Goal: Task Accomplishment & Management: Complete application form

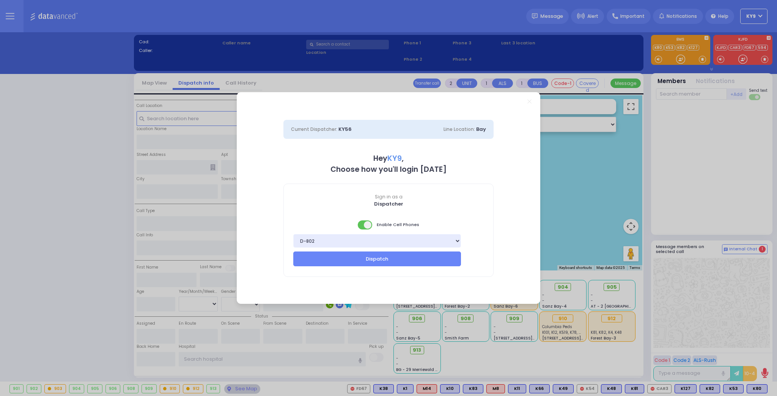
select select "15"
click at [361, 226] on span at bounding box center [365, 224] width 15 height 9
click at [365, 259] on button "Dispatch" at bounding box center [377, 259] width 168 height 14
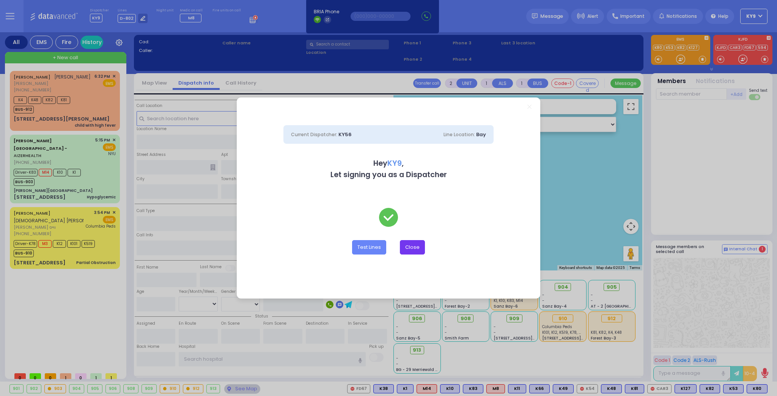
click at [409, 246] on button "Close" at bounding box center [412, 247] width 25 height 14
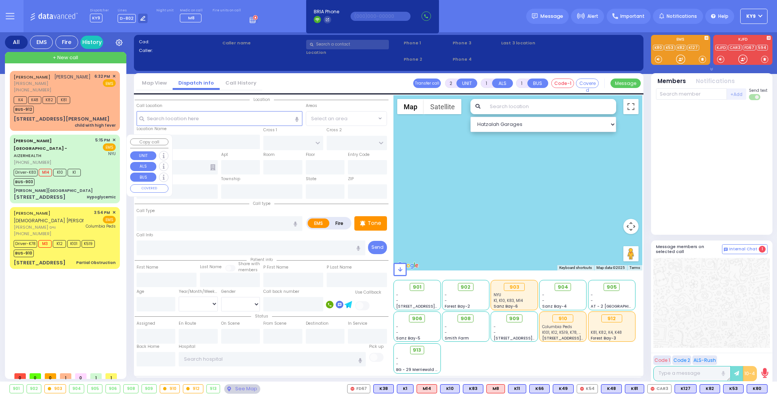
click at [86, 188] on div "[PERSON_NAME][GEOGRAPHIC_DATA]" at bounding box center [65, 191] width 102 height 6
type input "6"
select select
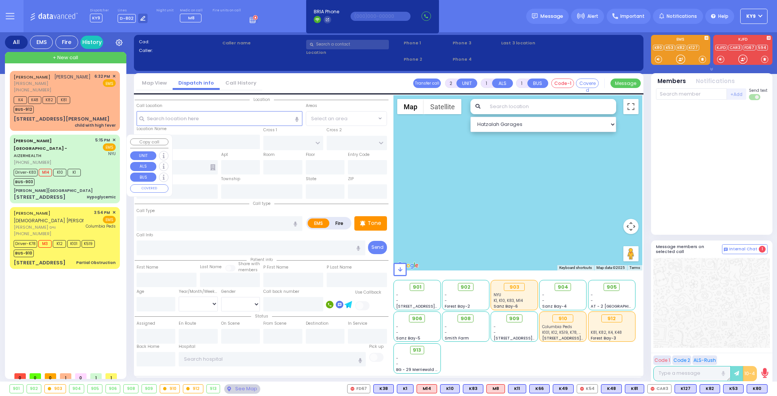
type input "Hypoglycemic"
radio input "true"
type input "[PERSON_NAME]"
type input "75"
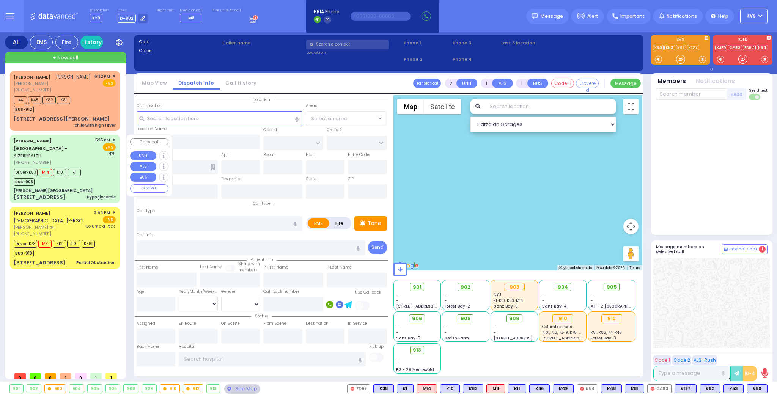
select select "Year"
select select "[DEMOGRAPHIC_DATA]"
type input "17:15"
type input "17:19"
type input "17:23"
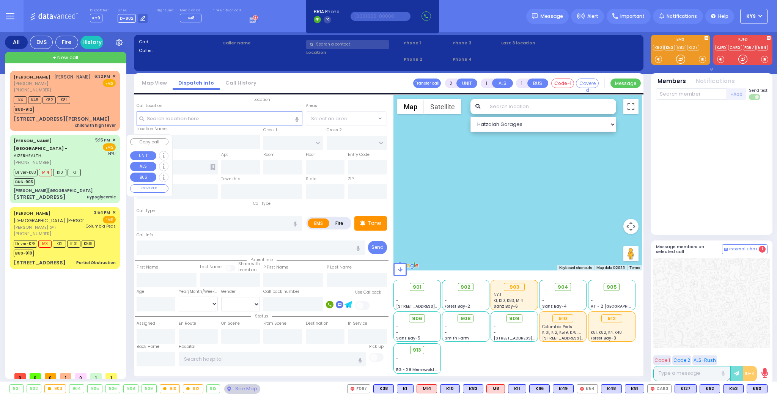
type input "18:05"
type input "[GEOGRAPHIC_DATA]"
select select "Hatzalah Garages"
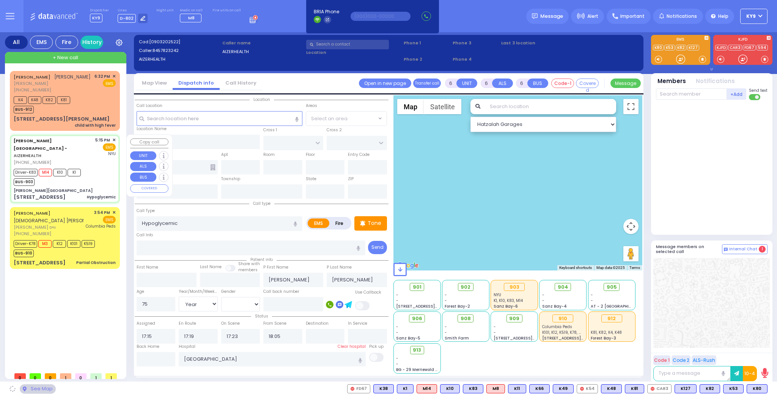
type input "[PERSON_NAME][GEOGRAPHIC_DATA]"
type input "MERON DR"
type input "RATZFERT WAY"
type input "[STREET_ADDRESS]"
type input "3"
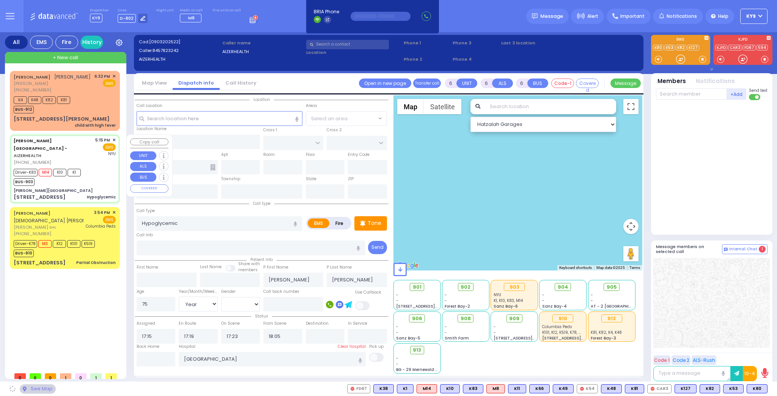
type input "3"
type input "Monroe"
type input "[US_STATE]"
type input "10950"
select select "SECTION 6"
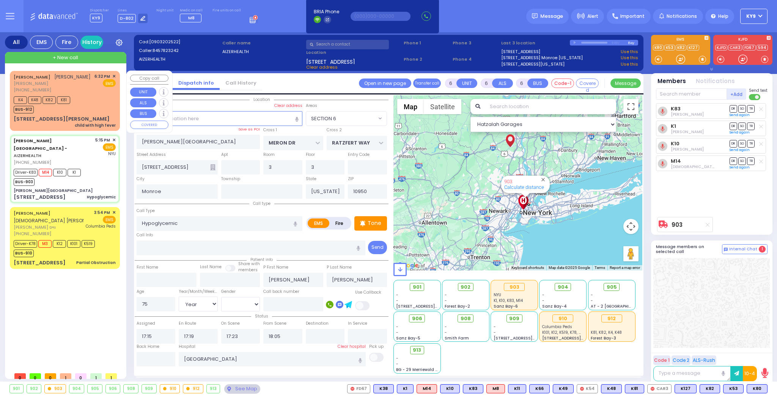
click at [98, 96] on div "K4 K48 K82 K81 BUS-912" at bounding box center [65, 103] width 102 height 19
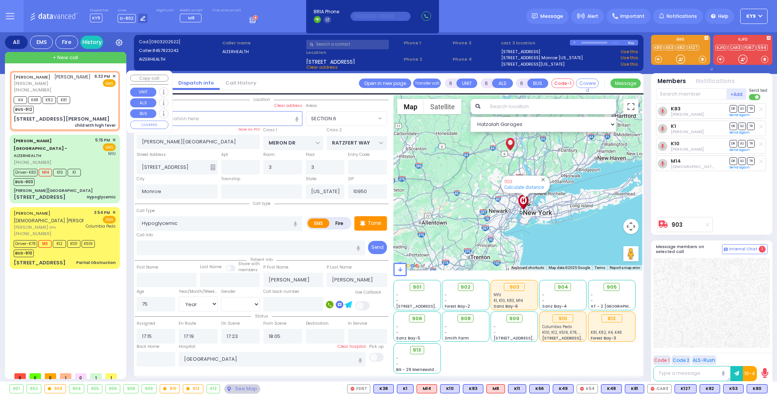
type input "2"
type input "1"
select select
type input "child with high fever"
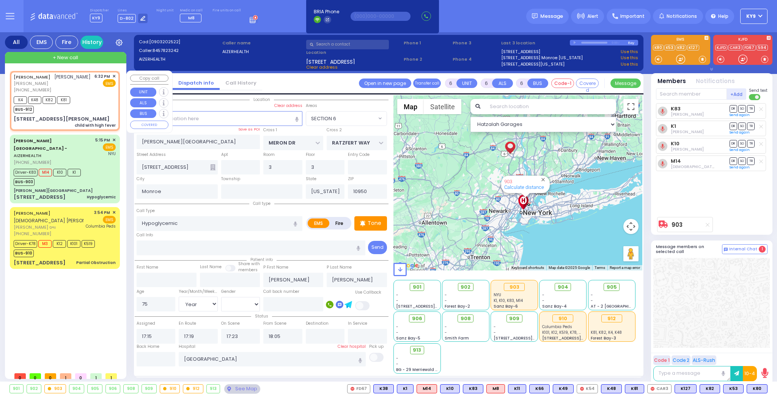
radio input "true"
type input "[PERSON_NAME]"
select select
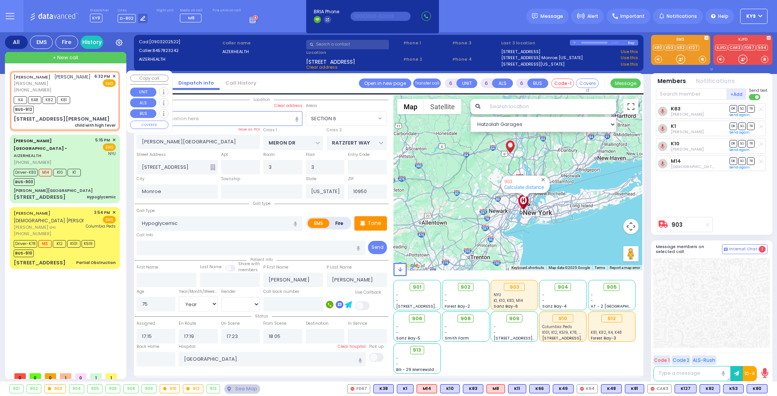
type input "18:32"
type input "18:36"
type input "KAHAN DR"
type input "KERESTIER COURT"
type input "26 [PERSON_NAME] BLVD"
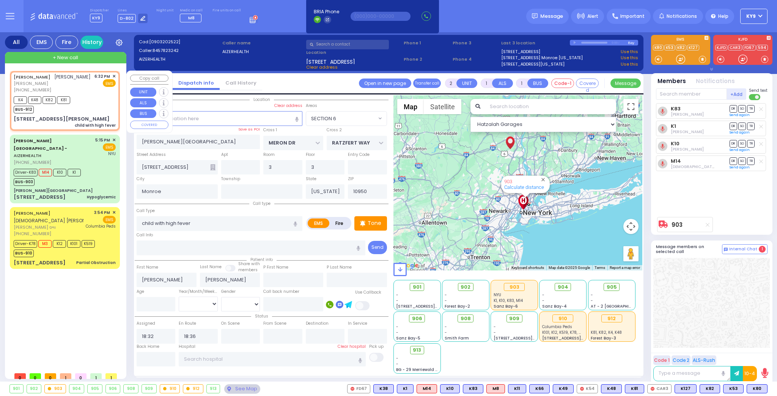
type input "204"
select select "Hatzalah Garages"
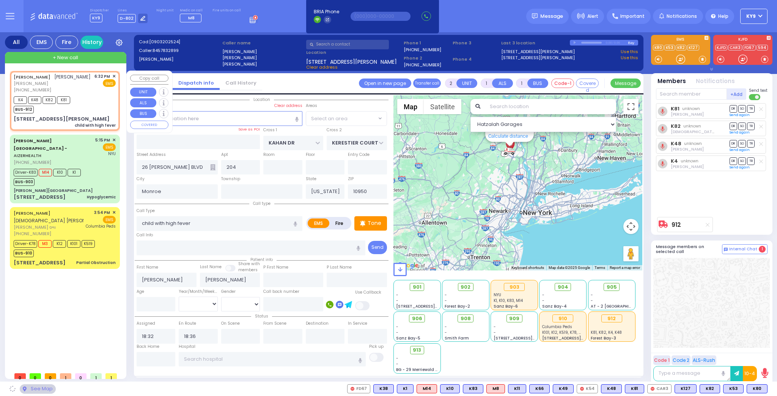
select select "SECTION 4"
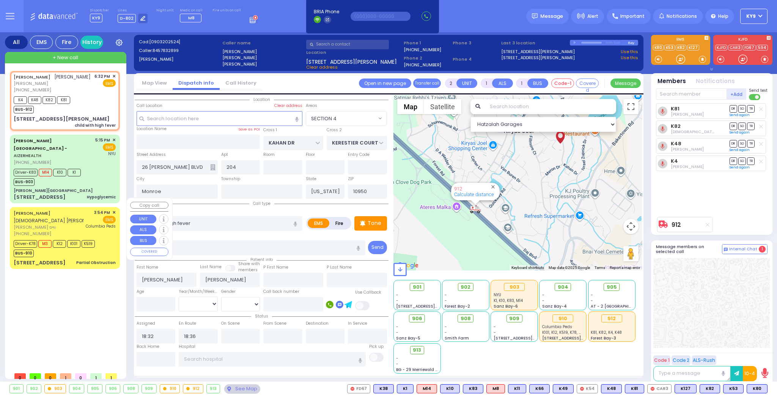
click at [105, 238] on div "Driver-K78 M3 K12 K101 K519 BUS-910" at bounding box center [65, 247] width 102 height 19
type input "6"
select select
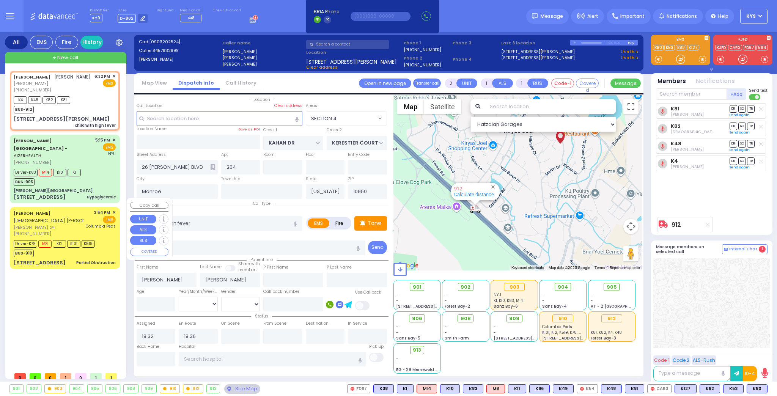
type input "Partial Obstruction"
radio input "true"
type input "MORDCHE HERSH"
type input "WEISS"
type input "[PERSON_NAME]"
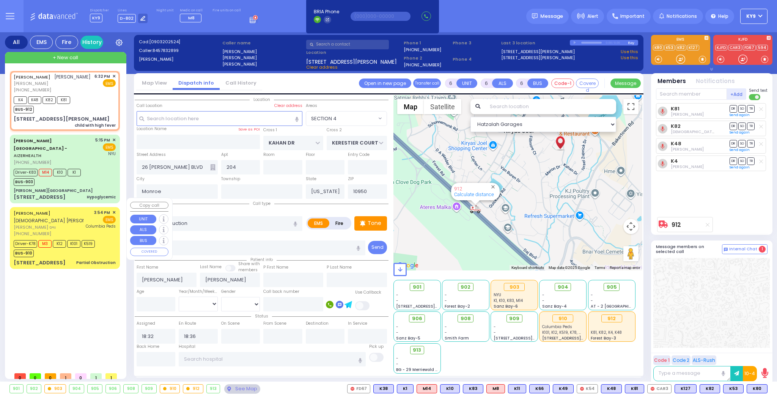
type input "[PERSON_NAME]"
type input "3"
select select "Year"
select select "[DEMOGRAPHIC_DATA]"
type input "15:54"
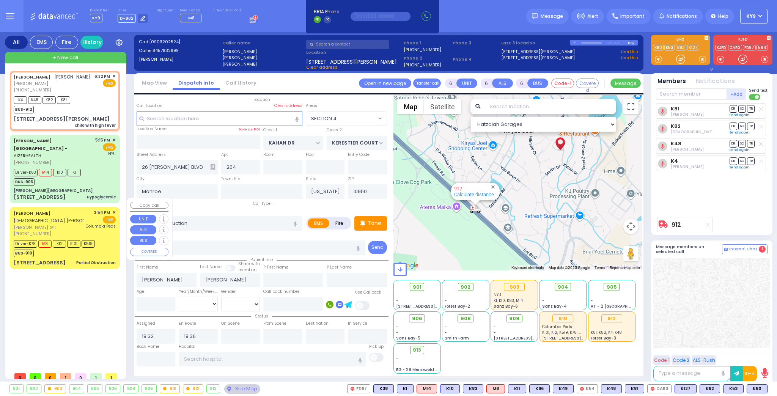
type input "15:55"
type input "15:56"
type input "16:31"
type input "[GEOGRAPHIC_DATA]"
select select "Hatzalah Garages"
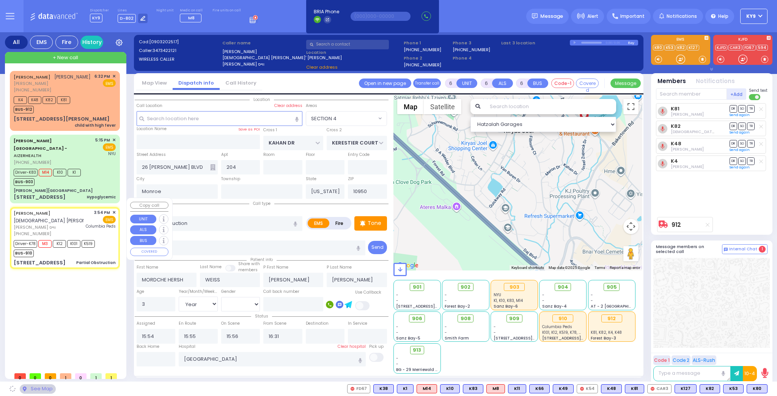
type input "[PERSON_NAME] DR"
type input "SATMAR DR"
type input "137 ACRES RD"
type input "[PERSON_NAME]"
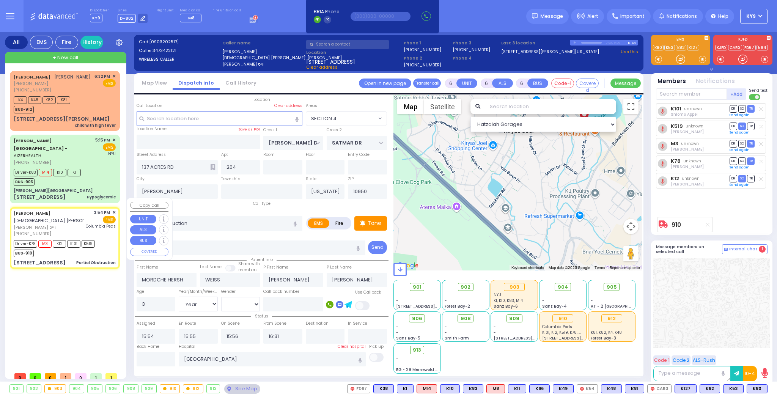
select select "SECTION 4"
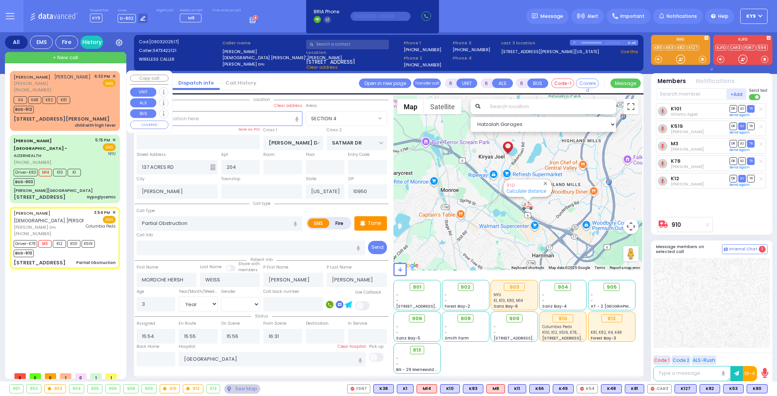
click at [91, 90] on div "JOEL TANNENBAUM יואל טענענבוים הרר מאיר יודא - הרר שלמה קליין (845) 783-2899 6:…" at bounding box center [65, 83] width 102 height 20
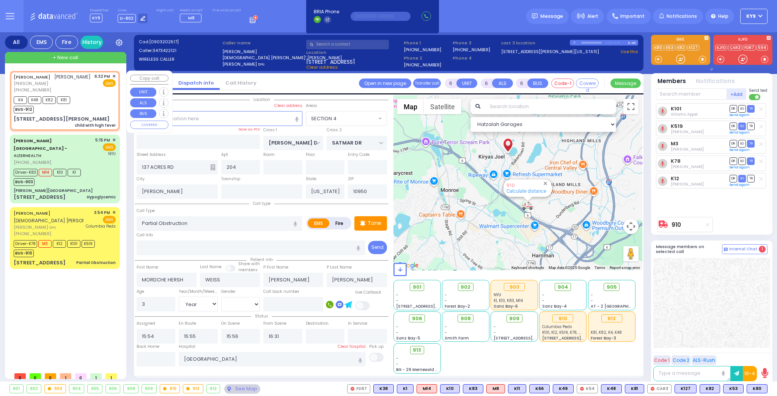
type input "2"
type input "1"
select select
type input "child with high fever"
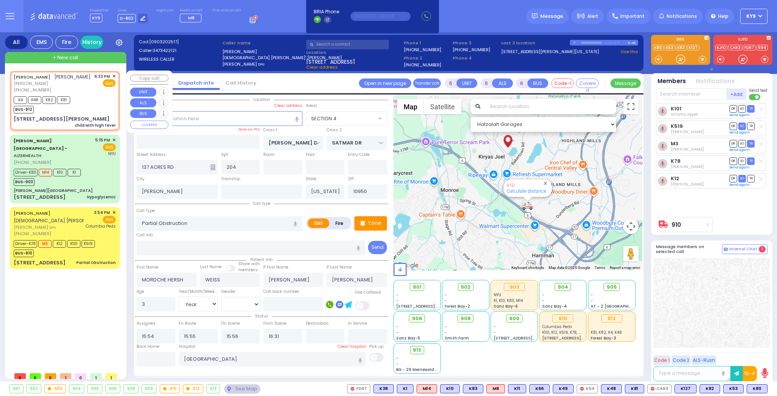
radio input "true"
type input "[PERSON_NAME]"
select select
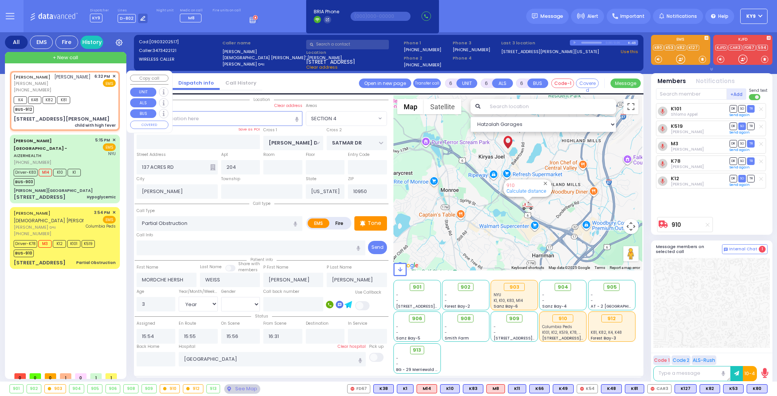
type input "18:32"
type input "18:36"
type input "KAHAN DR"
type input "KERESTIER COURT"
type input "26 [PERSON_NAME] BLVD"
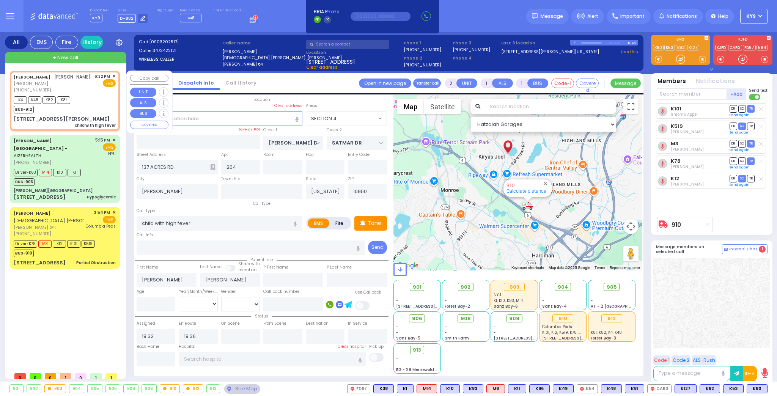
type input "Monroe"
select select "Hatzalah Garages"
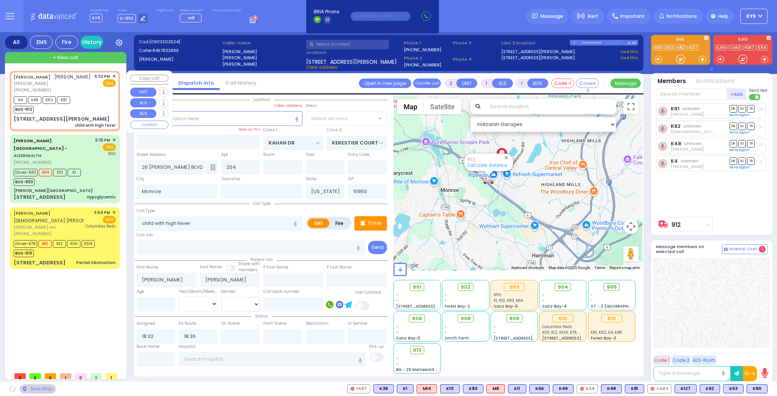
select select "SECTION 4"
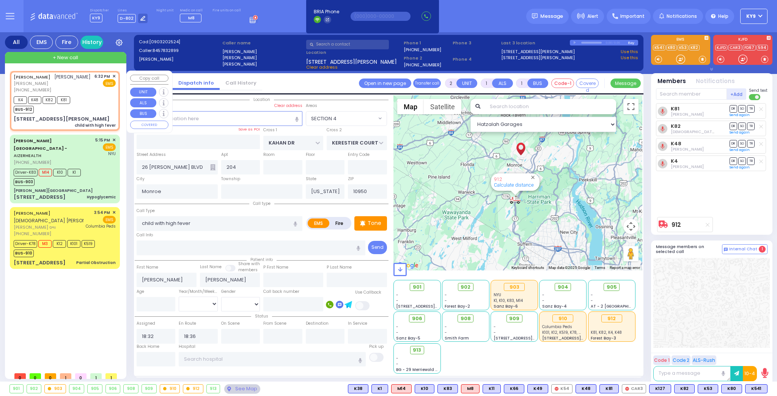
type input "6"
select select
radio input "true"
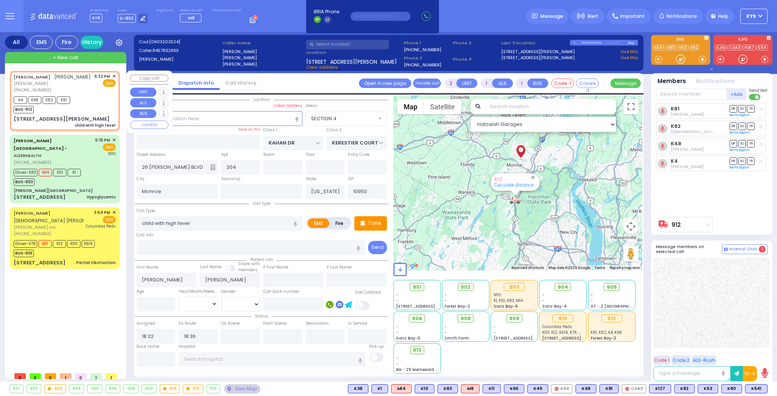
type input "Unknown"
select select "Year"
select select "Hatzalah Garages"
select select "SECTION 4"
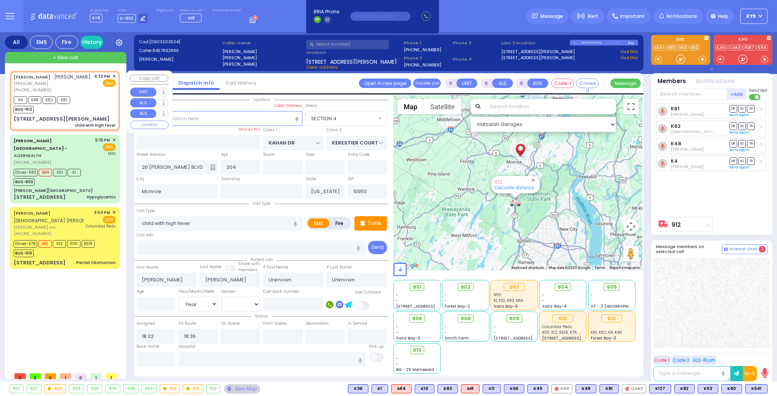
select select
radio input "true"
select select "Year"
select select "Hatzalah Garages"
select select "SECTION 4"
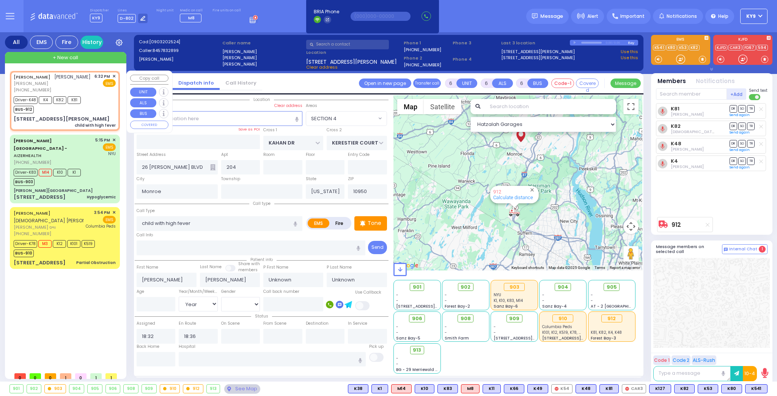
select select
radio input "true"
select select "Year"
type input "18:39"
type input "18:48"
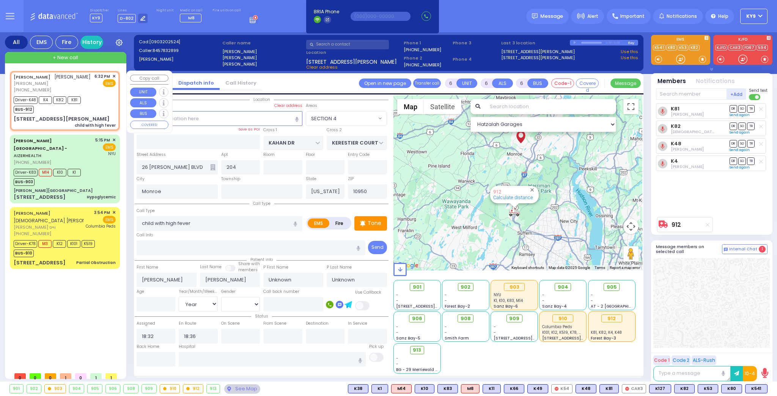
type input "19:30"
type input "19:40"
select select "Hatzalah Garages"
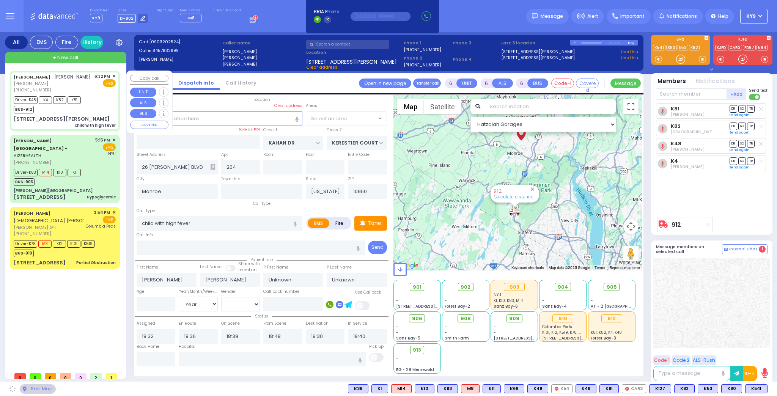
select select "SECTION 4"
select select
radio input "true"
select select "Year"
select select "Hatzalah Garages"
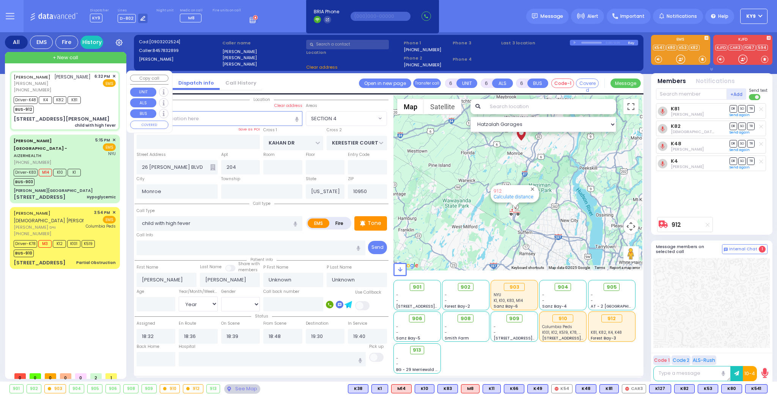
select select
radio input "true"
select select "Year"
select select "Hatzalah Garages"
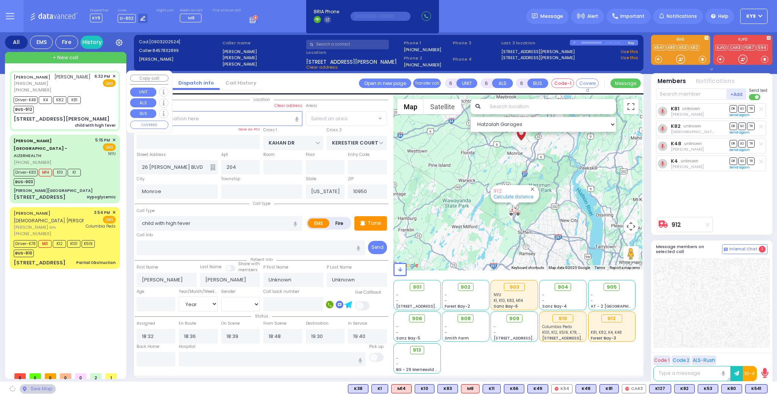
select select "SECTION 4"
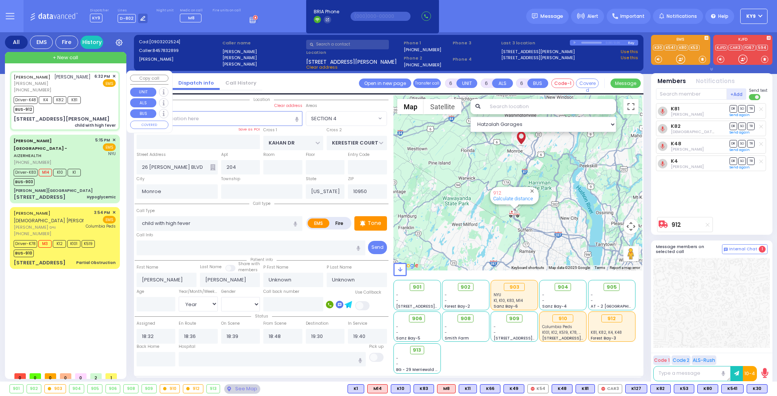
select select
radio input "true"
type input "[PERSON_NAME]"
type input "11"
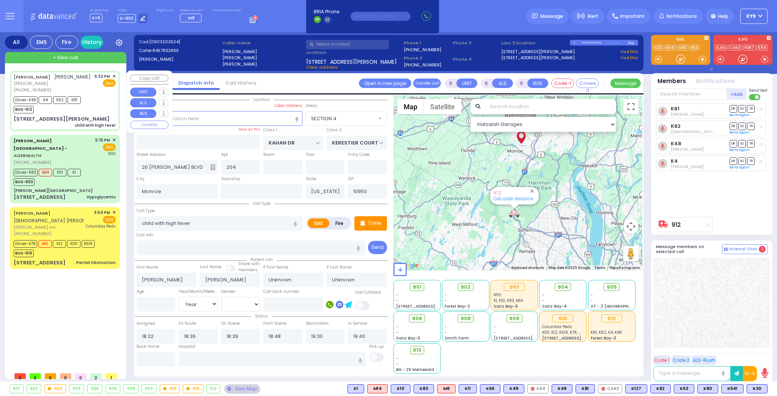
select select "Year"
select select "[DEMOGRAPHIC_DATA]"
select select "Hatzalah Garages"
select select "SECTION 4"
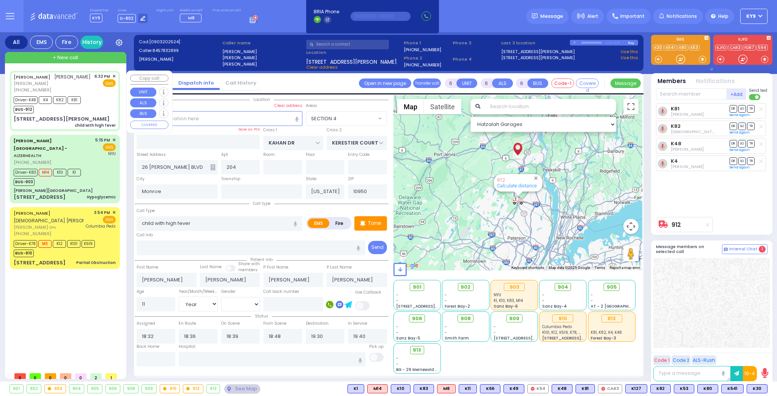
select select
radio input "true"
select select "Year"
select select "[DEMOGRAPHIC_DATA]"
type input "[US_STATE][GEOGRAPHIC_DATA]- [GEOGRAPHIC_DATA] [STREET_ADDRESS][US_STATE]"
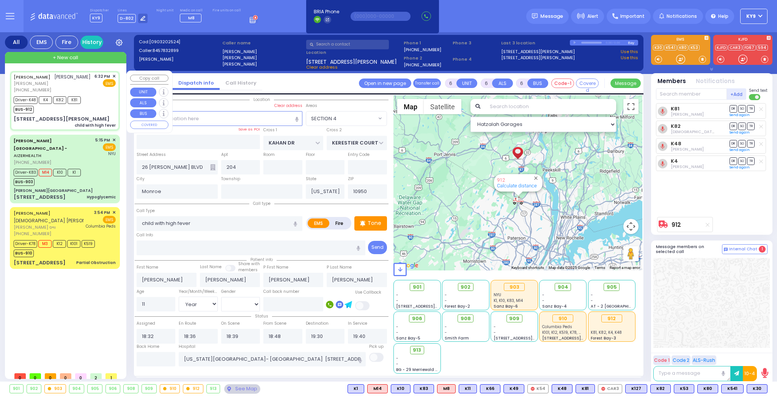
select select "Hatzalah Garages"
select select "SECTION 4"
select select
radio input "true"
select select "Year"
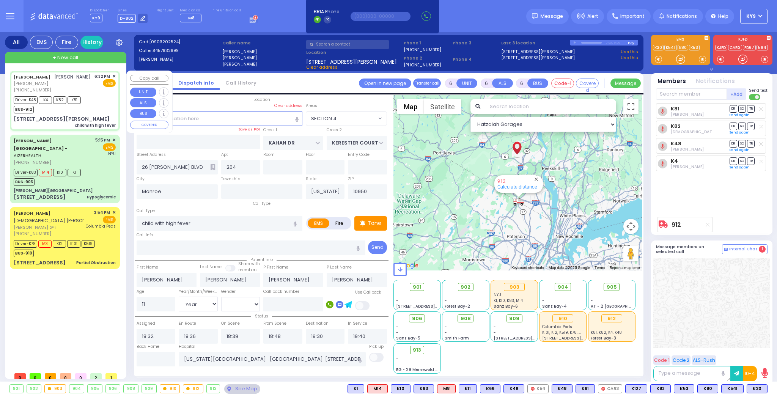
select select "[DEMOGRAPHIC_DATA]"
select select "Hatzalah Garages"
select select "SECTION 4"
select select
radio input "true"
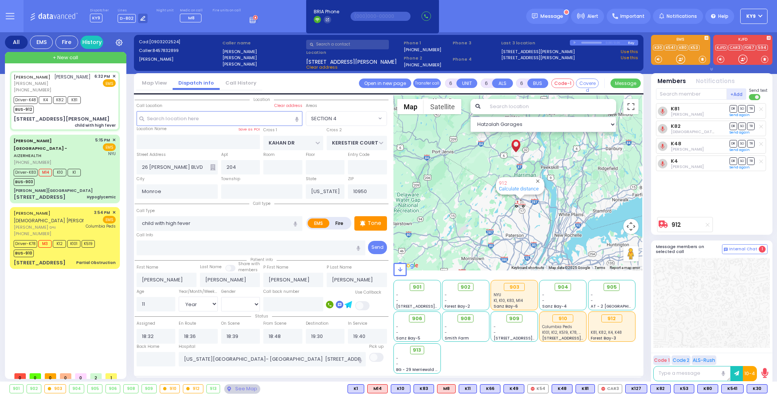
select select "Year"
select select "[DEMOGRAPHIC_DATA]"
select select "Hatzalah Garages"
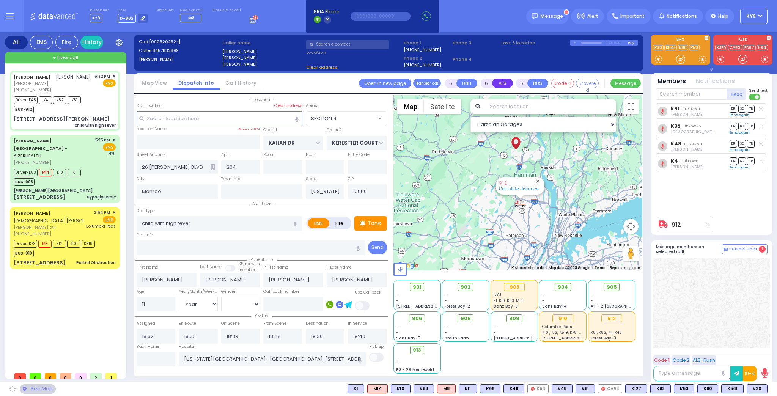
select select "SECTION 4"
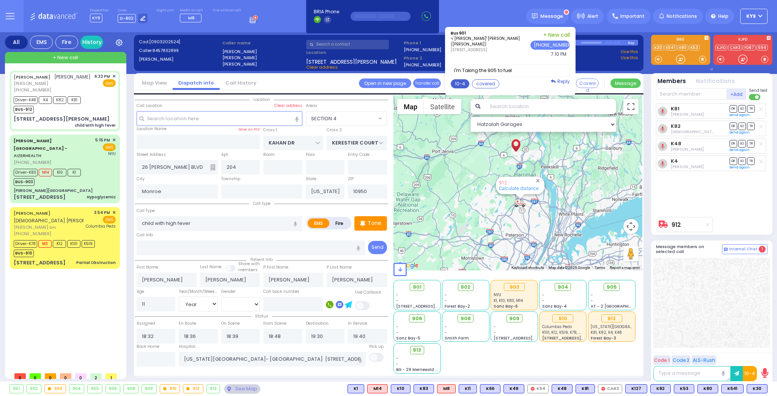
click at [469, 83] on button "10-4" at bounding box center [460, 83] width 19 height 9
type textarea "10-4 thank you"
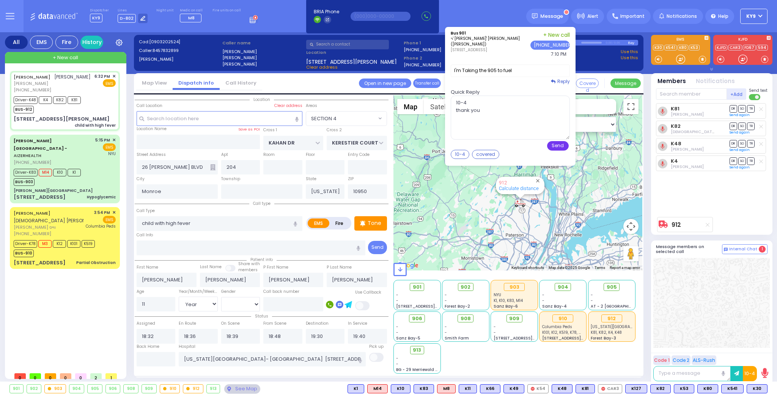
click at [561, 142] on button "Send" at bounding box center [558, 145] width 22 height 9
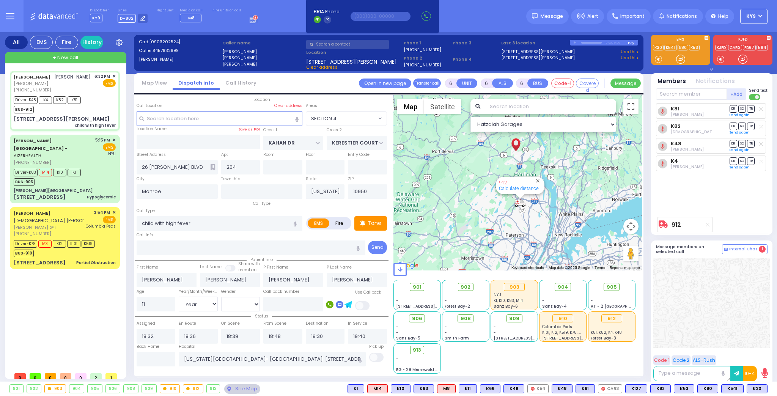
select select
radio input "true"
select select "Year"
select select "[DEMOGRAPHIC_DATA]"
select select "Hatzalah Garages"
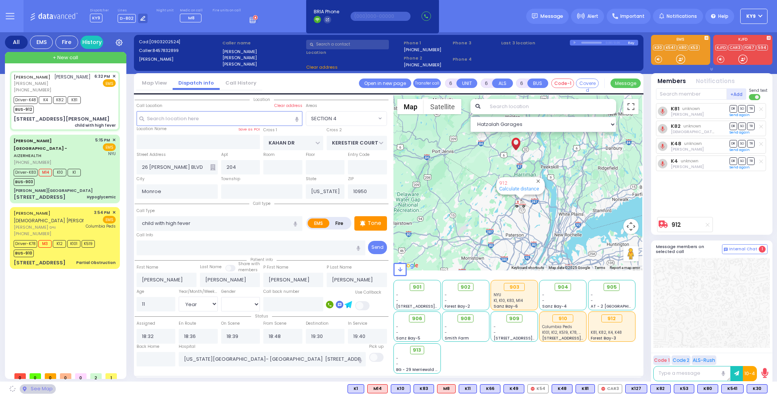
select select "SECTION 4"
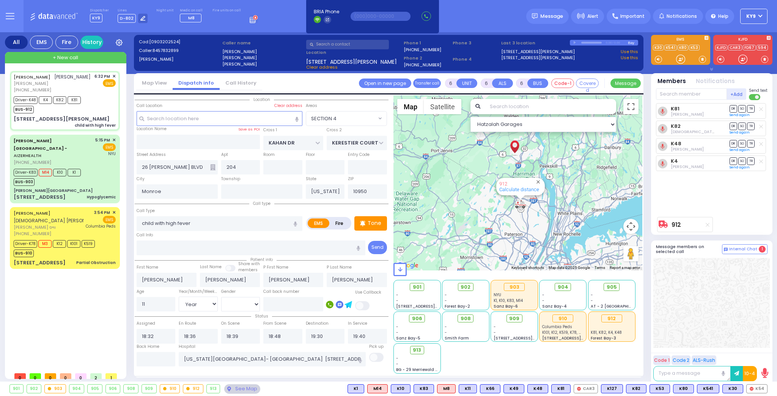
select select
radio input "true"
select select "Year"
select select "[DEMOGRAPHIC_DATA]"
select select "Hatzalah Garages"
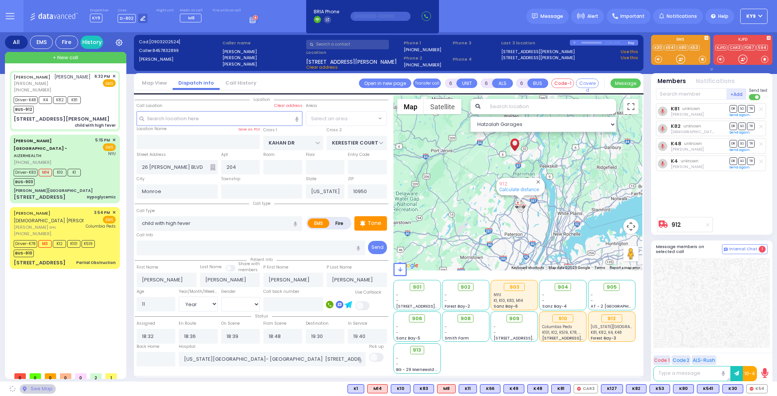
select select "SECTION 4"
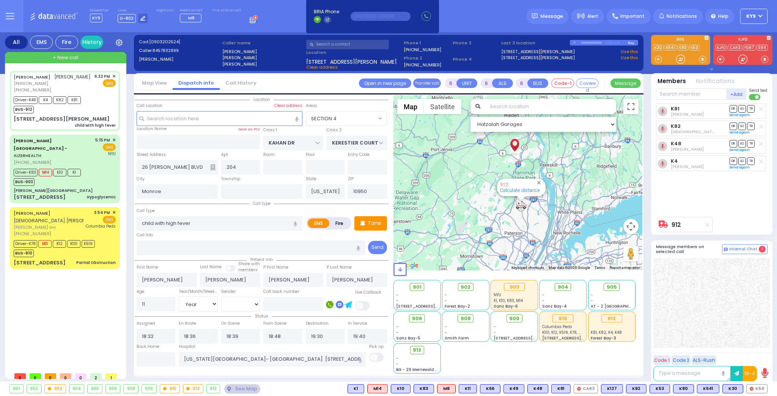
select select
radio input "true"
select select "Year"
select select "[DEMOGRAPHIC_DATA]"
select select "Hatzalah Garages"
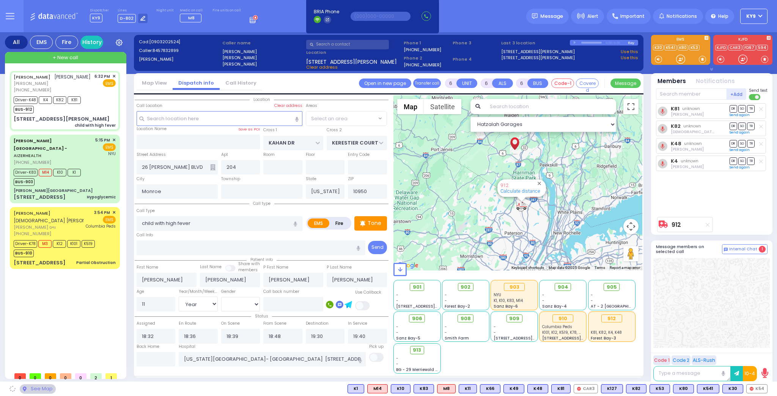
select select "SECTION 4"
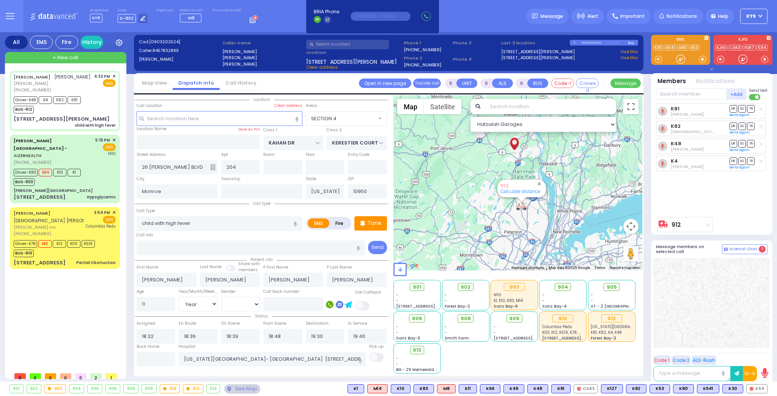
select select
radio input "true"
select select "Year"
select select "[DEMOGRAPHIC_DATA]"
select select "Hatzalah Garages"
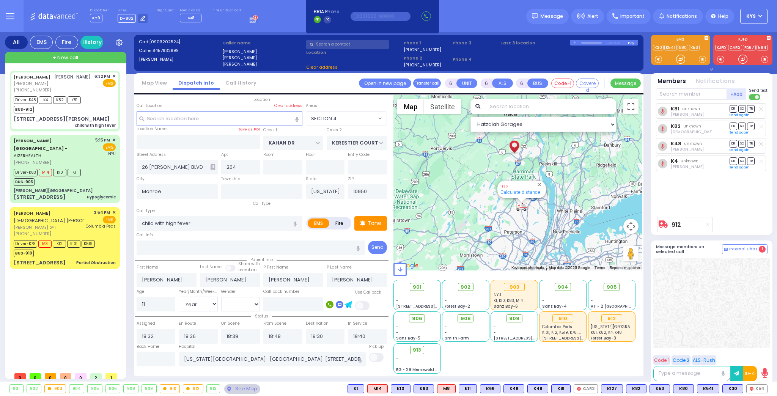
select select "SECTION 4"
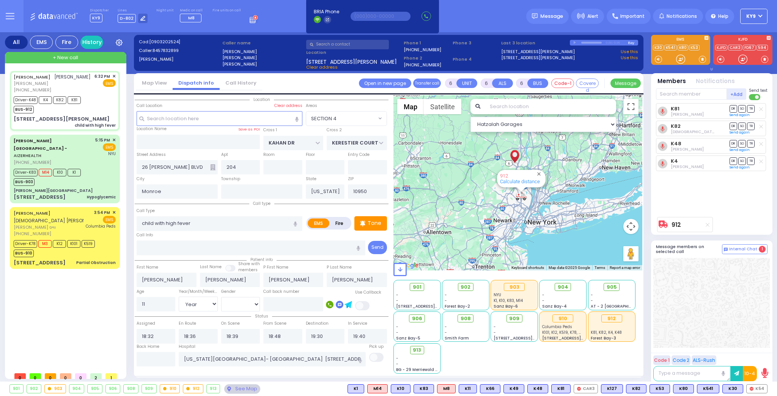
select select
radio input "true"
select select "Year"
select select "[DEMOGRAPHIC_DATA]"
select select "Hatzalah Garages"
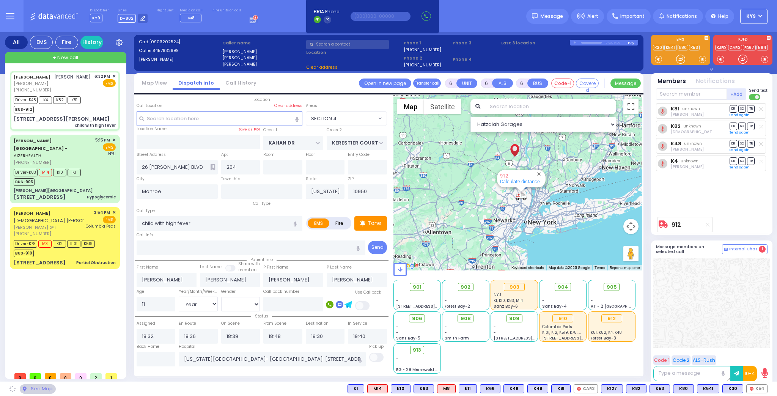
select select "SECTION 4"
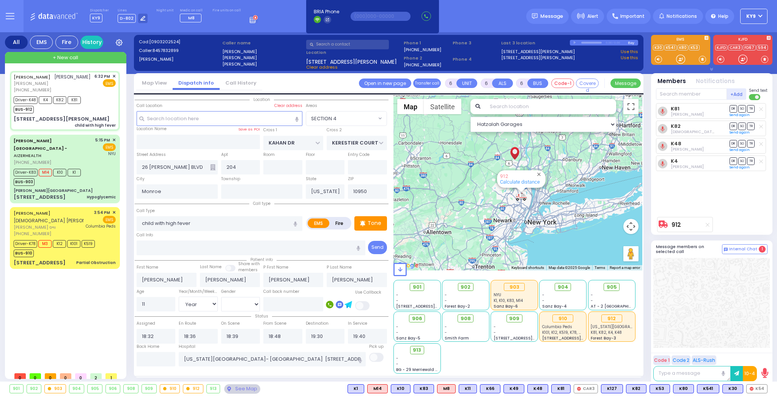
select select
radio input "true"
select select "Year"
select select "[DEMOGRAPHIC_DATA]"
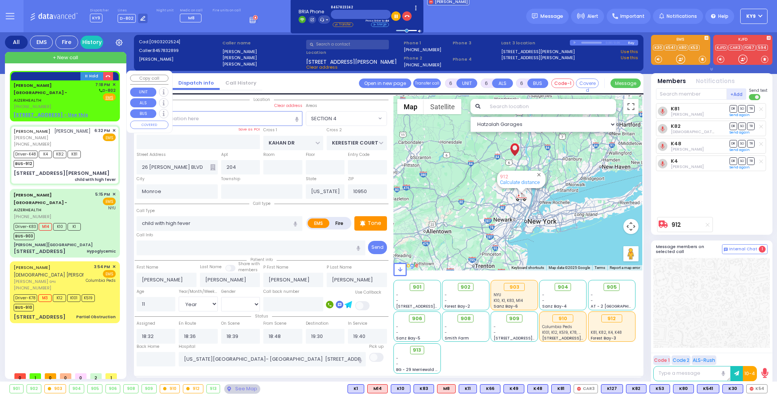
click at [82, 98] on div "Aizer Health Center - AIZERHEALTH (845) 782-3242" at bounding box center [53, 96] width 79 height 28
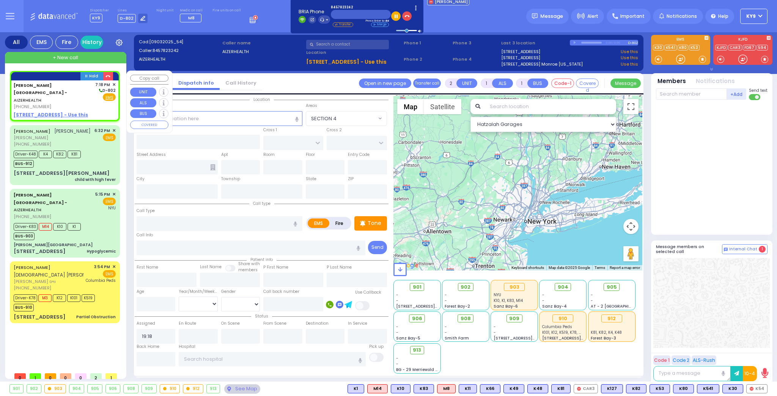
click at [62, 112] on u "49 FOREST ROAD - Use this" at bounding box center [51, 115] width 74 height 6
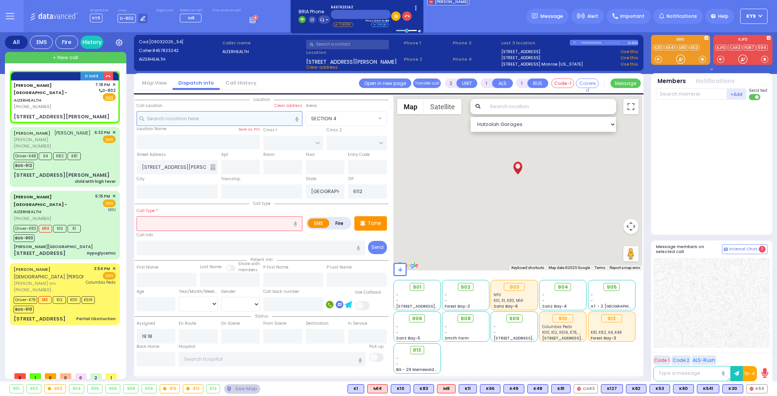
click at [176, 121] on input "text" at bounding box center [220, 118] width 166 height 14
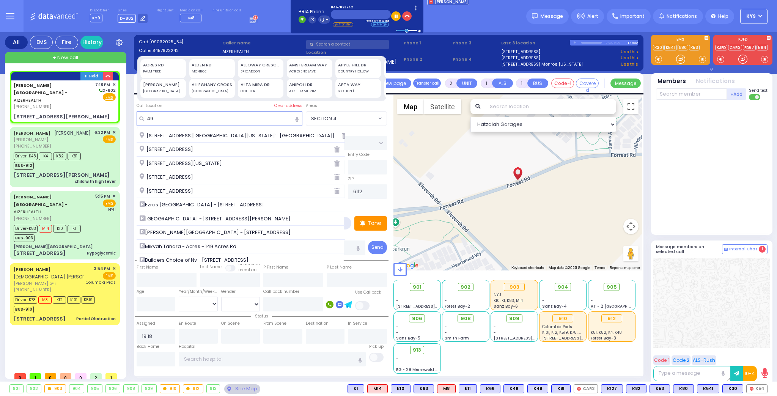
click at [204, 160] on span "49 Forest Road Monroe New York 10950" at bounding box center [182, 164] width 85 height 8
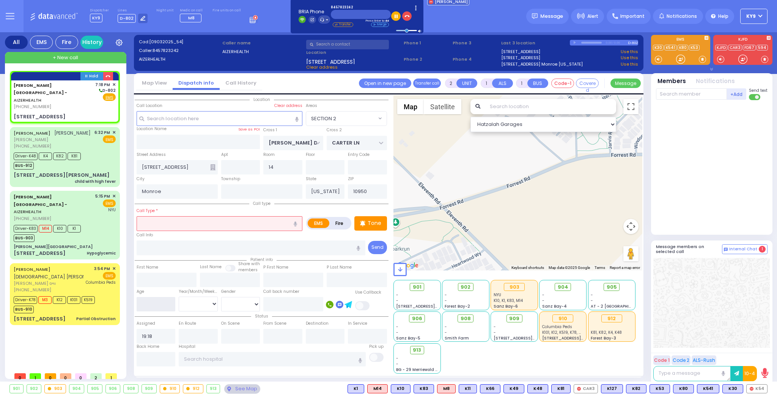
click at [170, 305] on input "number" at bounding box center [156, 304] width 39 height 14
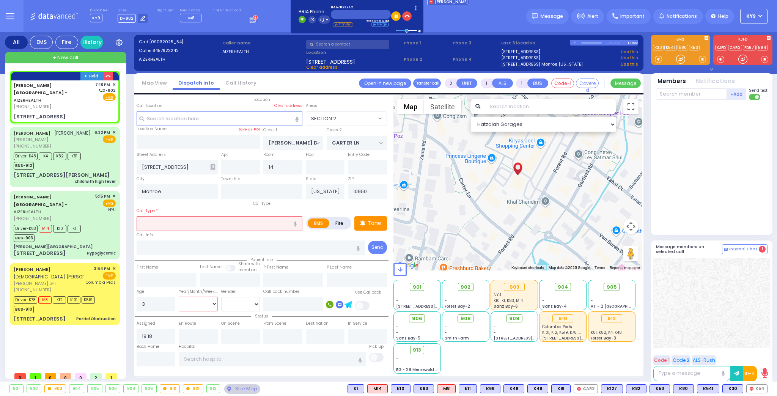
click at [193, 303] on select "Year Month Week Day" at bounding box center [198, 304] width 39 height 14
click at [179, 297] on select "Year Month Week Day" at bounding box center [198, 304] width 39 height 14
click at [235, 305] on select "Male Female" at bounding box center [240, 304] width 39 height 14
click at [221, 297] on select "Male Female" at bounding box center [240, 304] width 39 height 14
click at [235, 219] on input "text" at bounding box center [220, 223] width 166 height 14
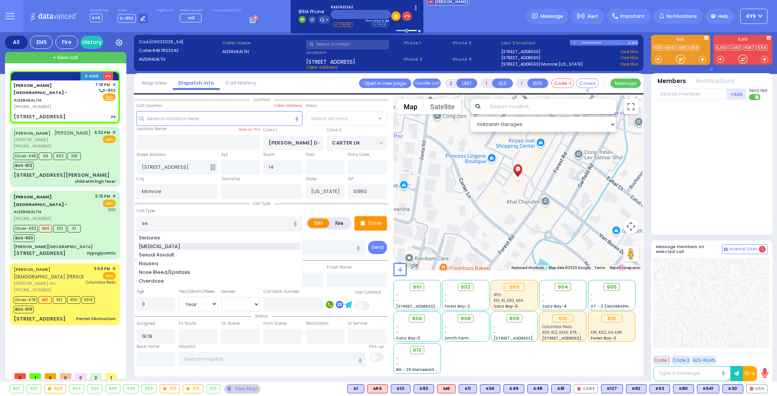
click at [180, 246] on div "[MEDICAL_DATA]" at bounding box center [220, 247] width 162 height 8
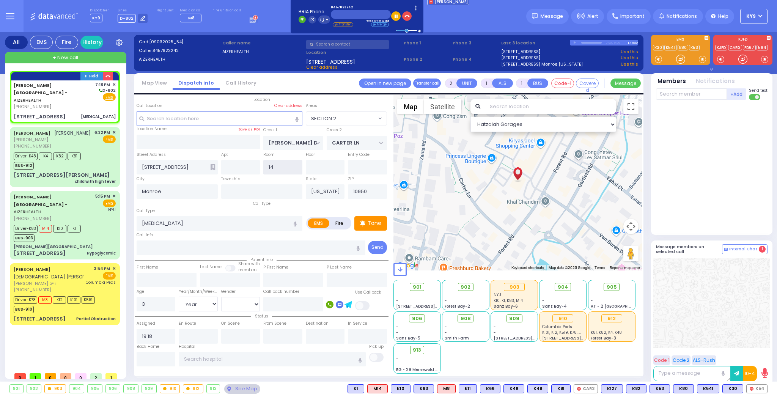
drag, startPoint x: 277, startPoint y: 164, endPoint x: 266, endPoint y: 167, distance: 11.9
click at [263, 168] on input "14" at bounding box center [282, 167] width 39 height 14
click at [256, 167] on input "text" at bounding box center [240, 167] width 39 height 14
click at [288, 165] on input "text" at bounding box center [282, 167] width 39 height 14
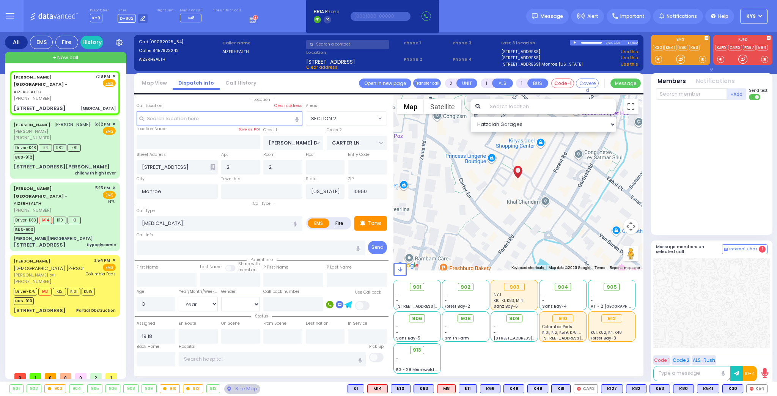
click at [702, 58] on span at bounding box center [702, 59] width 7 height 8
click at [680, 60] on div at bounding box center [681, 59] width 8 height 8
click at [678, 59] on div at bounding box center [681, 59] width 8 height 8
click at [679, 59] on div at bounding box center [681, 59] width 8 height 8
click at [678, 60] on div at bounding box center [681, 59] width 8 height 8
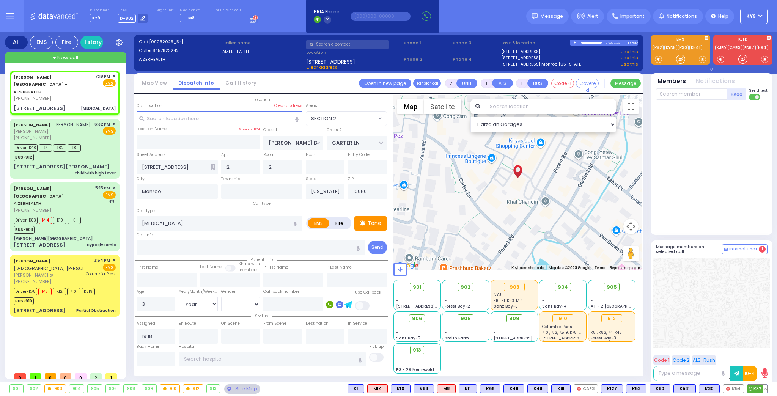
click at [757, 387] on span "K82" at bounding box center [758, 389] width 20 height 8
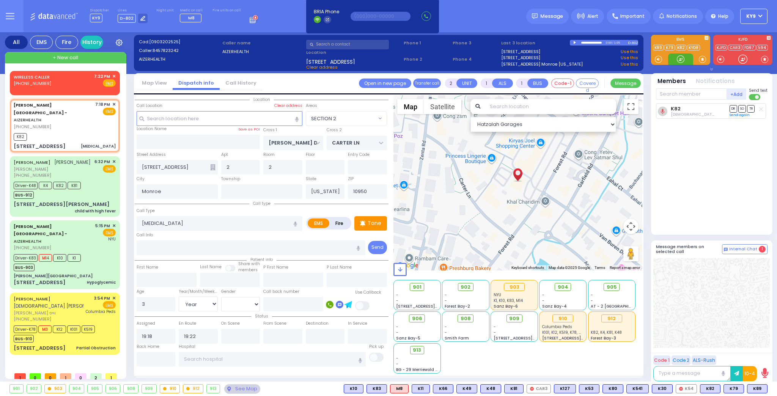
click at [681, 57] on div at bounding box center [681, 59] width 8 height 8
click at [760, 389] on span "K89" at bounding box center [758, 389] width 20 height 8
click at [682, 60] on div at bounding box center [681, 59] width 8 height 8
click at [20, 82] on icon at bounding box center [21, 83] width 3 height 3
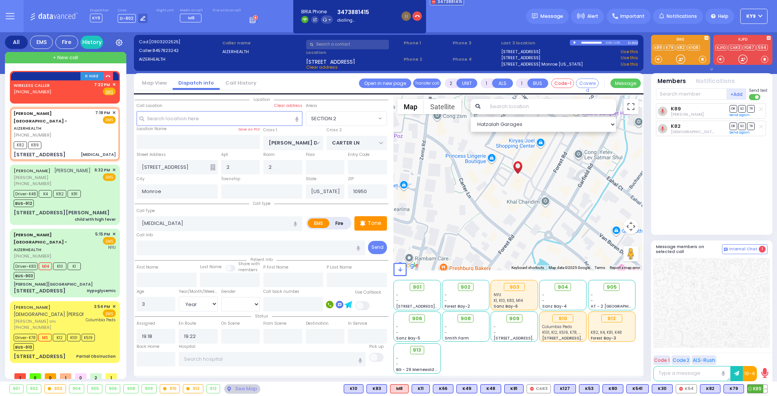
click at [765, 389] on button at bounding box center [766, 389] width 4 height 8
click at [760, 352] on icon at bounding box center [760, 355] width 8 height 8
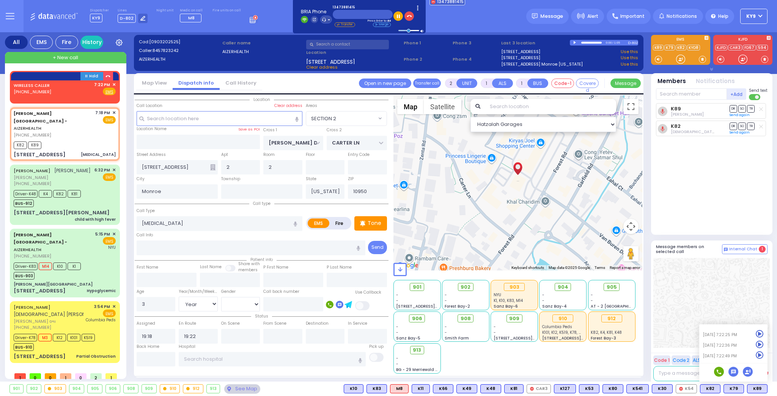
click at [726, 205] on div "K89 Joel Witriol DR SO TR" at bounding box center [712, 165] width 113 height 125
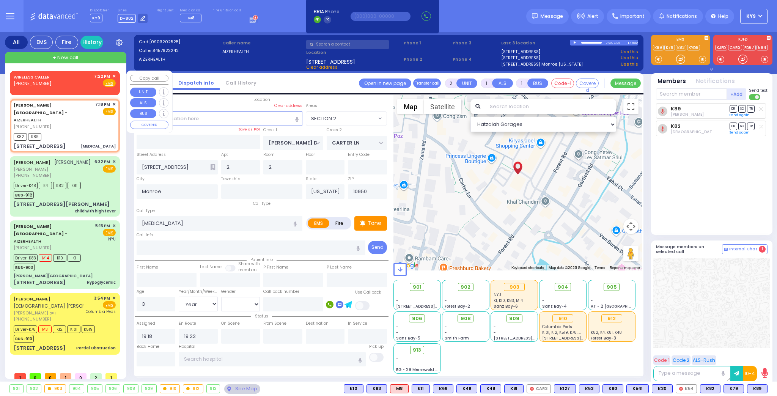
click at [113, 74] on span "✕" at bounding box center [113, 76] width 3 height 6
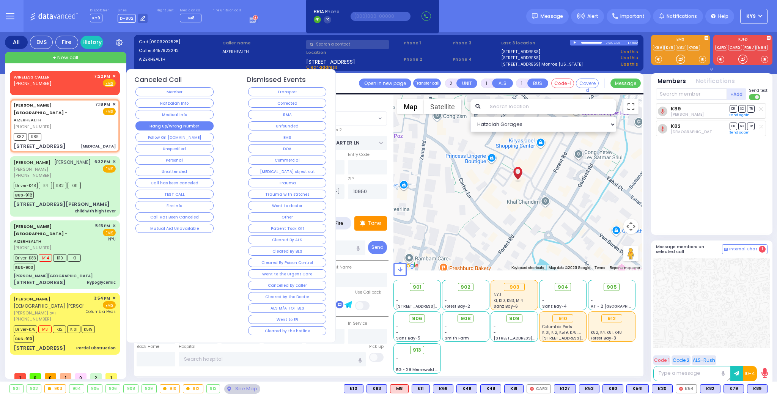
click at [150, 126] on button "Hang up/Wrong Number" at bounding box center [174, 125] width 78 height 9
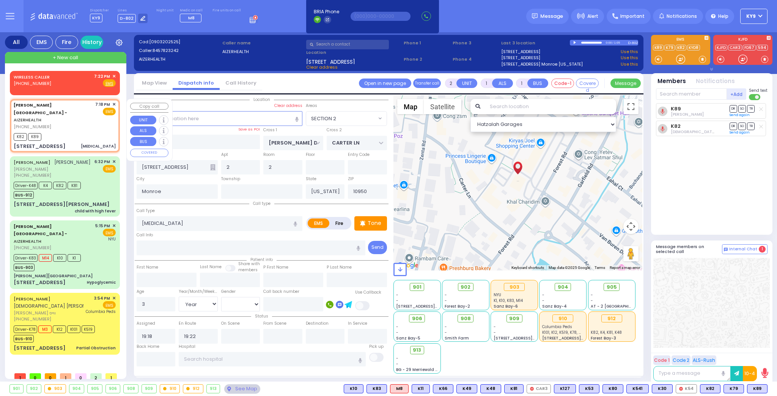
click at [84, 131] on div "K82 K89" at bounding box center [65, 135] width 102 height 9
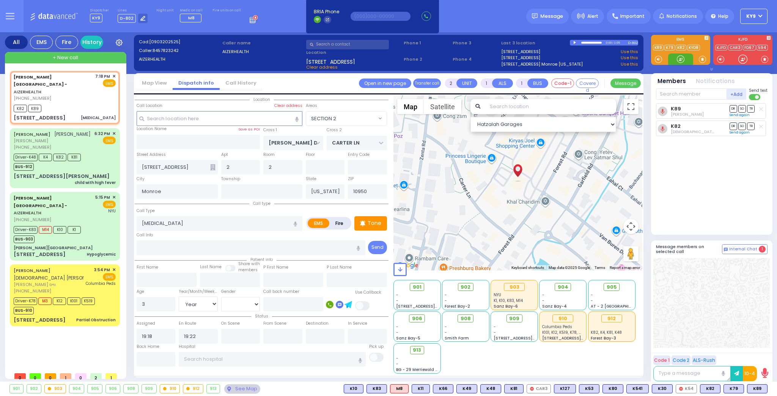
click at [677, 59] on div at bounding box center [681, 59] width 8 height 8
click at [742, 387] on button at bounding box center [742, 389] width 4 height 8
click at [738, 354] on icon at bounding box center [736, 355] width 8 height 8
click at [765, 389] on button at bounding box center [766, 389] width 4 height 8
click at [758, 354] on icon at bounding box center [760, 355] width 8 height 8
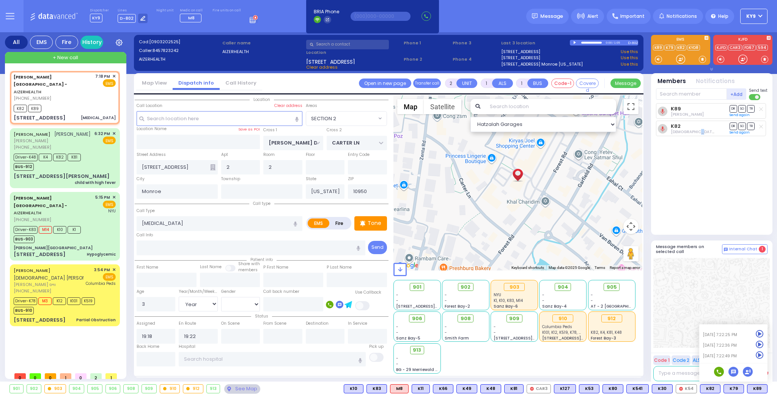
drag, startPoint x: 693, startPoint y: 203, endPoint x: 696, endPoint y: 173, distance: 29.7
click at [696, 201] on div "K89 Joel Witriol DR SO TR" at bounding box center [712, 165] width 113 height 125
click at [704, 60] on span at bounding box center [702, 59] width 7 height 8
click at [681, 60] on div at bounding box center [681, 59] width 8 height 8
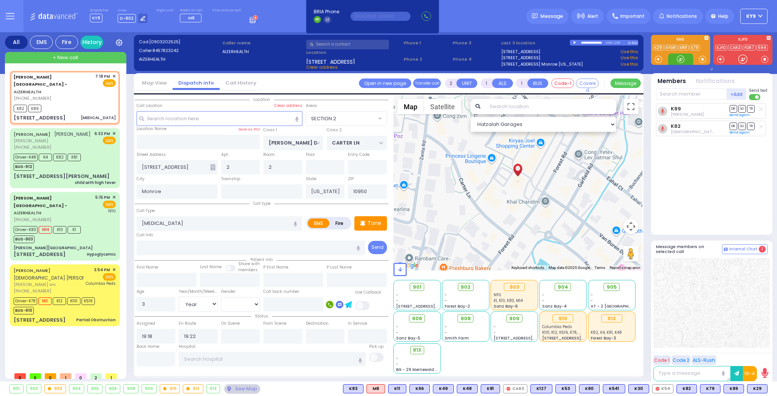
drag, startPoint x: 680, startPoint y: 58, endPoint x: 677, endPoint y: 62, distance: 5.2
click at [681, 60] on div at bounding box center [681, 59] width 8 height 8
click at [756, 387] on span "K29" at bounding box center [758, 389] width 20 height 8
drag, startPoint x: 684, startPoint y: 60, endPoint x: 680, endPoint y: 61, distance: 4.4
click at [680, 60] on div at bounding box center [681, 59] width 8 height 8
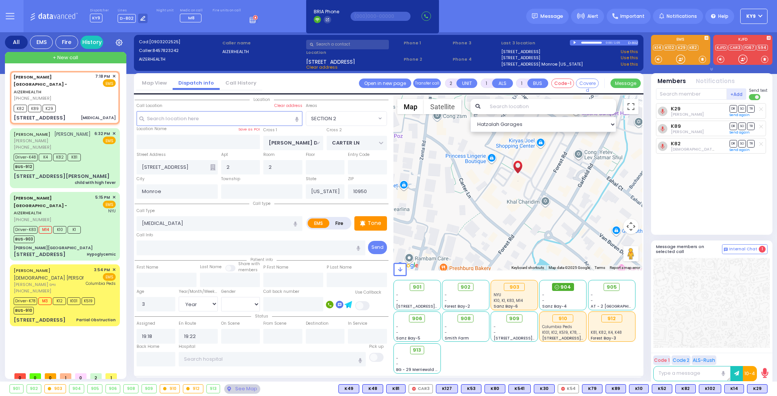
click at [565, 285] on span "904" at bounding box center [565, 287] width 11 height 8
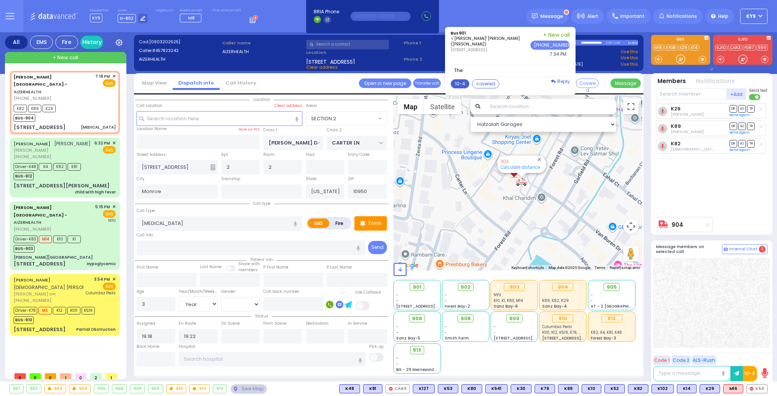
click at [469, 81] on button "10-4" at bounding box center [460, 83] width 19 height 9
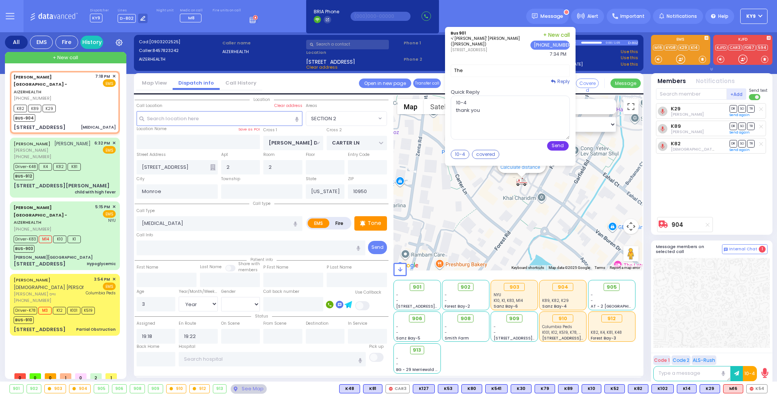
click at [559, 142] on button "Send" at bounding box center [558, 145] width 22 height 9
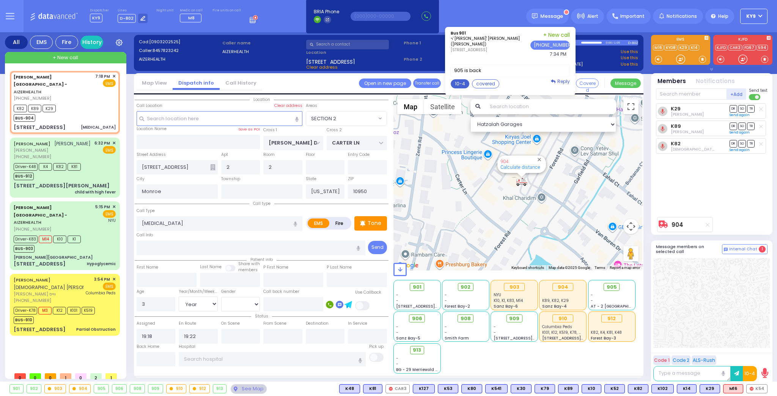
click at [461, 82] on button "10-4" at bounding box center [460, 83] width 19 height 9
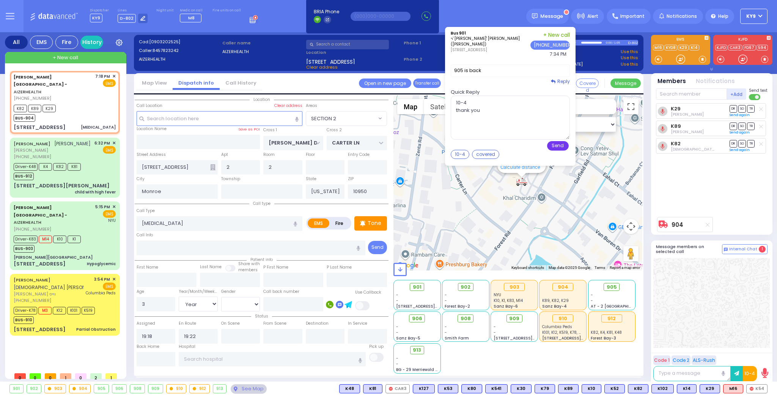
click at [567, 146] on button "Send" at bounding box center [558, 145] width 22 height 9
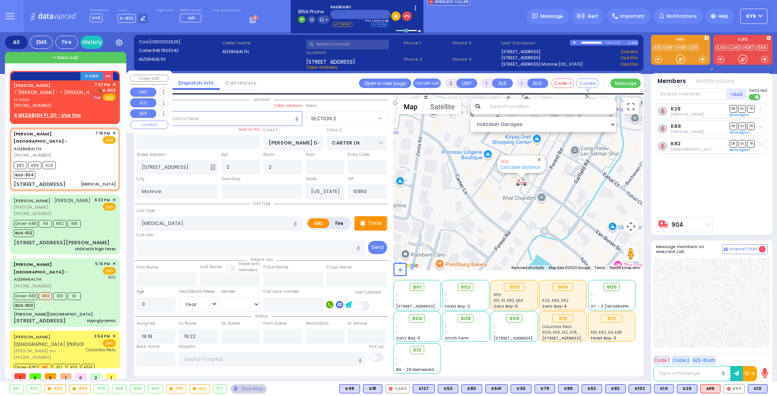
click at [94, 95] on span "Fire" at bounding box center [97, 97] width 12 height 8
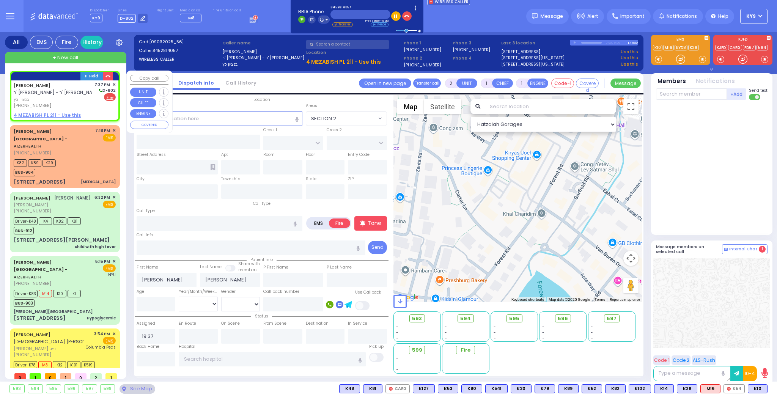
click at [54, 114] on u "4 MEZABISH PL 211 - Use this" at bounding box center [47, 115] width 67 height 6
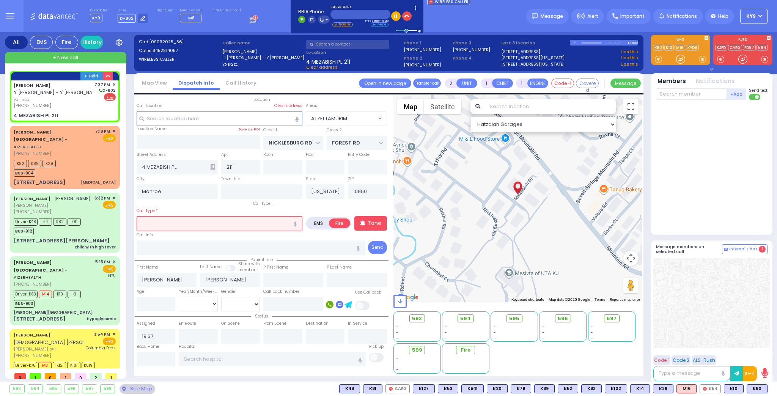
click at [157, 225] on input "text" at bounding box center [220, 223] width 166 height 14
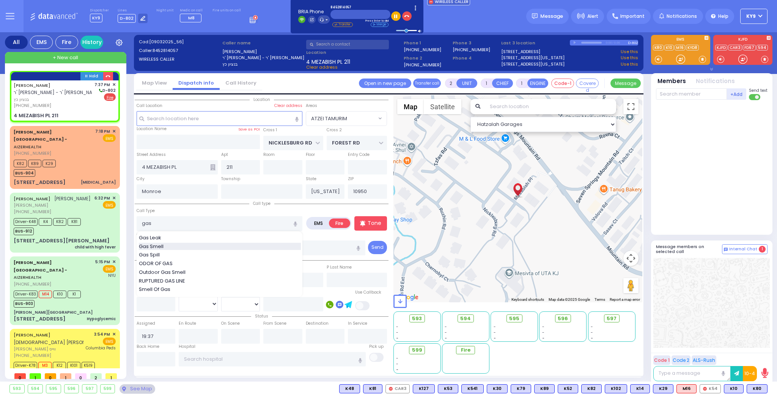
click at [162, 245] on span "Gas Smell" at bounding box center [152, 247] width 27 height 8
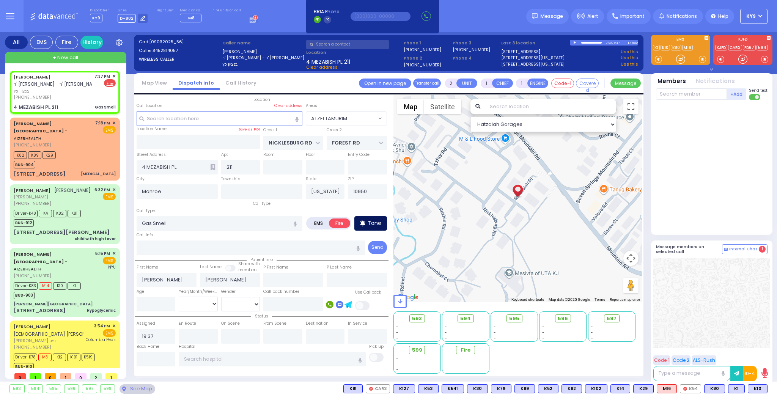
click at [374, 220] on p "Tone" at bounding box center [375, 223] width 14 height 8
click at [679, 96] on input "text" at bounding box center [691, 93] width 71 height 11
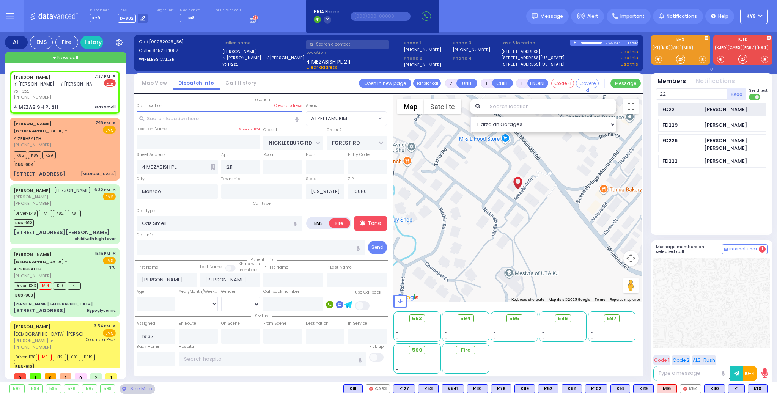
click at [669, 108] on div "FD22" at bounding box center [682, 110] width 38 height 8
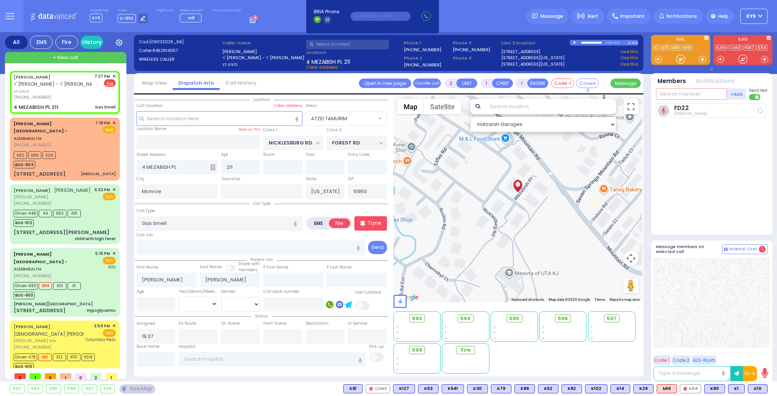
click at [675, 96] on input "text" at bounding box center [691, 93] width 71 height 11
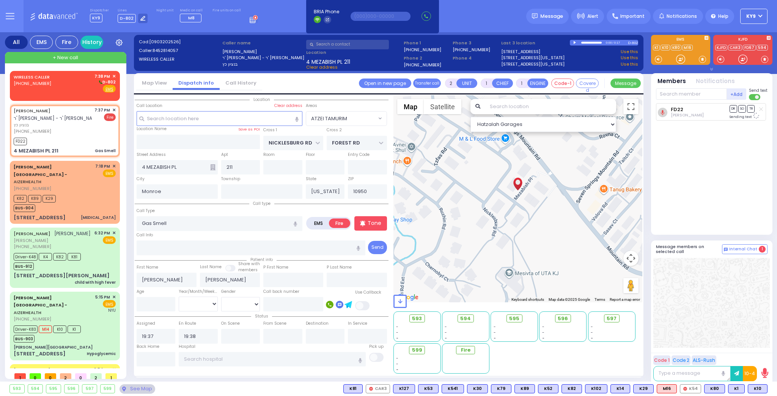
select select "ATZEI TAMURIM"
select select
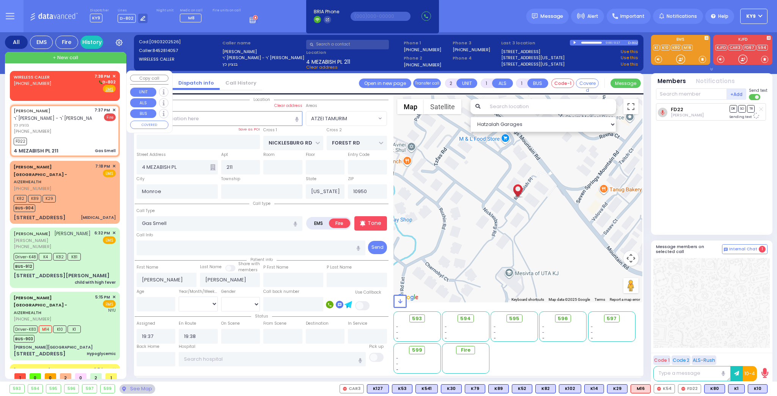
click at [63, 86] on div "WIRELESS CALLER (845) 274-7931 7:38 PM ✕ D-802" at bounding box center [65, 83] width 102 height 20
select select
radio input "true"
select select
type input "19:38"
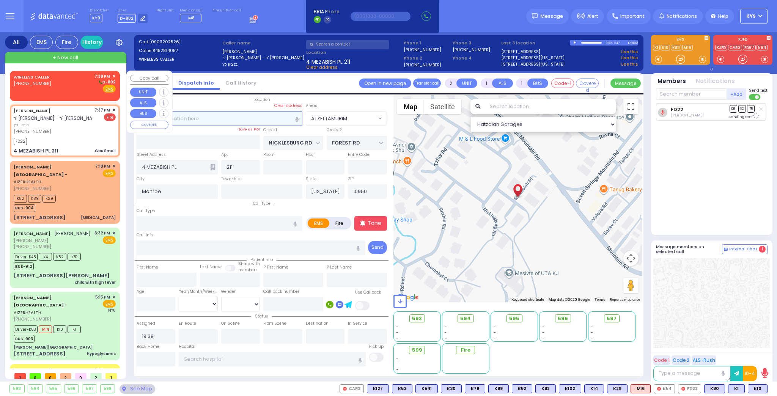
select select "Hatzalah Garages"
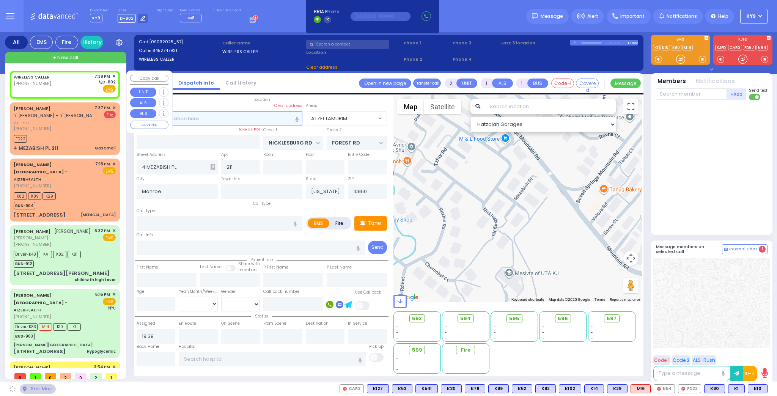
select select
radio input "true"
select select
select select "Hatzalah Garages"
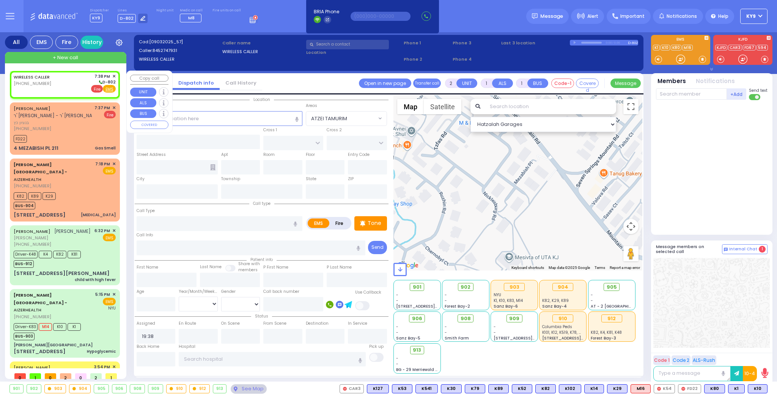
click at [95, 88] on span "Fire" at bounding box center [97, 89] width 12 height 8
select select
radio input "false"
radio input "true"
select select
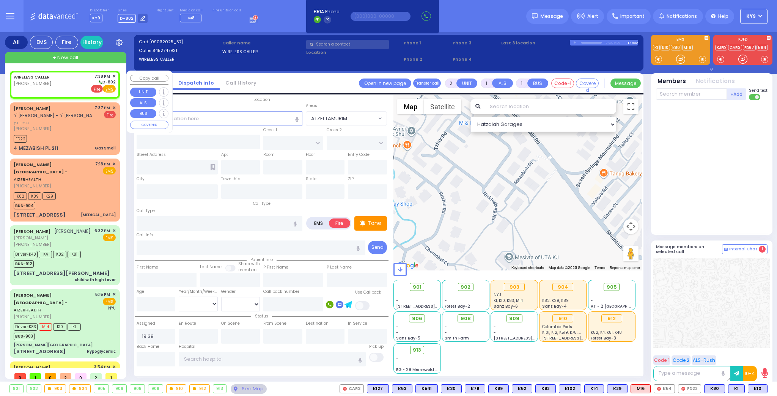
select select "Hatzalah Garages"
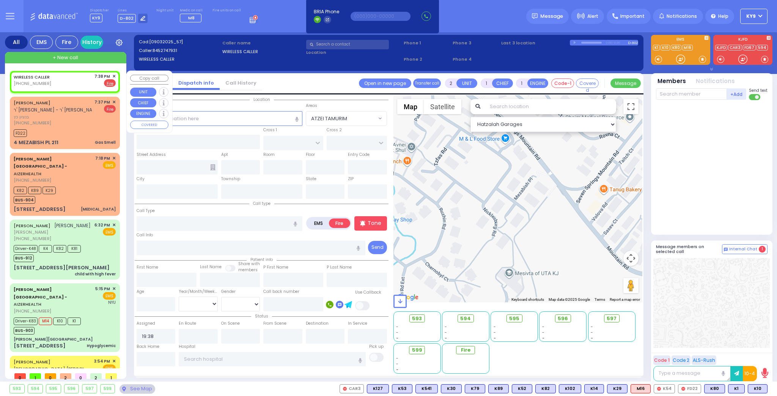
select select
radio input "true"
select select
select select "Hatzalah Garages"
click at [77, 82] on div "WIRELESS CALLER (845) 274-7931 7:38 PM ✕ EMS Fire" at bounding box center [65, 80] width 102 height 14
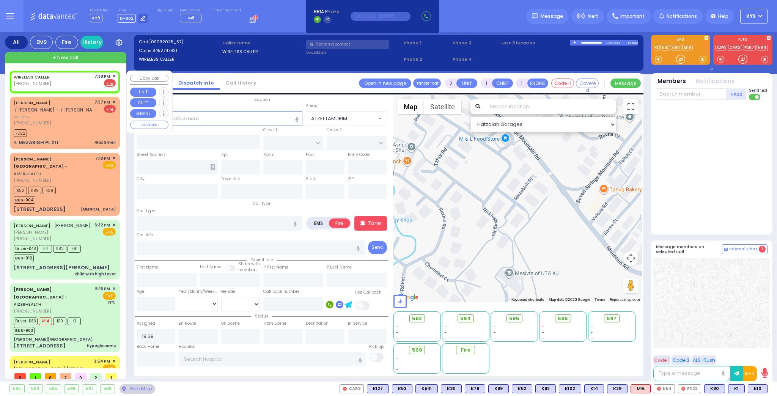
select select
radio input "true"
select select
select select "Hatzalah Garages"
click at [213, 120] on input "text" at bounding box center [220, 118] width 166 height 14
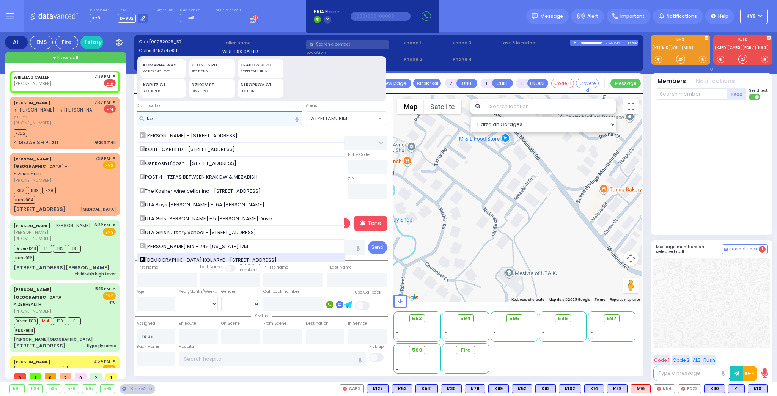
type input "ko"
click at [178, 260] on div "Kohl's - 7 Centre DR. KOLLEL GARFIELD - 16 Garfield Rd OshKosh B'gosh - 601 Blu…" at bounding box center [241, 195] width 209 height 133
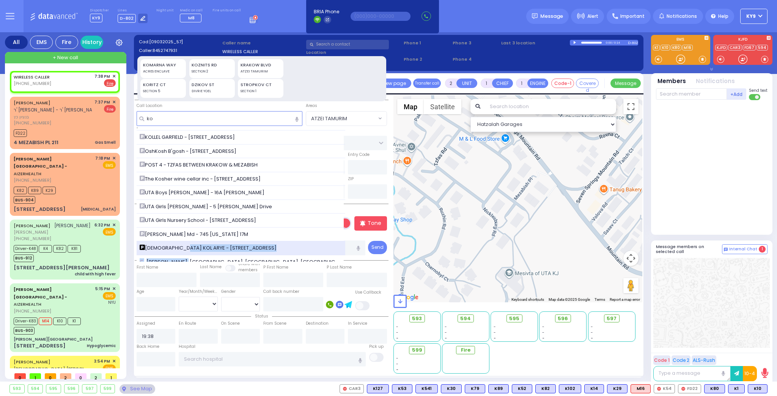
click at [182, 247] on span "YESHIVA KOL ARYE - 168 Seven Springs Mountain Rd" at bounding box center [210, 248] width 140 height 8
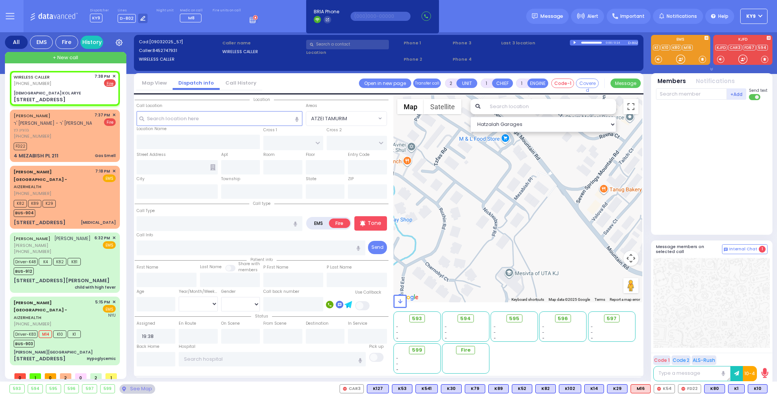
select select
radio input "true"
select select
type input "YESHIVA KOL ARYE"
type input "KARLSBURG RD"
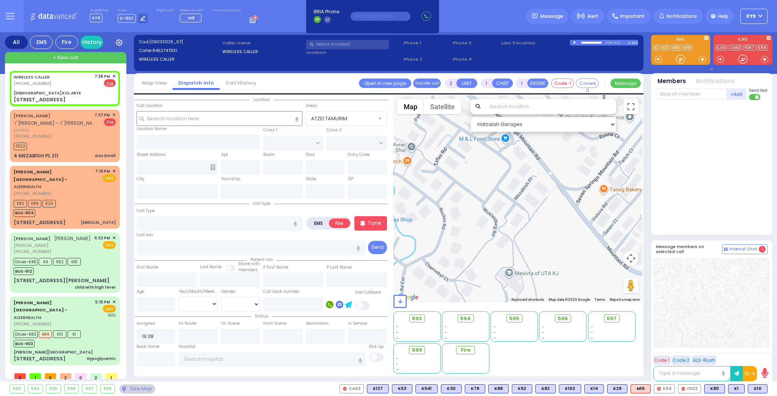
type input "CHEVRON RD"
type input "168 Seven Springs Mountain Rd"
type input "Monroe"
type input "[US_STATE]"
type input "10950"
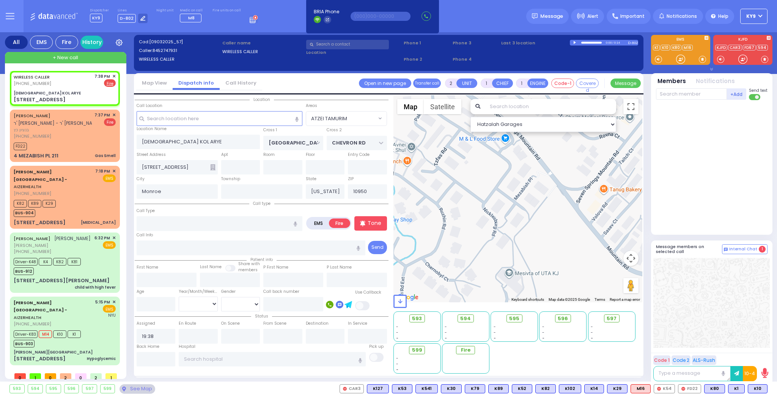
select select "Hatzalah Garages"
select select "SECTION 5"
click at [189, 219] on input "text" at bounding box center [220, 223] width 166 height 14
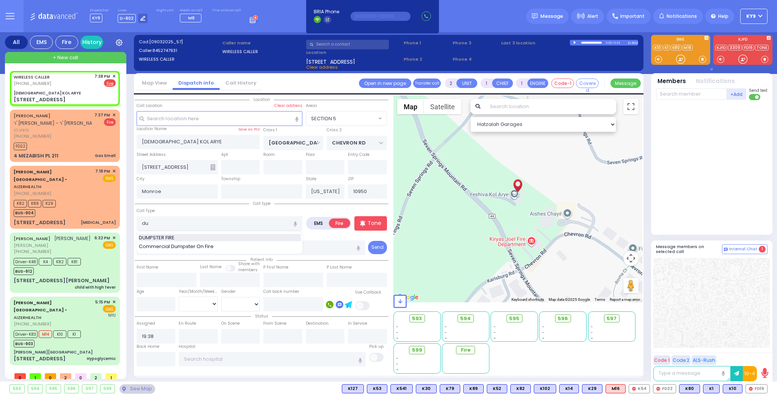
click at [190, 236] on div "DUMPSTER FIRE" at bounding box center [220, 238] width 162 height 8
type input "DUMPSTER FIRE"
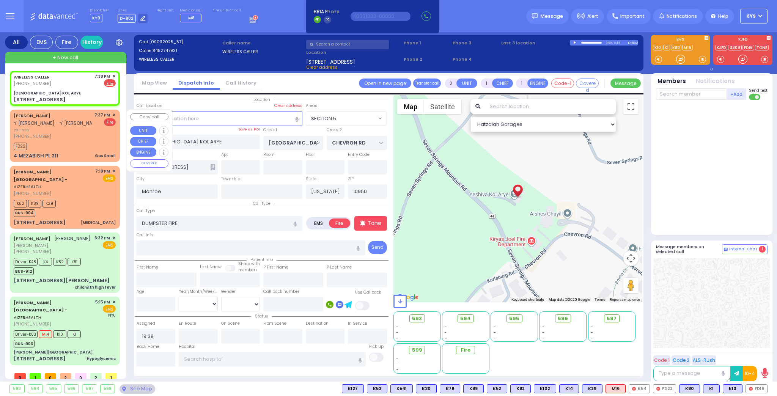
click at [79, 139] on div "(845) 281-4057" at bounding box center [53, 136] width 78 height 6
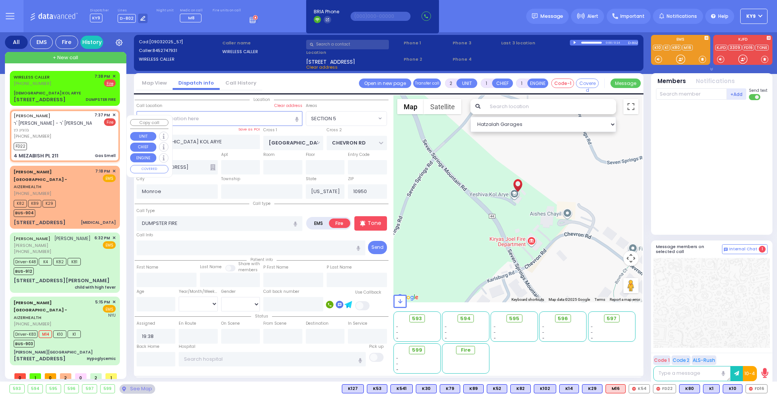
select select
type input "Gas Smell"
radio input "true"
type input "BENZION"
type input "KATZ"
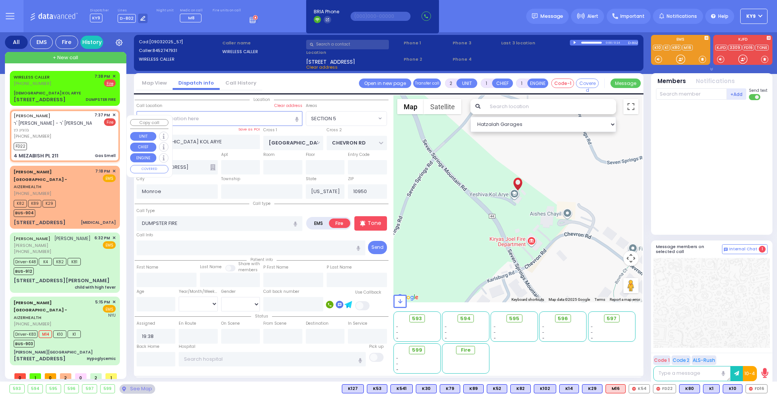
select select
type input "19:37"
type input "19:38"
select select "Hatzalah Garages"
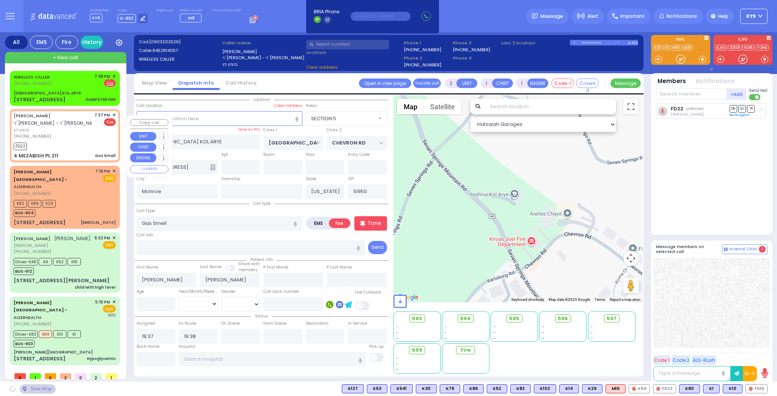
type input "NICKLESBURG RD"
type input "FOREST RD"
type input "4 MEZABISH PL"
type input "211"
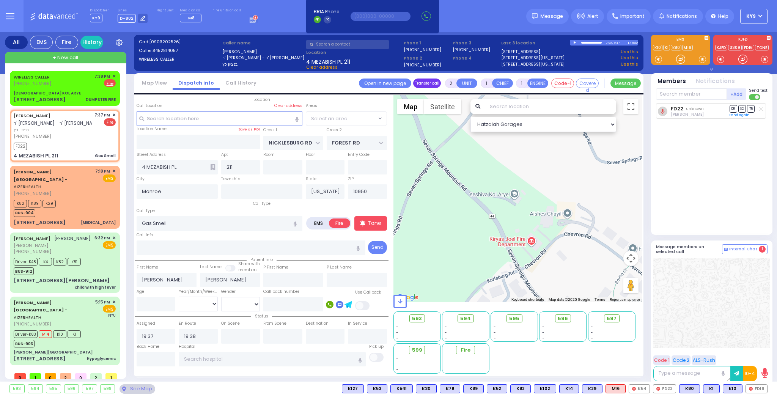
select select "ATZEI TAMURIM"
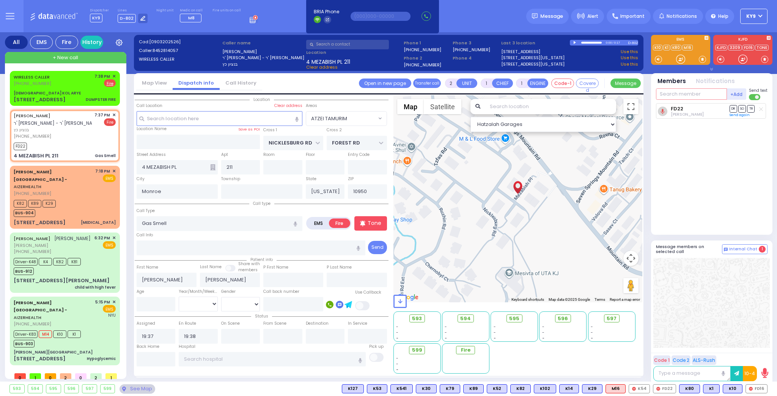
click at [679, 94] on input "text" at bounding box center [691, 93] width 71 height 11
type input "62"
click at [667, 106] on div "FD62" at bounding box center [682, 110] width 38 height 8
click at [668, 93] on input "text" at bounding box center [691, 93] width 71 height 11
type input "16"
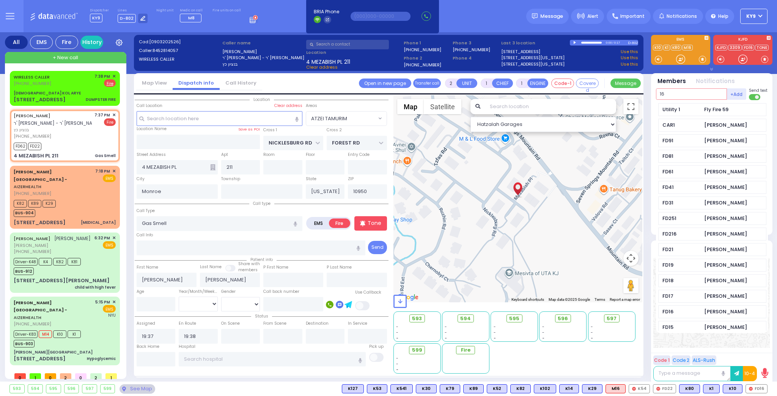
select select
radio input "true"
select select
select select "ATZEI TAMURIM"
select select "Hatzalah Garages"
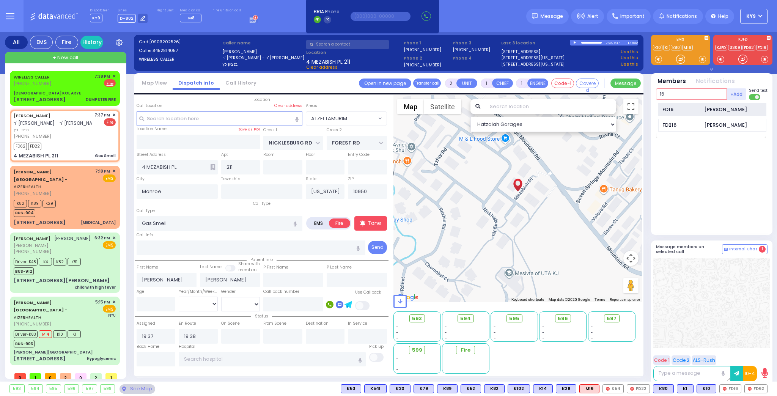
type input "16"
click at [735, 109] on div "Efrayem Friedrich" at bounding box center [725, 110] width 43 height 8
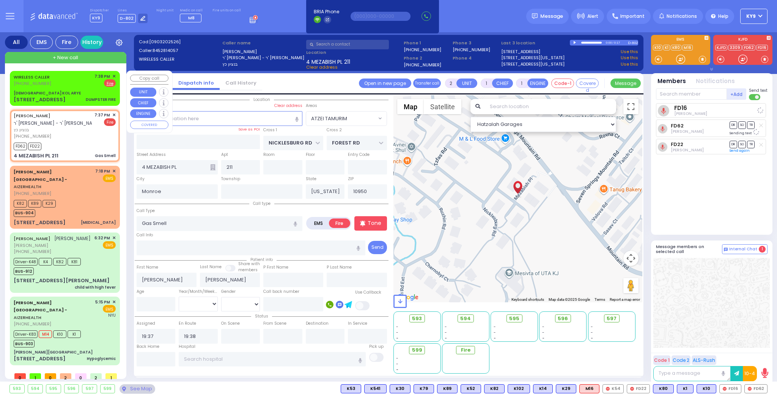
click at [83, 89] on div "WIRELESS CALLER (845) 274-7931 7:38 PM ✕ EMS Fire" at bounding box center [64, 88] width 107 height 33
select select
type input "DUMPSTER FIRE"
radio input "true"
select select
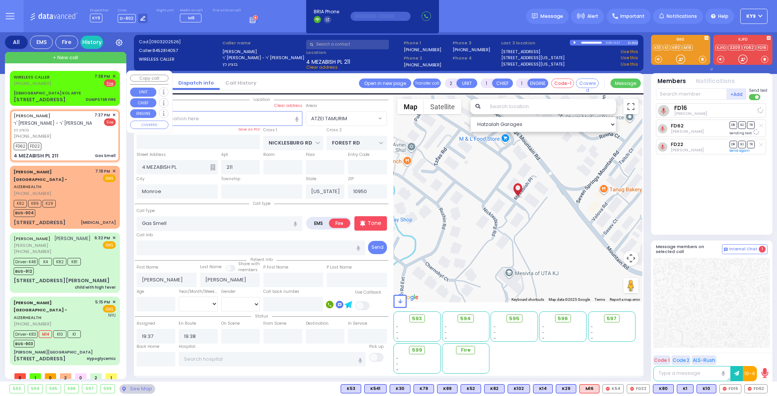
type input "19:38"
select select "Hatzalah Garages"
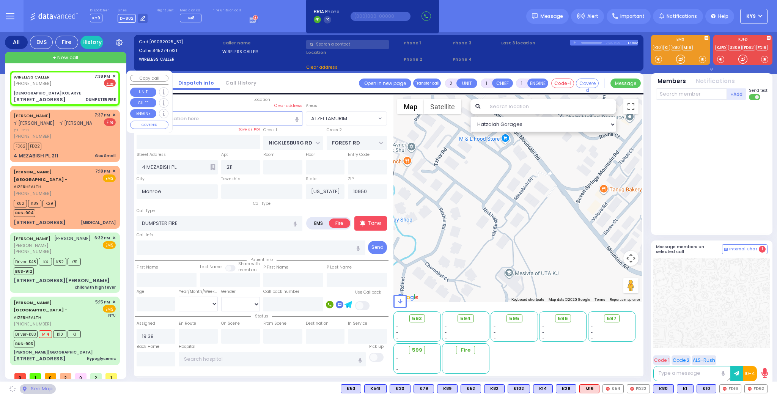
type input "YESHIVA KOL ARYE"
type input "KARLSBURG RD"
type input "CHEVRON RD"
type input "168 Seven Springs Mountain Rd"
select select "SECTION 5"
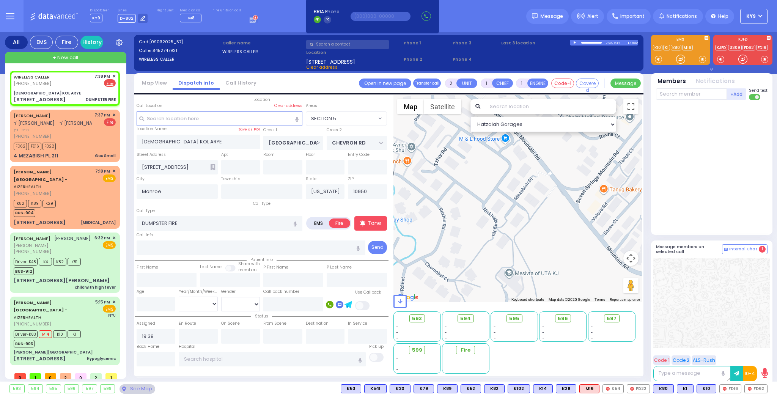
select select
radio input "true"
select select
select select "SECTION 5"
select select "Hatzalah Garages"
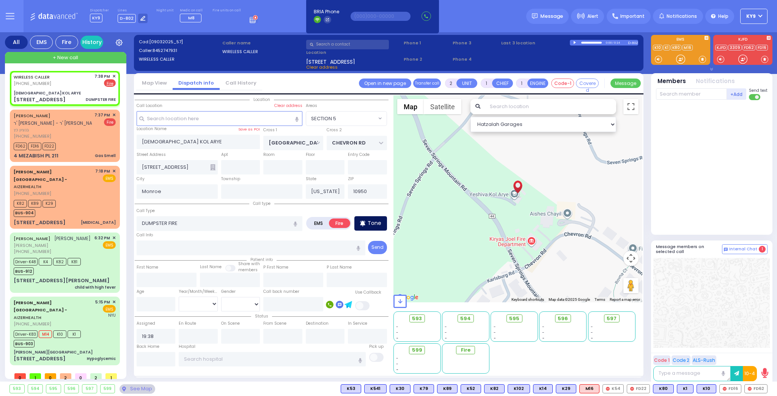
click at [374, 224] on p "Tone" at bounding box center [375, 223] width 14 height 8
click at [79, 87] on div "WIRELESS CALLER (845) 274-7931 7:38 PM ✕ EMS Fire" at bounding box center [64, 88] width 107 height 33
select select
radio input "true"
select select
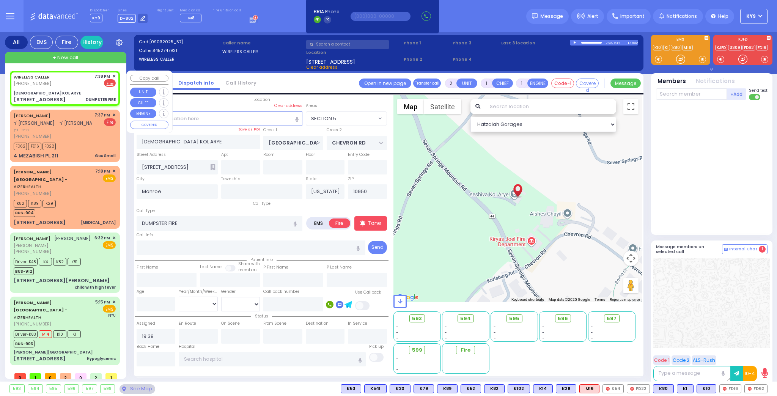
select select "Hatzalah Garages"
select select "SECTION 5"
click at [674, 93] on input "text" at bounding box center [691, 93] width 71 height 11
click at [374, 225] on p "Tone" at bounding box center [375, 223] width 14 height 8
click at [677, 94] on input "text" at bounding box center [691, 93] width 71 height 11
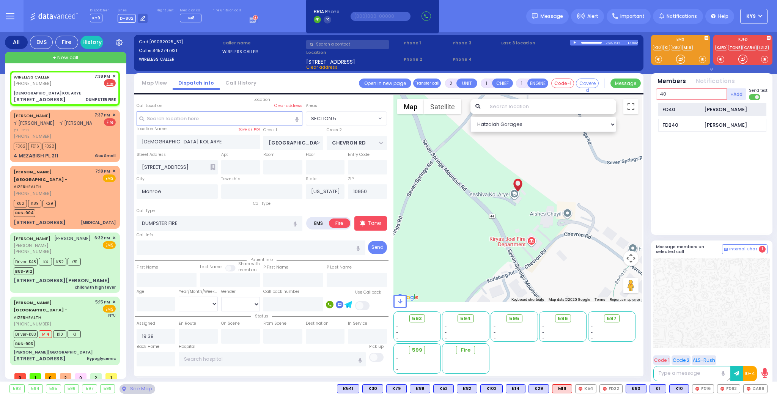
type input "40"
click at [661, 110] on div "FD40 Jacob Friedman" at bounding box center [712, 109] width 108 height 13
click at [669, 94] on input "text" at bounding box center [691, 93] width 71 height 11
select select
radio input "true"
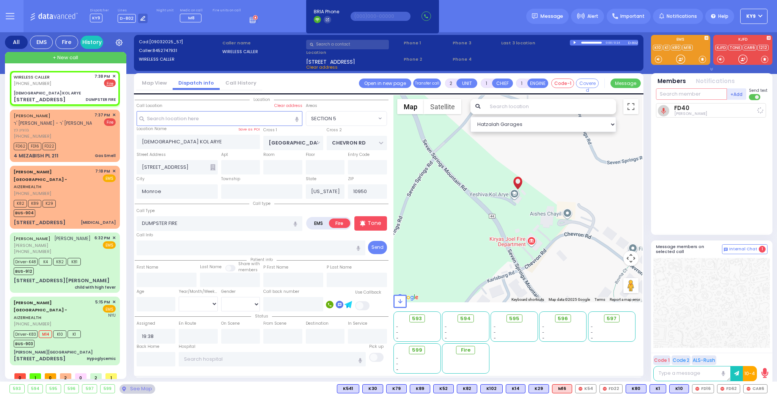
select select
type input "19:40"
select select "Hatzalah Garages"
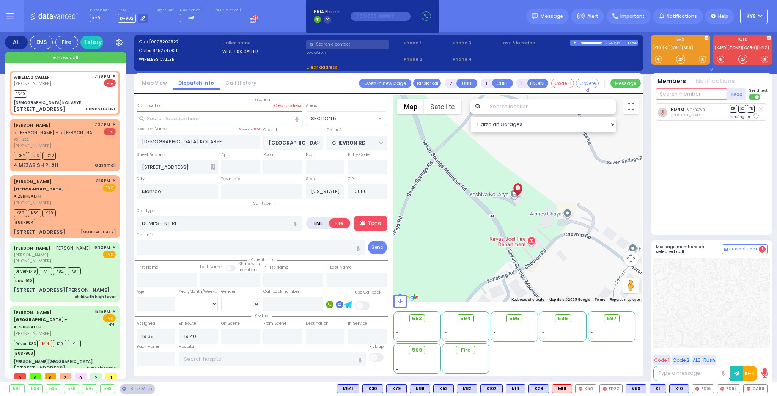
select select "SECTION 5"
click at [734, 390] on span "CAR6" at bounding box center [729, 389] width 24 height 8
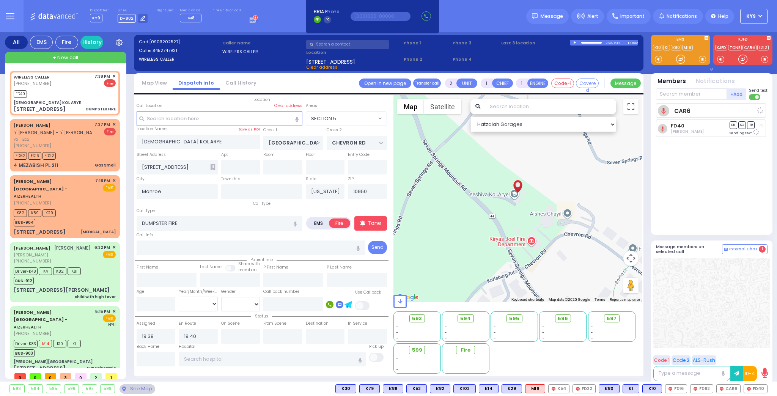
select select
radio input "true"
select select
select select "Hatzalah Garages"
select select "SECTION 5"
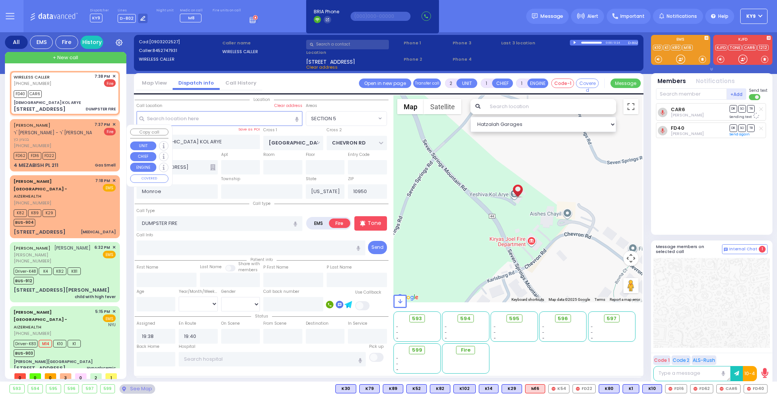
click at [85, 143] on span "בנציון כץ" at bounding box center [53, 139] width 78 height 6
select select
type input "Gas Smell"
radio input "true"
type input "BENZION"
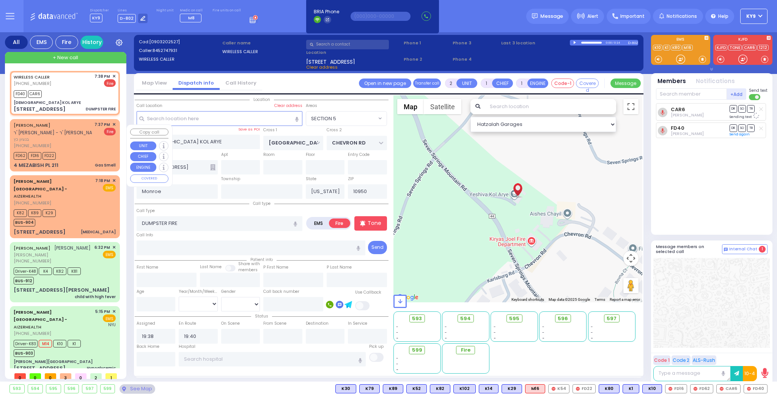
type input "KATZ"
select select
type input "19:37"
type input "19:38"
select select "Hatzalah Garages"
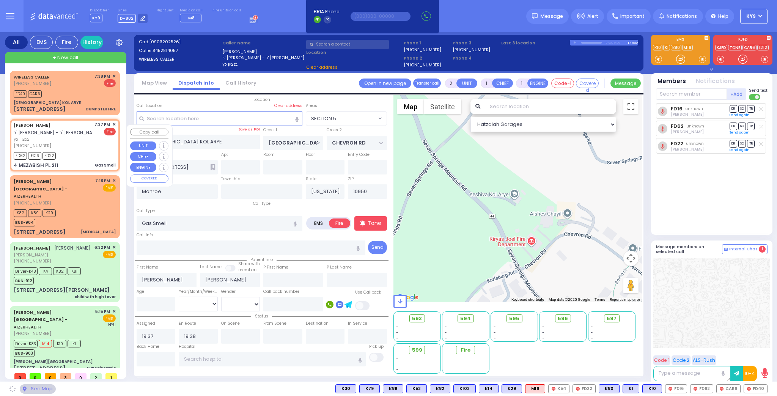
type input "NICKLESBURG RD"
type input "FOREST RD"
type input "4 MEZABISH PL"
type input "211"
select select "ATZEI TAMURIM"
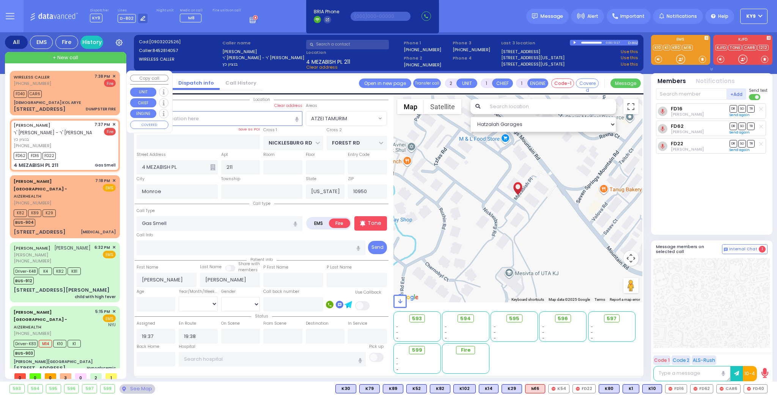
click at [90, 97] on div "FD40 CAR6" at bounding box center [65, 92] width 102 height 9
select select
type input "DUMPSTER FIRE"
radio input "true"
select select
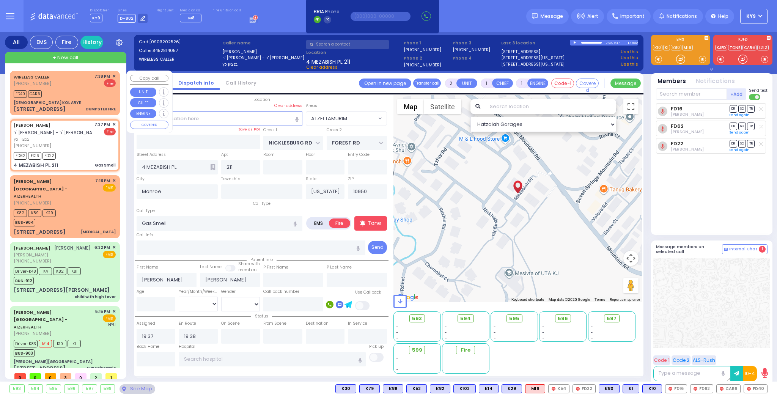
type input "19:38"
type input "19:40"
select select "Hatzalah Garages"
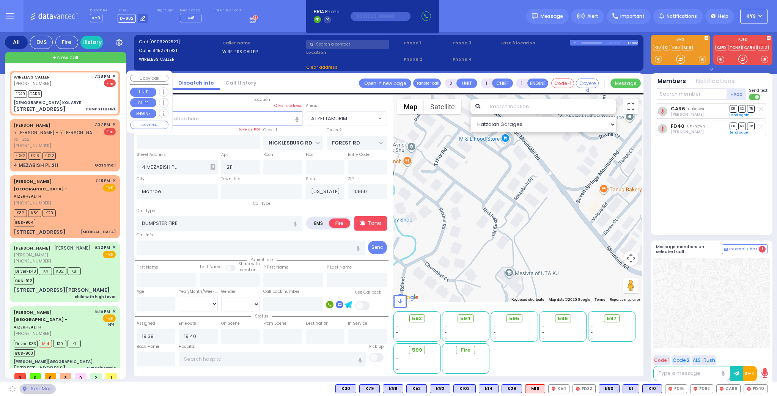
type input "YESHIVA KOL ARYE"
type input "KARLSBURG RD"
type input "CHEVRON RD"
type input "168 Seven Springs Mountain Rd"
select select "SECTION 5"
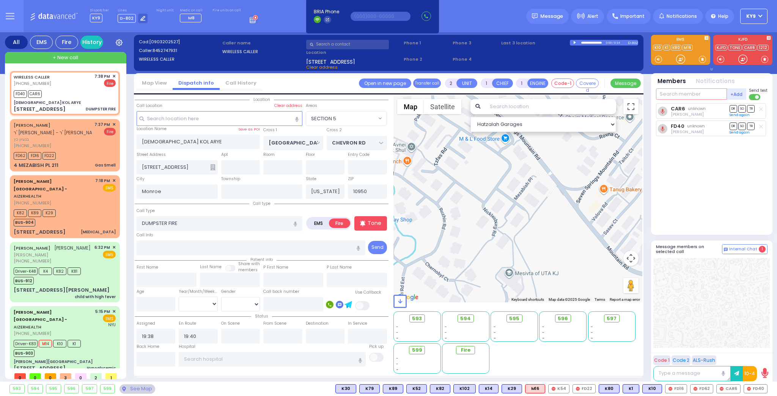
click at [691, 94] on input "text" at bounding box center [691, 93] width 71 height 11
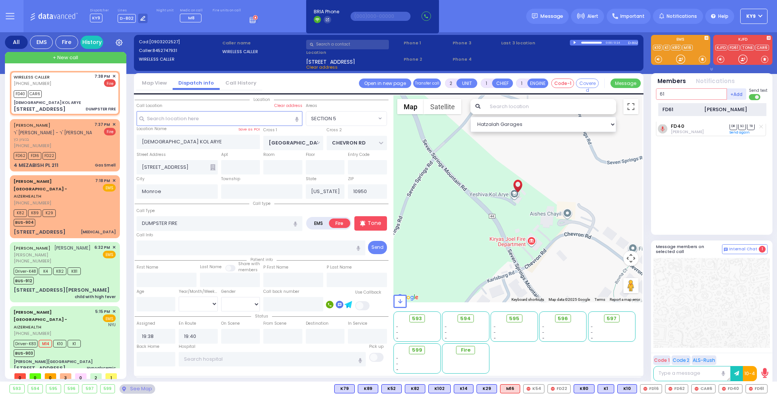
type input "61"
click at [688, 104] on div "FD61 Pinchas Gross" at bounding box center [712, 109] width 108 height 13
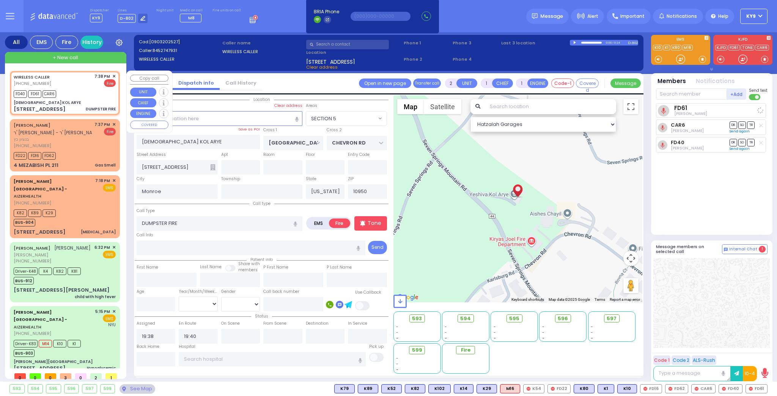
select select
radio input "true"
select select
select select "Hatzalah Garages"
select select "SECTION 5"
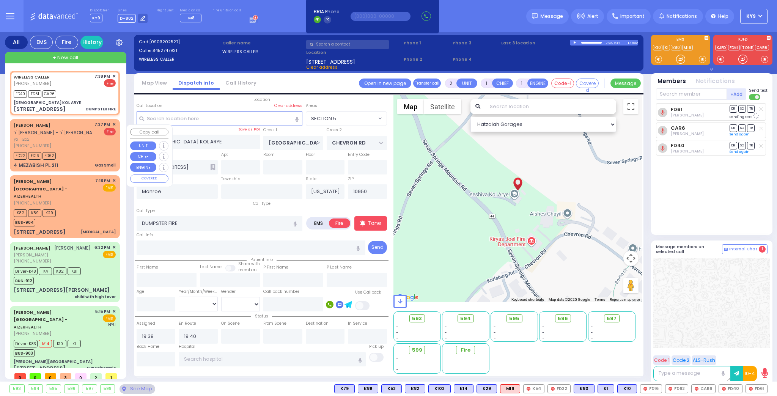
click at [80, 149] on div "(845) 281-4057" at bounding box center [53, 146] width 78 height 6
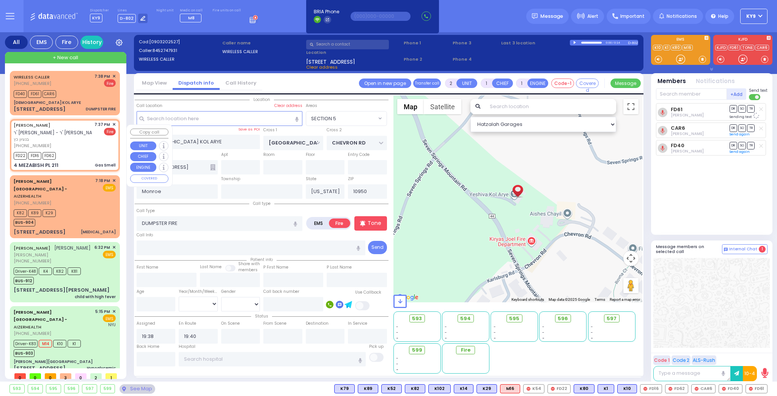
select select
type input "Gas Smell"
radio input "true"
type input "BENZION"
type input "KATZ"
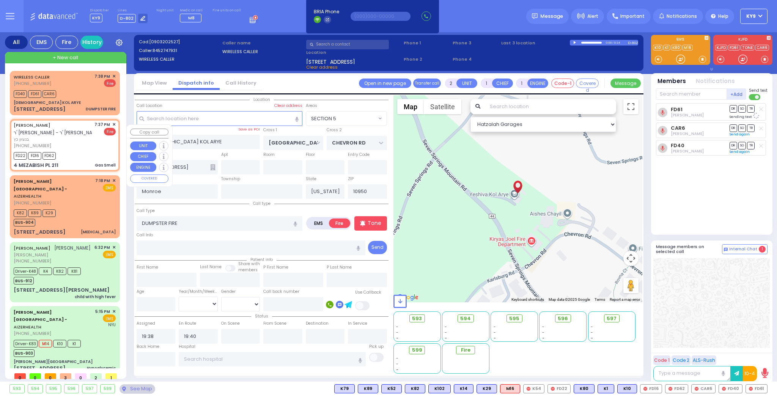
select select
type input "19:37"
type input "19:38"
type input "NICKLESBURG RD"
type input "FOREST RD"
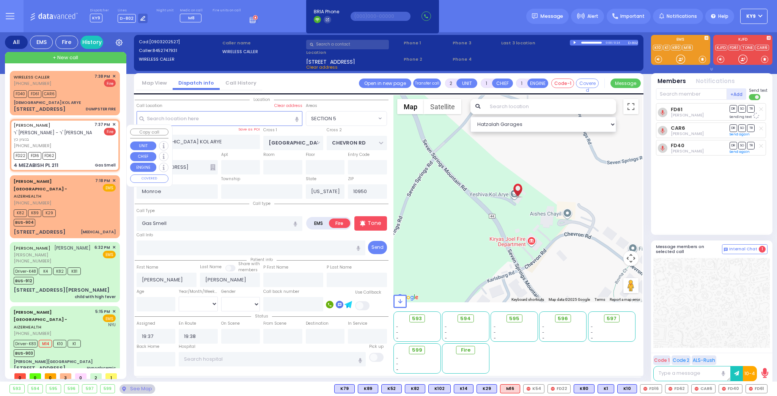
type input "4 MEZABISH PL"
type input "211"
select select "Hatzalah Garages"
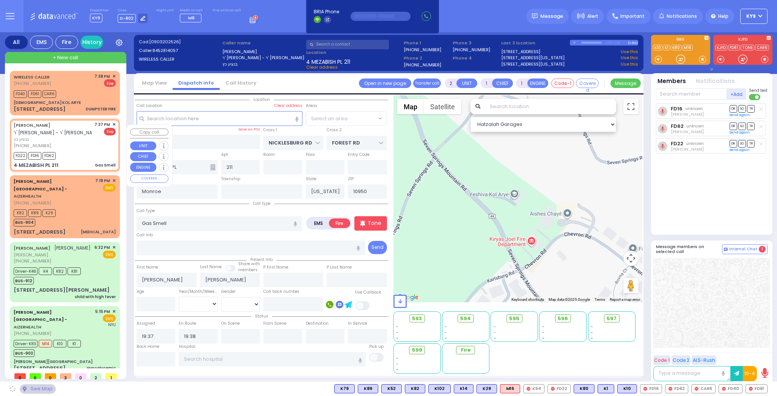
select select "ATZEI TAMURIM"
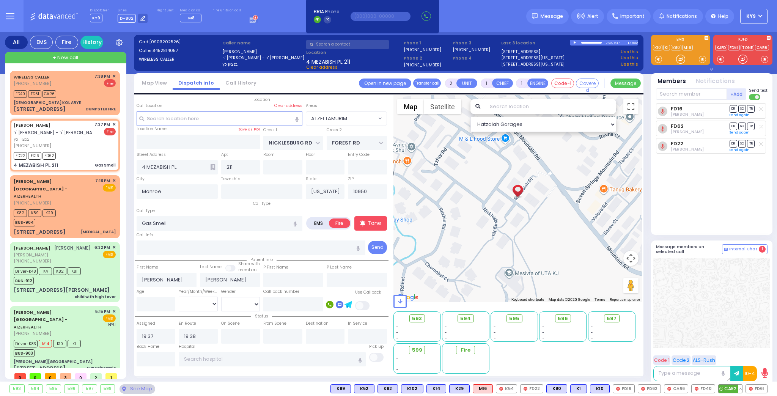
click at [729, 388] on span "CAR2" at bounding box center [731, 389] width 24 height 8
select select
radio input "true"
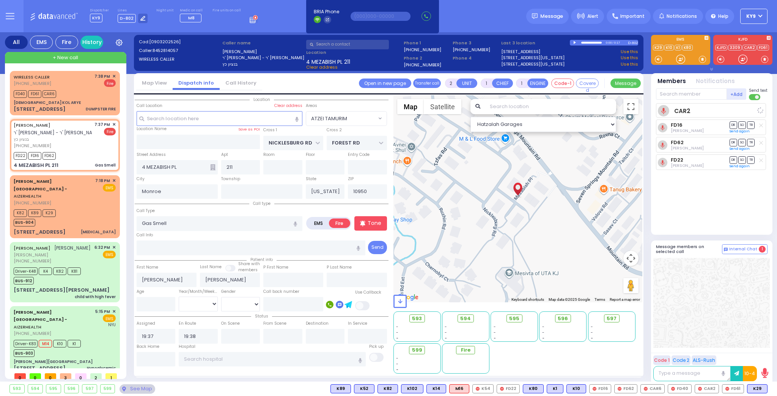
select select
select select "Hatzalah Garages"
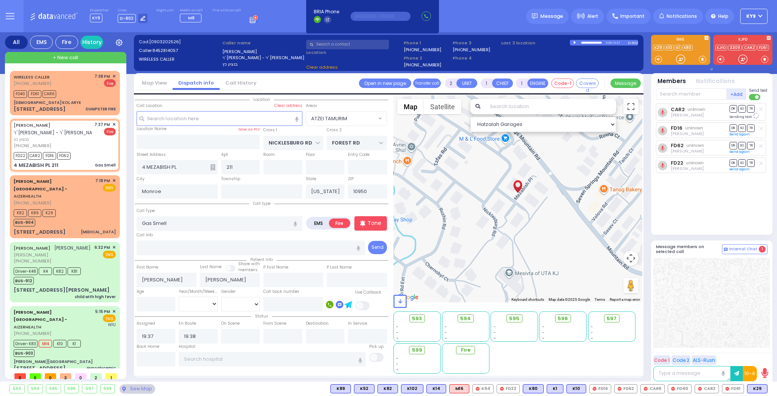
select select "ATZEI TAMURIM"
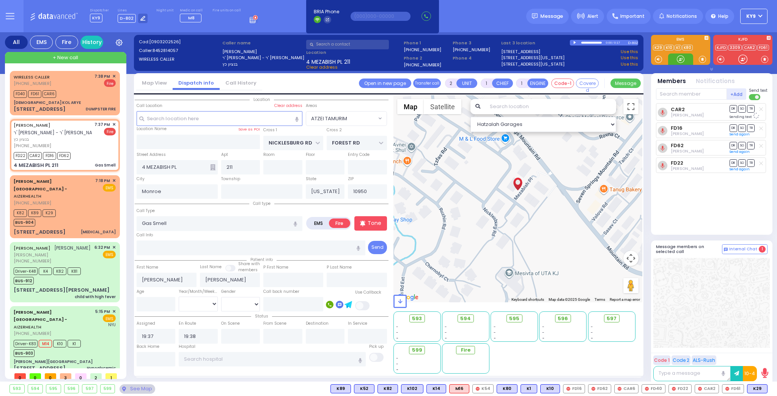
click at [682, 57] on div at bounding box center [681, 59] width 8 height 8
click at [78, 85] on div "WIRELESS CALLER (845) 274-7931 7:38 PM ✕ Fire" at bounding box center [65, 80] width 102 height 14
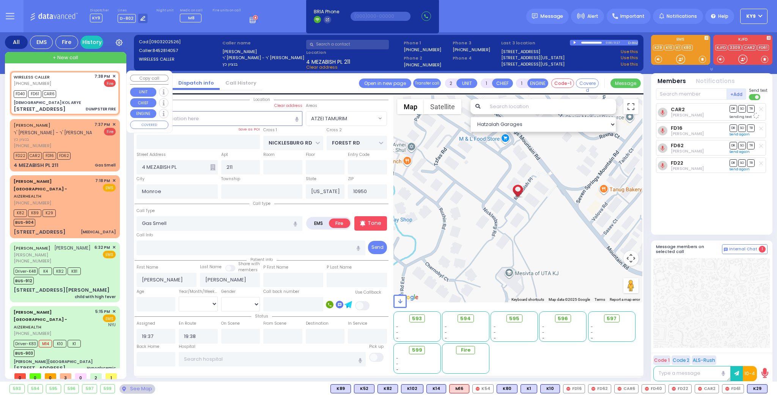
select select
type input "DUMPSTER FIRE"
radio input "true"
select select
type input "19:38"
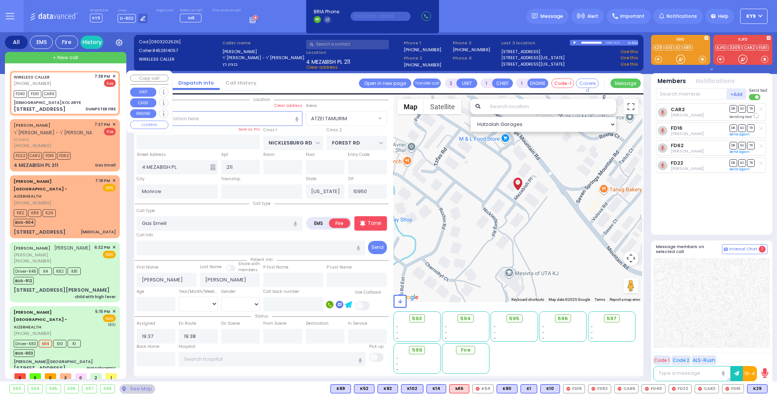
type input "19:40"
type input "YESHIVA KOL ARYE"
type input "KARLSBURG RD"
type input "CHEVRON RD"
type input "168 Seven Springs Mountain Rd"
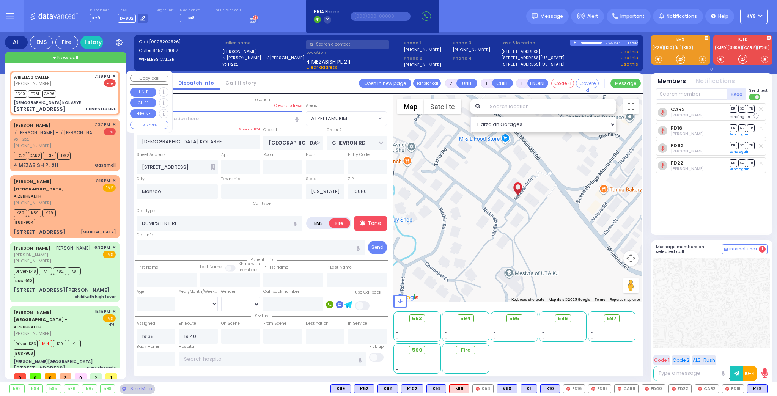
select select "SECTION 5"
select select "Hatzalah Garages"
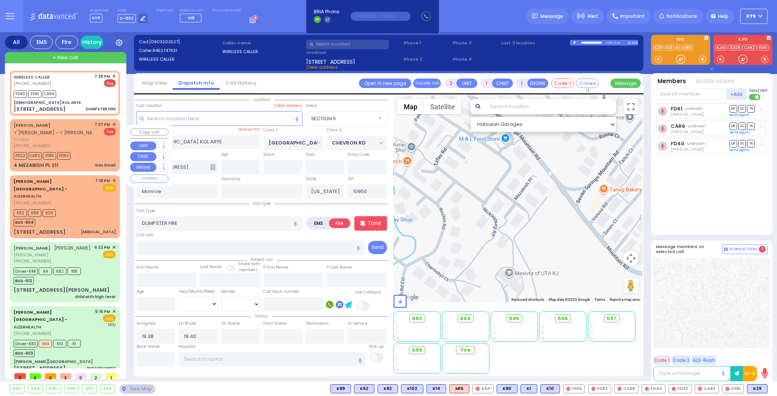
click at [77, 149] on div "(845) 281-4057" at bounding box center [53, 146] width 78 height 6
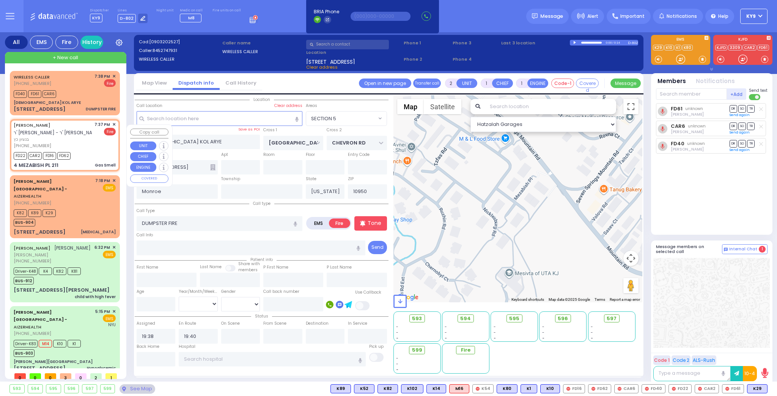
select select
type input "Gas Smell"
radio input "true"
type input "BENZION"
type input "KATZ"
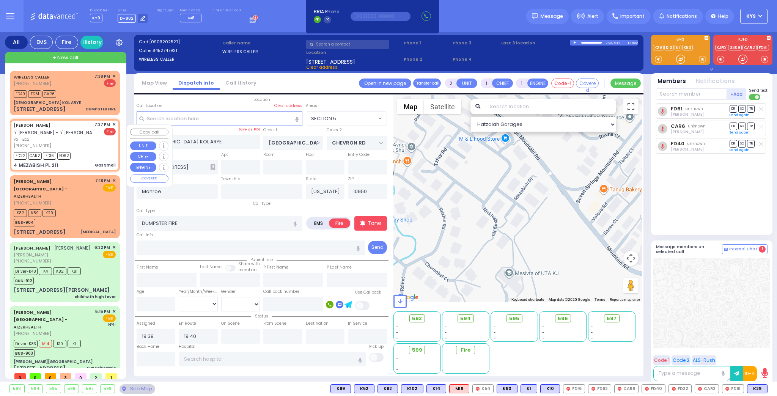
select select
type input "19:37"
type input "19:38"
select select "Hatzalah Garages"
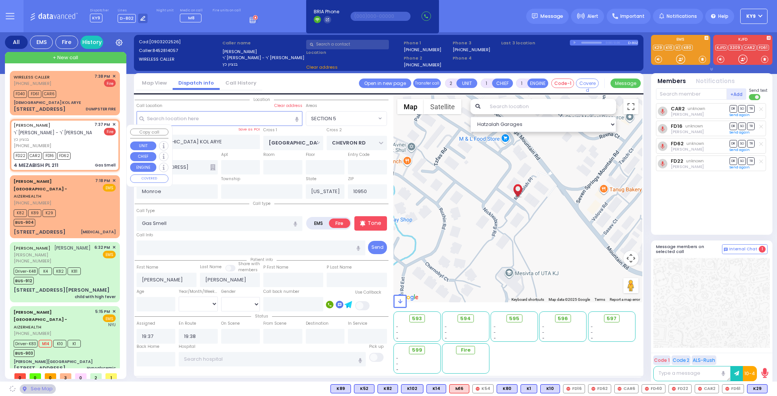
type input "NICKLESBURG RD"
type input "FOREST RD"
type input "4 MEZABISH PL"
type input "211"
select select "ATZEI TAMURIM"
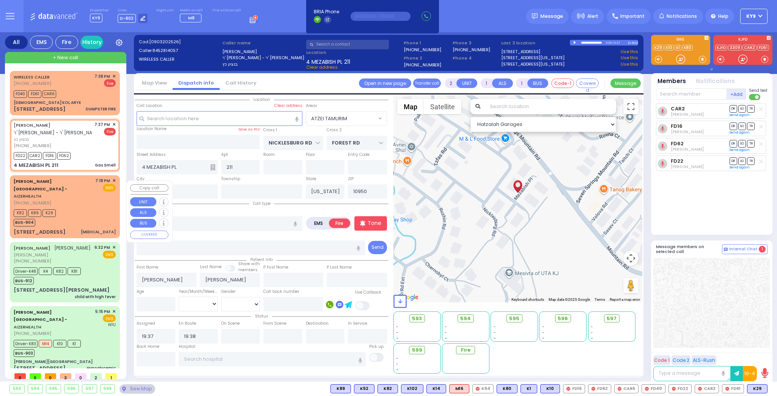
click at [78, 208] on div "K82 K89 K29 BUS-904" at bounding box center [65, 217] width 102 height 19
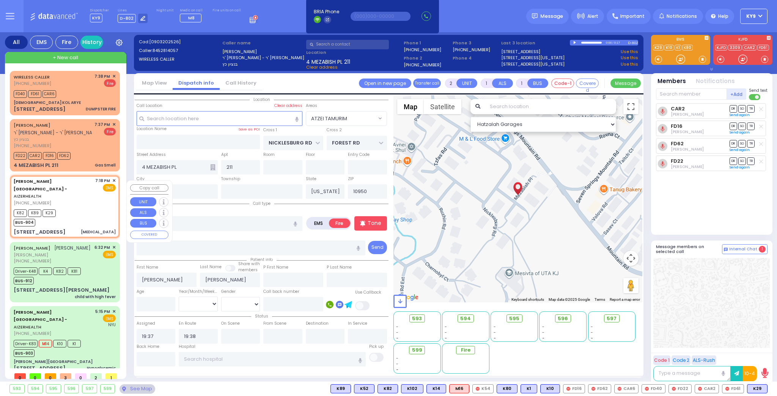
select select
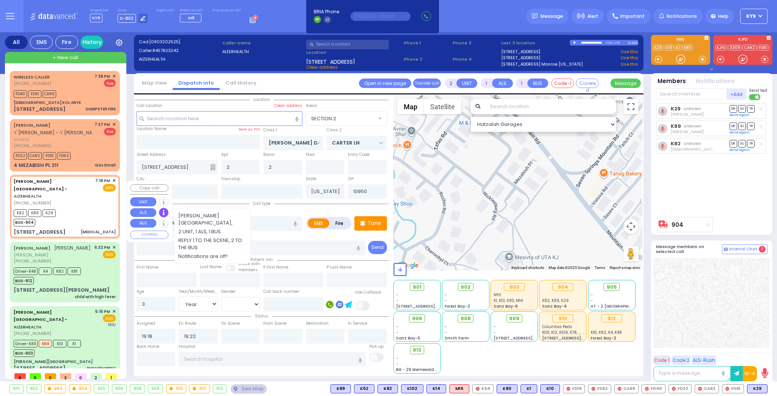
scroll to position [57, 0]
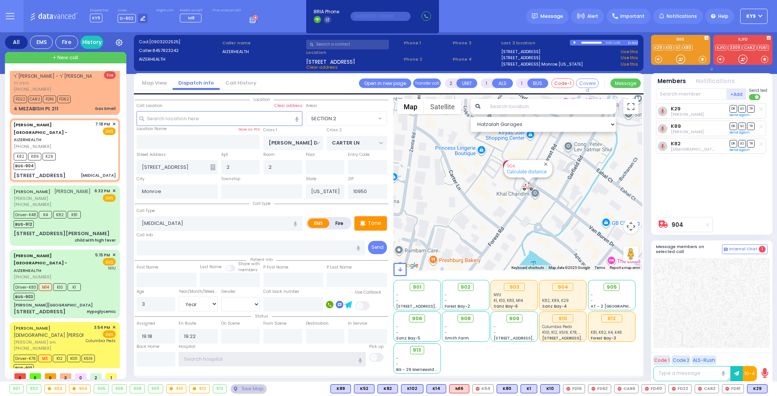
click at [261, 362] on input "text" at bounding box center [272, 359] width 187 height 14
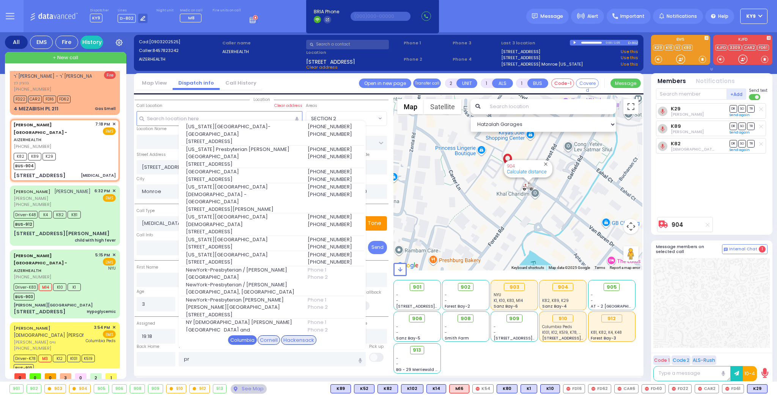
click at [247, 340] on div "Columbia" at bounding box center [242, 340] width 29 height 10
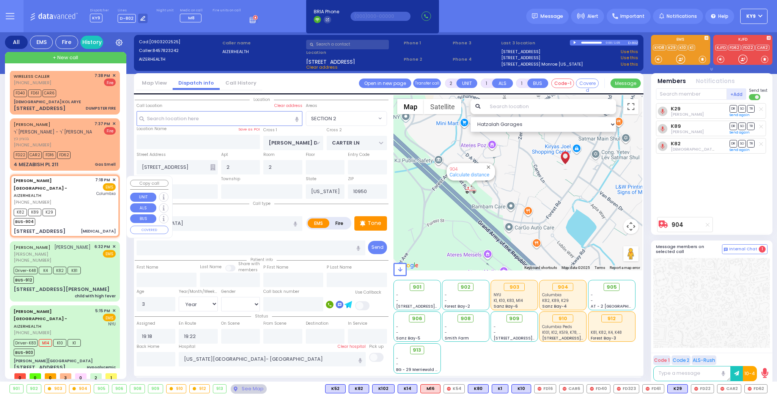
scroll to position [0, 0]
click at [64, 58] on span "+ New call" at bounding box center [65, 58] width 25 height 8
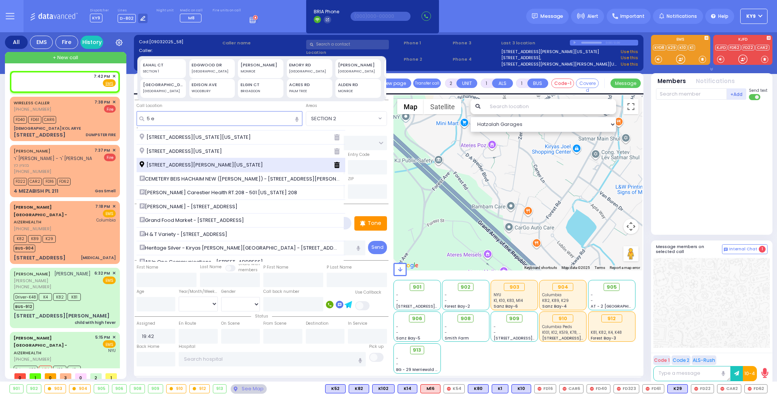
click at [192, 163] on span "[STREET_ADDRESS][PERSON_NAME][US_STATE]" at bounding box center [203, 165] width 126 height 8
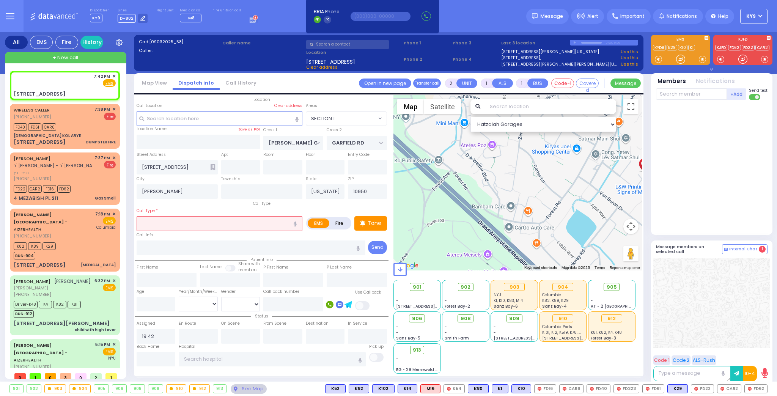
click at [359, 41] on input "text" at bounding box center [347, 44] width 83 height 9
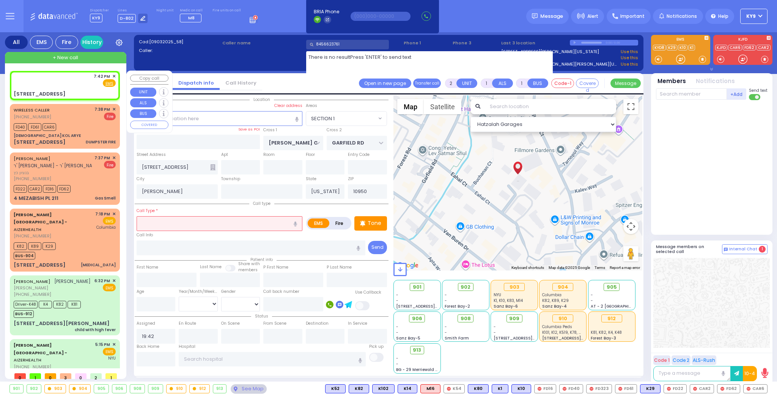
click at [71, 79] on div "7:42 PM ✕ Fire EMS" at bounding box center [65, 80] width 102 height 14
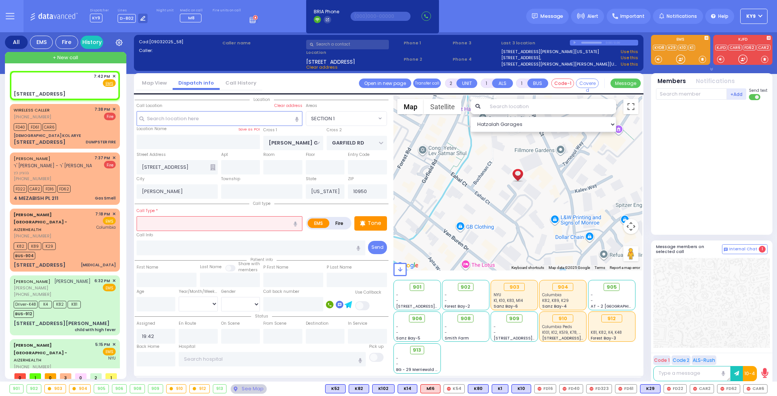
click at [323, 45] on input "text" at bounding box center [347, 44] width 83 height 9
click at [242, 169] on input "text" at bounding box center [240, 167] width 39 height 14
click at [245, 220] on input "text" at bounding box center [220, 223] width 166 height 14
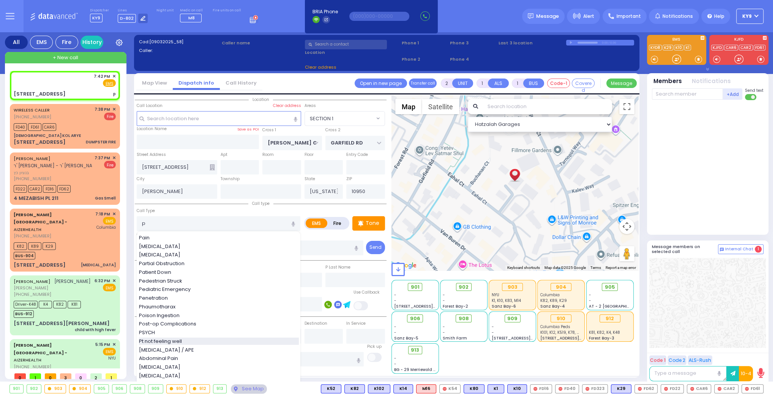
click at [151, 343] on span "Pt not feeling well" at bounding box center [162, 342] width 46 height 8
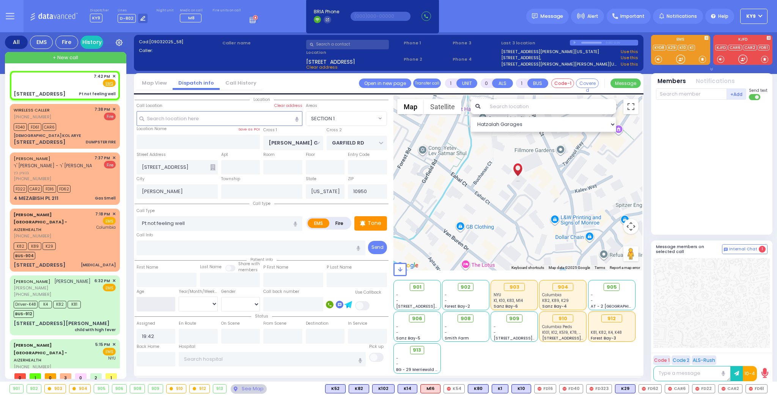
click at [157, 308] on input "number" at bounding box center [156, 304] width 39 height 14
click at [184, 299] on select "Year Month Week Day" at bounding box center [198, 304] width 39 height 14
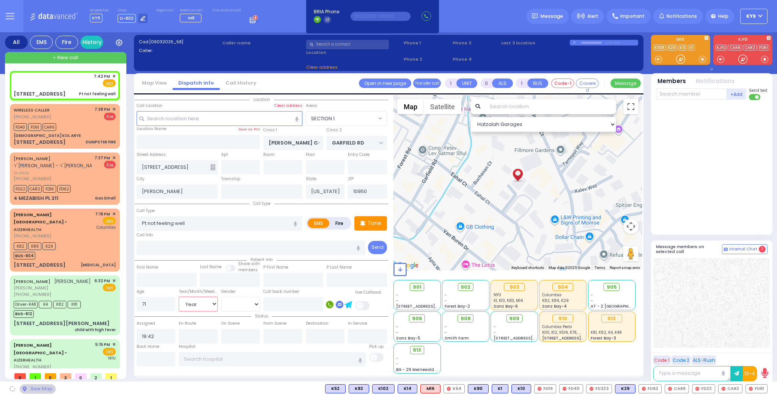
click at [179, 297] on select "Year Month Week Day" at bounding box center [198, 304] width 39 height 14
drag, startPoint x: 222, startPoint y: 301, endPoint x: 231, endPoint y: 306, distance: 9.9
click at [224, 301] on select "Male Female" at bounding box center [240, 304] width 39 height 14
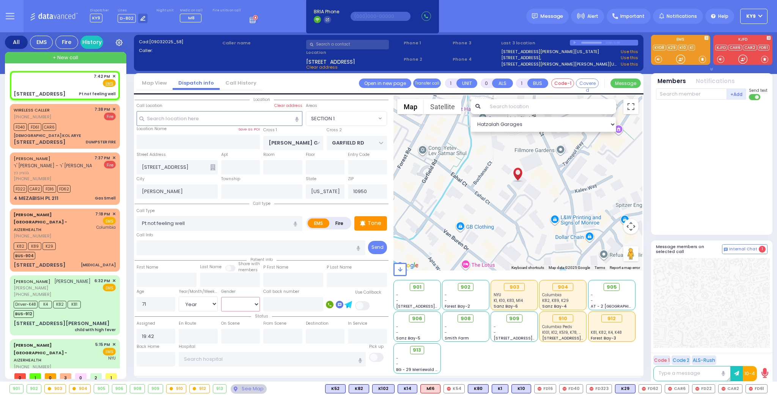
click at [221, 297] on select "Male Female" at bounding box center [240, 304] width 39 height 14
click at [240, 167] on input "text" at bounding box center [240, 167] width 39 height 14
click at [276, 162] on input "text" at bounding box center [282, 167] width 39 height 14
click at [205, 248] on input "text" at bounding box center [251, 248] width 229 height 14
click at [284, 299] on input "text" at bounding box center [293, 304] width 60 height 14
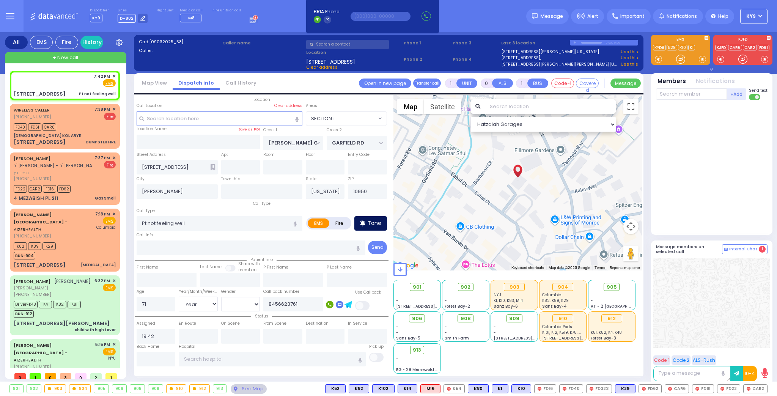
click at [376, 224] on p "Tone" at bounding box center [375, 223] width 14 height 8
click at [681, 58] on div at bounding box center [681, 59] width 8 height 8
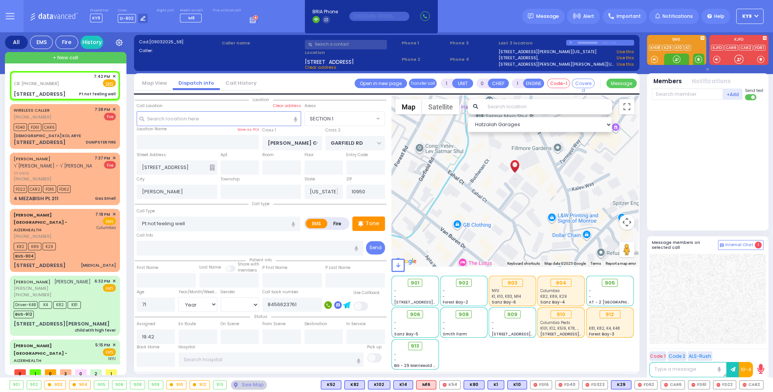
click at [697, 59] on span at bounding box center [697, 59] width 7 height 8
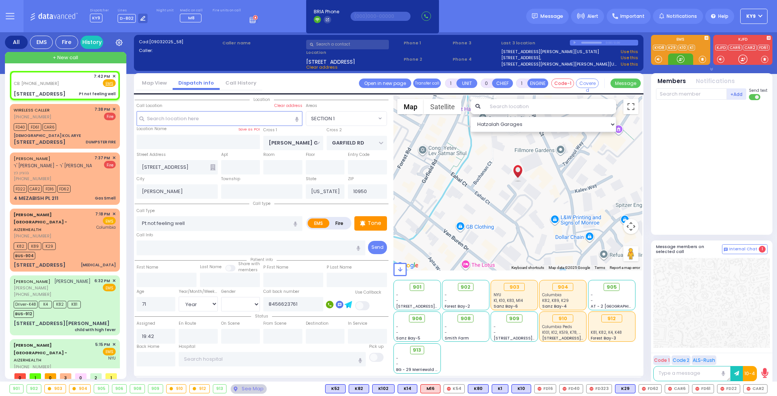
click at [679, 57] on div at bounding box center [681, 59] width 8 height 8
click at [702, 59] on span at bounding box center [702, 59] width 7 height 8
click at [679, 58] on div at bounding box center [681, 59] width 8 height 8
click at [701, 57] on span at bounding box center [702, 59] width 7 height 8
click at [679, 58] on div at bounding box center [681, 59] width 8 height 8
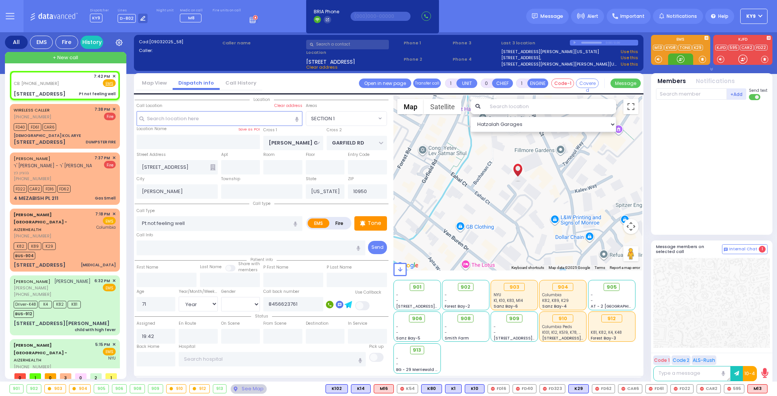
drag, startPoint x: 680, startPoint y: 60, endPoint x: 684, endPoint y: 63, distance: 4.9
click at [682, 60] on div at bounding box center [681, 59] width 8 height 8
click at [703, 58] on span at bounding box center [702, 59] width 7 height 8
drag, startPoint x: 679, startPoint y: 60, endPoint x: 682, endPoint y: 61, distance: 4.0
click at [680, 60] on div at bounding box center [681, 59] width 8 height 8
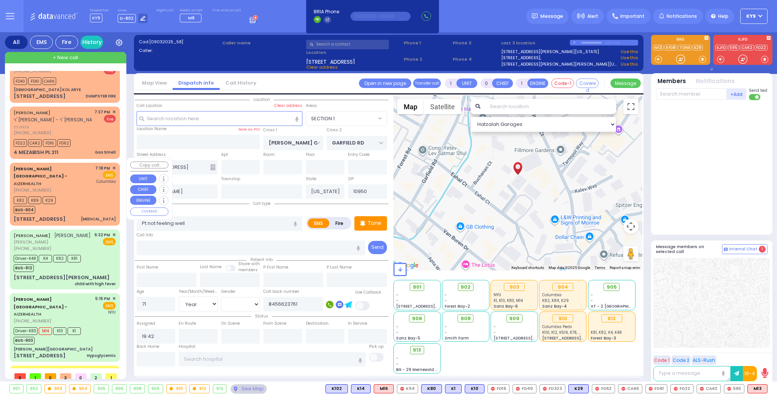
scroll to position [95, 0]
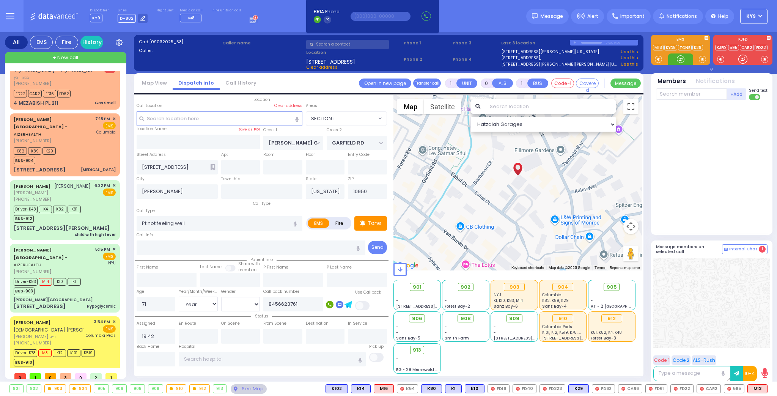
drag, startPoint x: 678, startPoint y: 59, endPoint x: 682, endPoint y: 60, distance: 4.2
click at [682, 60] on div at bounding box center [681, 59] width 8 height 8
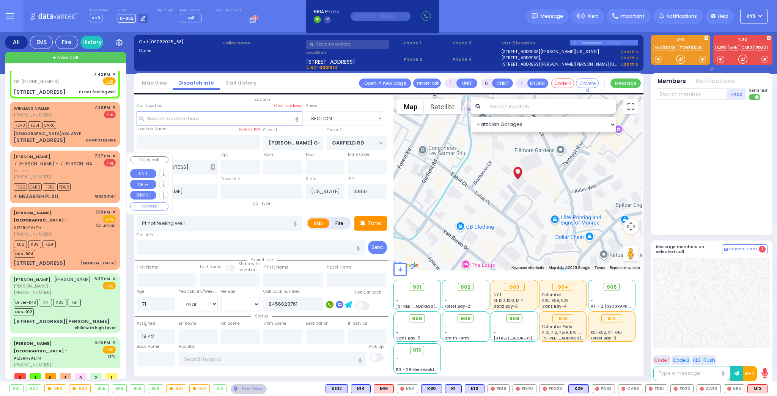
scroll to position [0, 0]
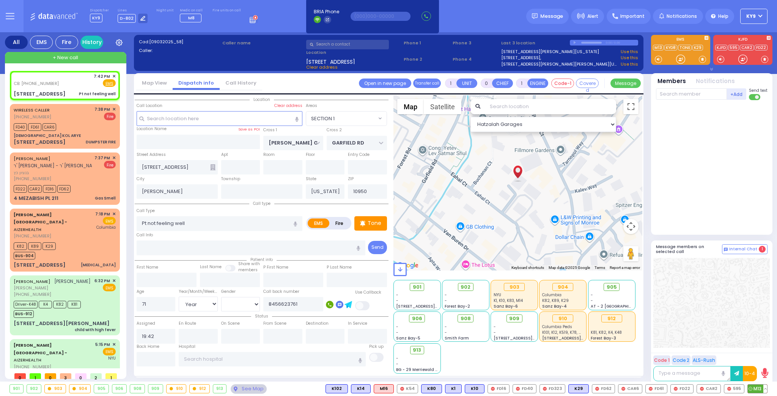
click at [758, 387] on span "M13" at bounding box center [757, 389] width 19 height 8
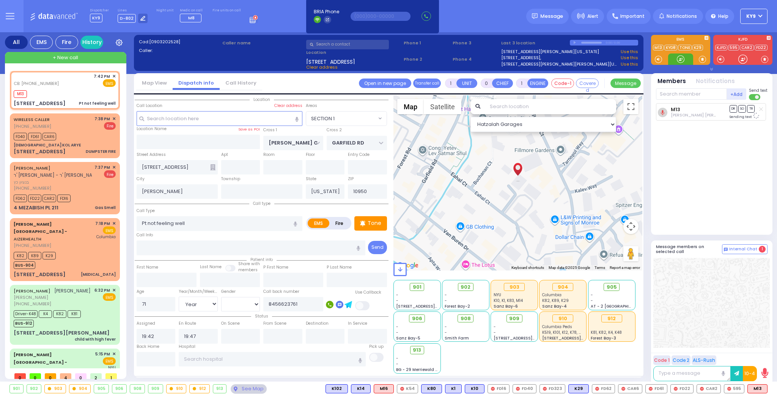
drag, startPoint x: 680, startPoint y: 58, endPoint x: 683, endPoint y: 63, distance: 5.8
click at [681, 60] on div at bounding box center [681, 59] width 8 height 8
drag, startPoint x: 680, startPoint y: 58, endPoint x: 681, endPoint y: 66, distance: 7.6
click at [679, 58] on div at bounding box center [681, 59] width 8 height 8
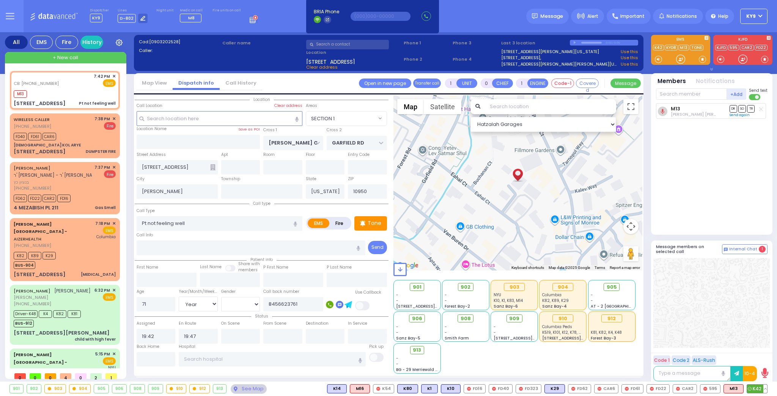
click at [757, 389] on span "K42" at bounding box center [757, 389] width 20 height 8
drag, startPoint x: 679, startPoint y: 57, endPoint x: 680, endPoint y: 64, distance: 6.8
click at [680, 57] on div at bounding box center [681, 59] width 8 height 8
click at [681, 58] on div at bounding box center [681, 59] width 8 height 8
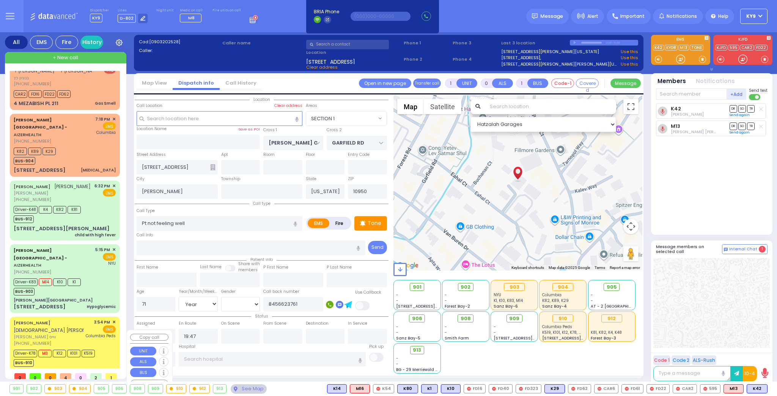
scroll to position [105, 0]
click at [80, 368] on div "Partial Obstruction" at bounding box center [95, 372] width 39 height 8
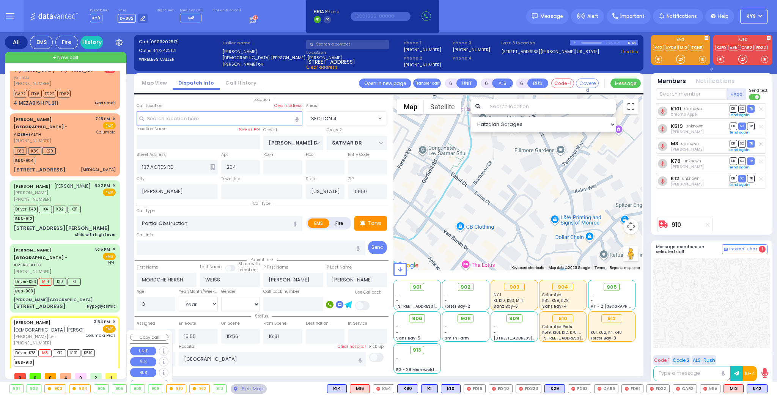
click at [87, 357] on div "BUS-910" at bounding box center [54, 361] width 81 height 9
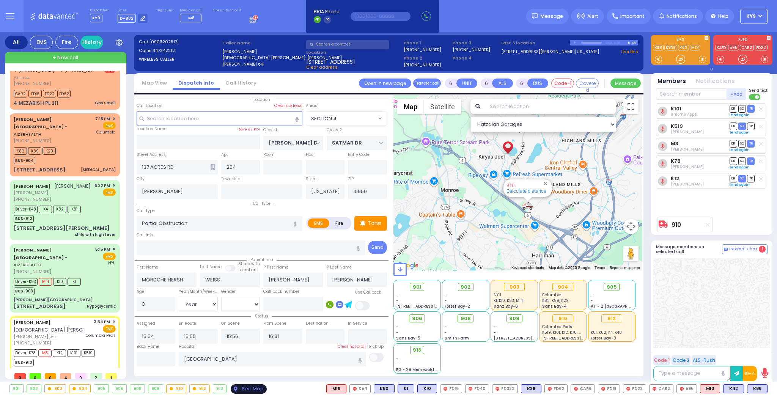
click at [238, 388] on div "See Map" at bounding box center [249, 388] width 36 height 9
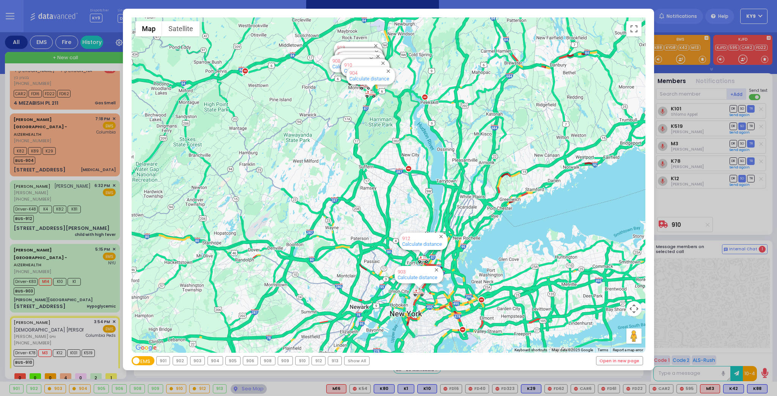
click at [296, 361] on div "910" at bounding box center [302, 361] width 13 height 8
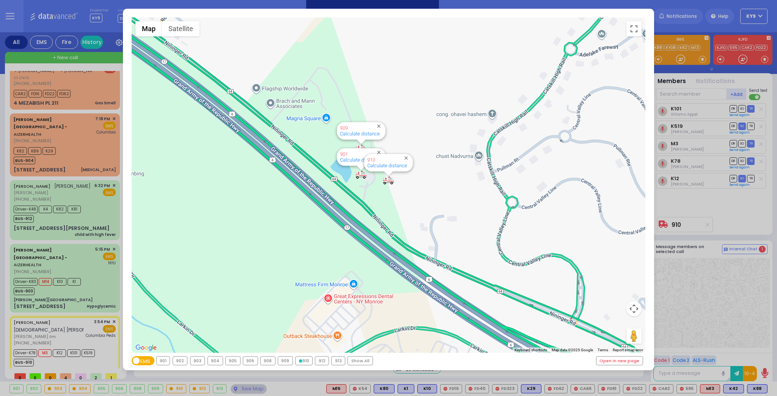
click at [299, 361] on icon at bounding box center [300, 360] width 3 height 3
click at [245, 390] on div "← Move left → Move right ↑ Move up ↓ Move down + Zoom in - Zoom out Home Jump l…" at bounding box center [388, 198] width 777 height 396
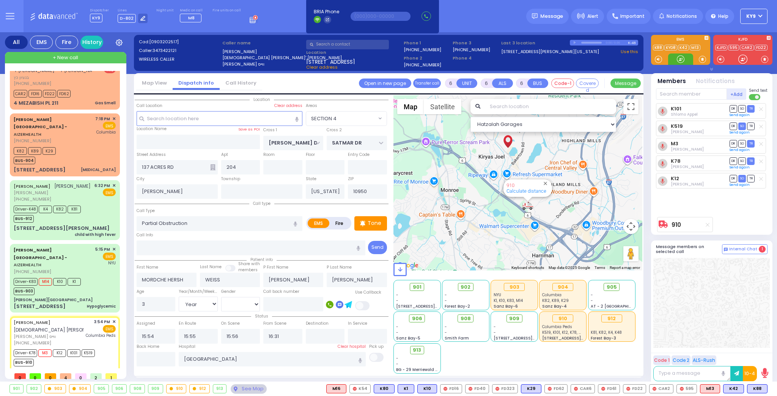
click at [683, 58] on div at bounding box center [681, 59] width 8 height 8
click at [93, 283] on div "Aizer Health Center - AIZERHEALTH (845) 782-3242 5:15 PM ✕ EMS M14" at bounding box center [64, 278] width 107 height 66
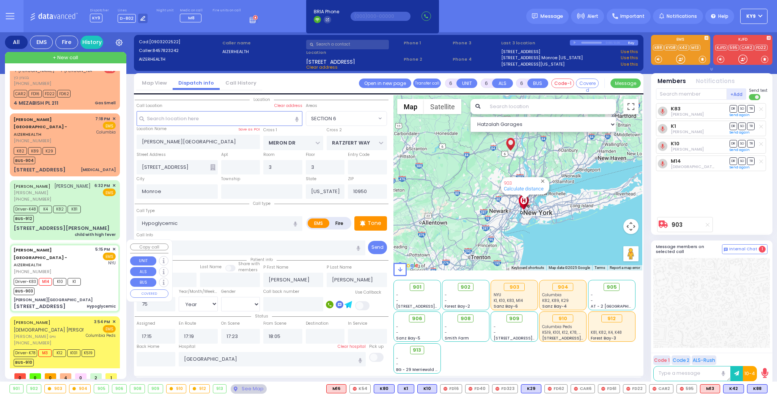
click at [96, 280] on div "Driver-K83 M14 K10 K1 BUS-903" at bounding box center [65, 285] width 102 height 19
click at [82, 334] on span "[PERSON_NAME] ווייס" at bounding box center [49, 337] width 70 height 6
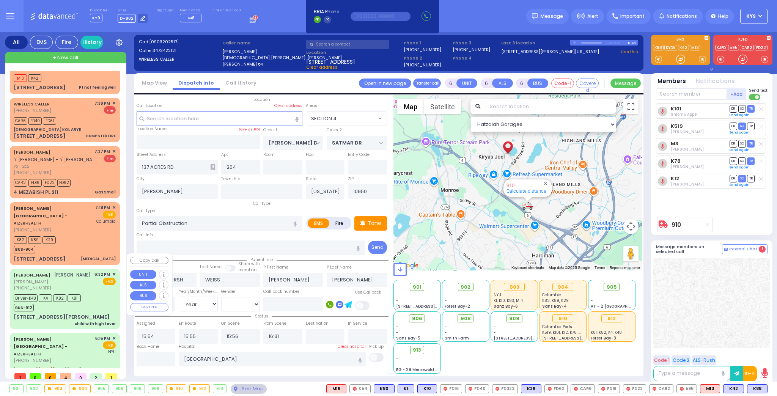
scroll to position [0, 0]
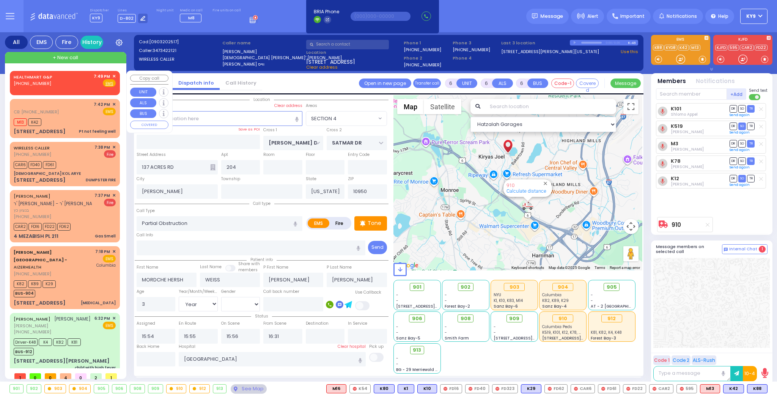
click at [112, 76] on span "✕" at bounding box center [113, 76] width 3 height 6
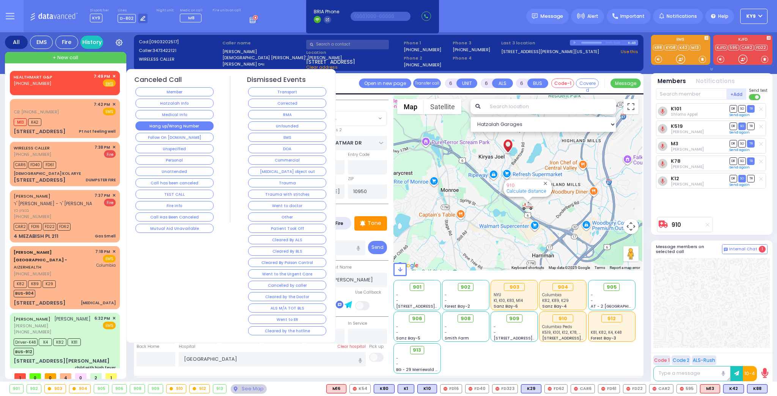
click at [153, 124] on button "Hang up/Wrong Number" at bounding box center [174, 125] width 78 height 9
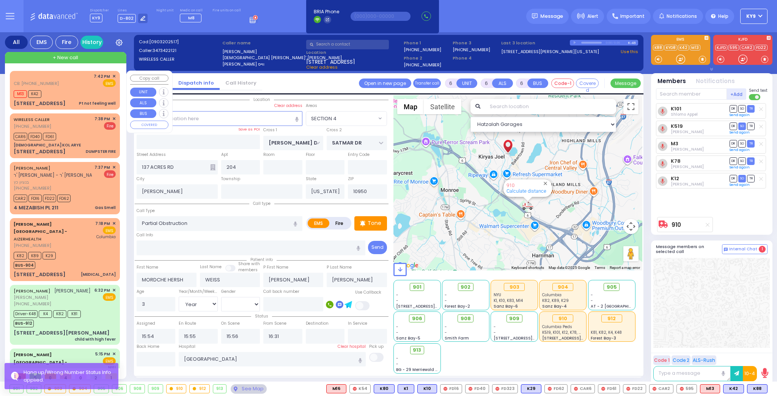
click at [64, 86] on div "CB: (845) 662-3761 7:42 PM ✕ EMS" at bounding box center [65, 80] width 102 height 14
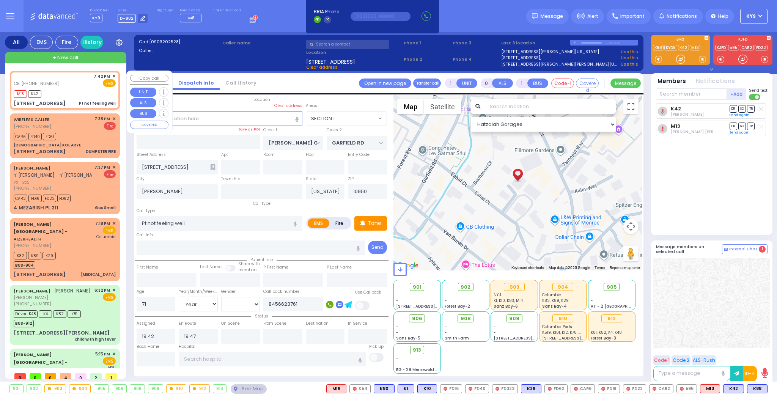
click at [79, 96] on div "M13 K42" at bounding box center [65, 92] width 102 height 9
click at [683, 60] on div at bounding box center [681, 59] width 8 height 8
drag, startPoint x: 469, startPoint y: 287, endPoint x: 467, endPoint y: 291, distance: 3.9
click at [467, 290] on div "902" at bounding box center [466, 287] width 42 height 9
click at [469, 288] on span "902" at bounding box center [469, 287] width 10 height 8
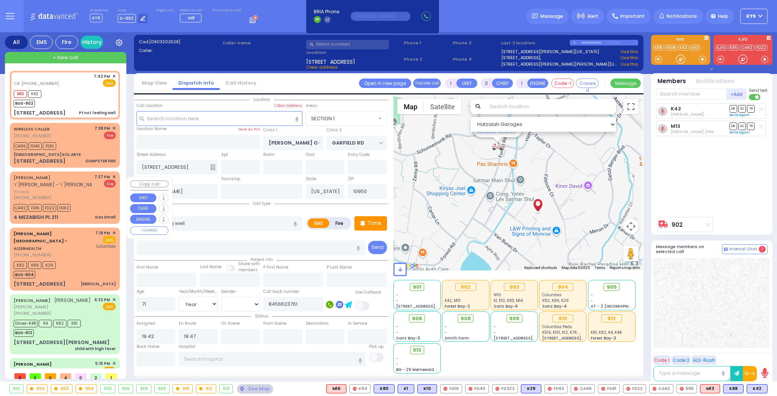
click at [88, 201] on div "(845) 281-4057" at bounding box center [53, 198] width 78 height 6
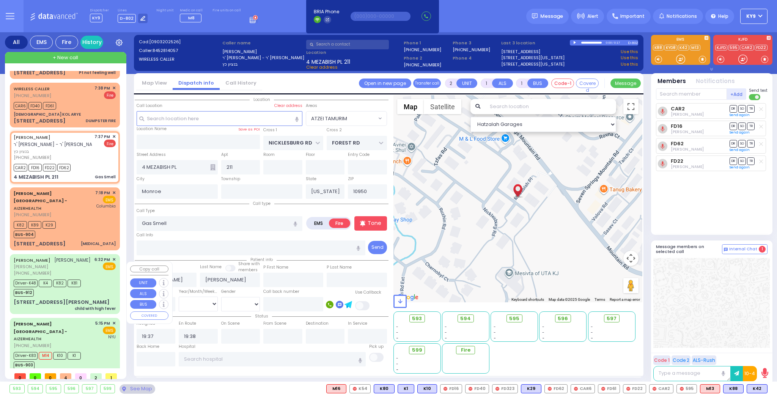
scroll to position [114, 0]
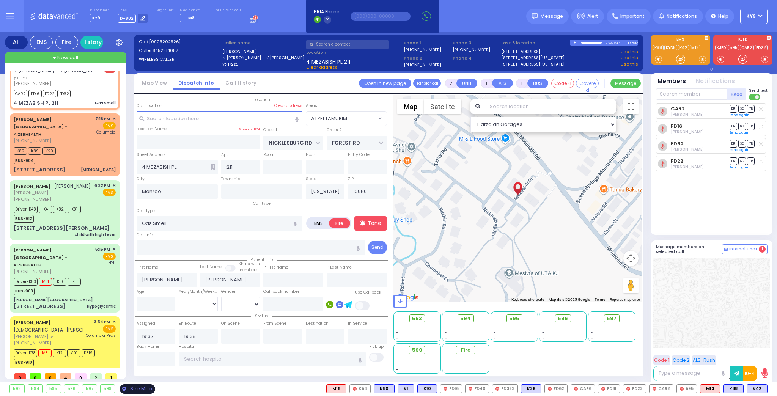
click at [145, 385] on div "See Map" at bounding box center [138, 388] width 36 height 9
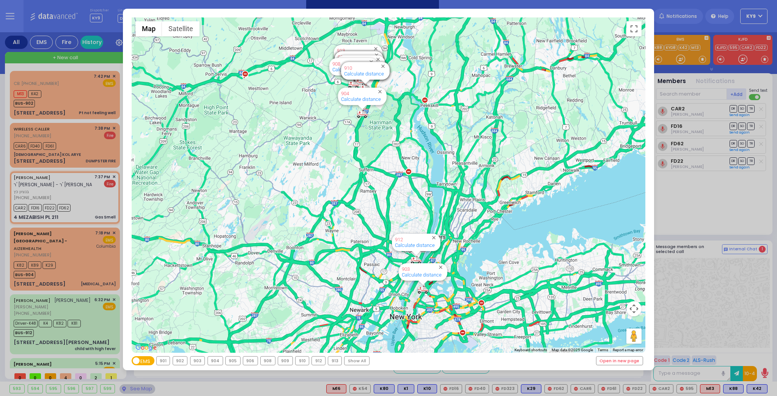
select select "ATZEI TAMURIM"
select select
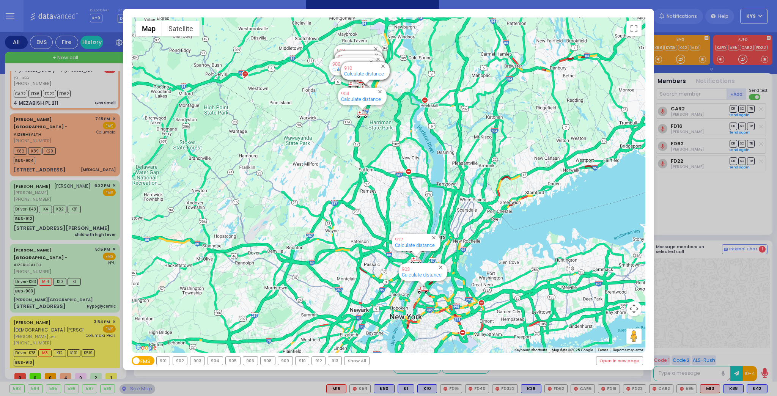
click at [299, 359] on div "910" at bounding box center [302, 361] width 13 height 8
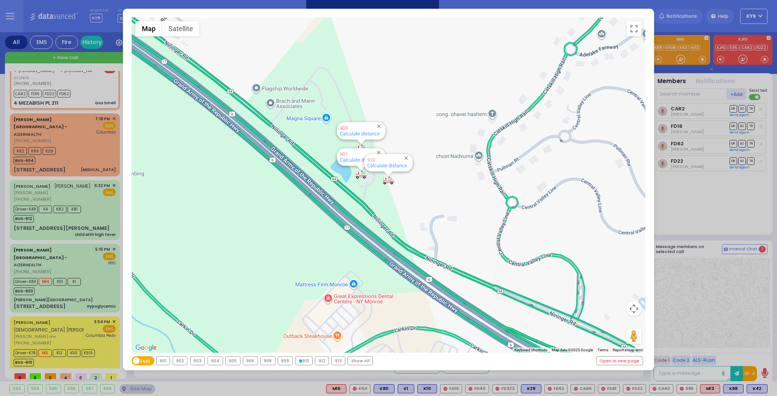
click at [305, 356] on div "← Move left → Move right ↑ Move up ↓ Move down + Zoom in - Zoom out Home Jump l…" at bounding box center [388, 190] width 531 height 362
click at [302, 356] on div "← Move left → Move right ↑ Move up ↓ Move down + Zoom in - Zoom out Home Jump l…" at bounding box center [388, 190] width 531 height 362
click at [195, 358] on div "903" at bounding box center [197, 361] width 14 height 8
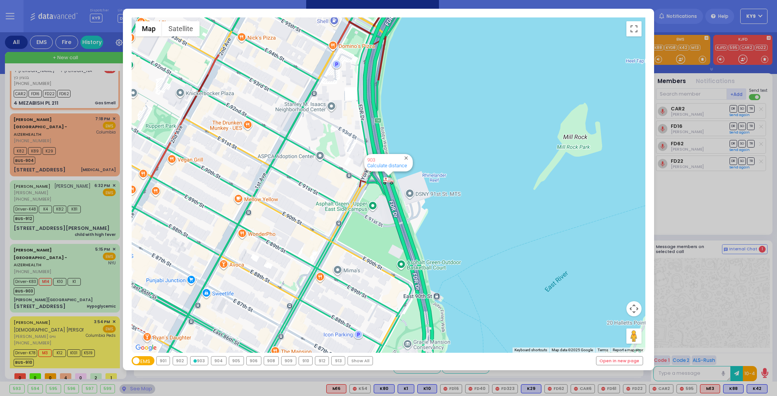
click at [321, 359] on div "912" at bounding box center [321, 361] width 13 height 8
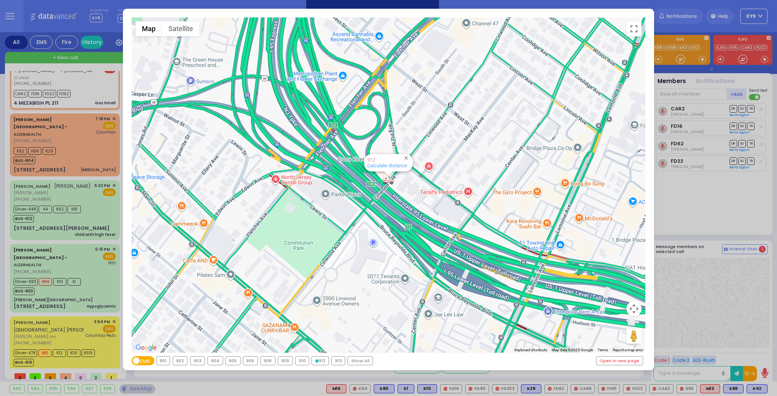
click at [218, 363] on div "904" at bounding box center [215, 361] width 15 height 8
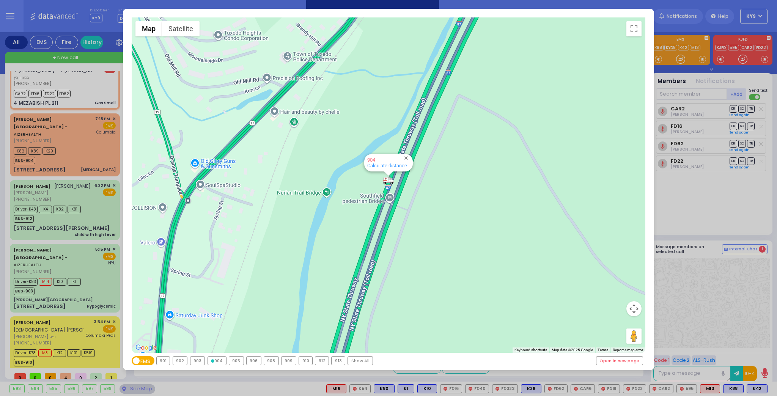
click at [139, 390] on div "← Move left → Move right ↑ Move up ↓ Move down + Zoom in - Zoom out Home Jump l…" at bounding box center [388, 198] width 777 height 396
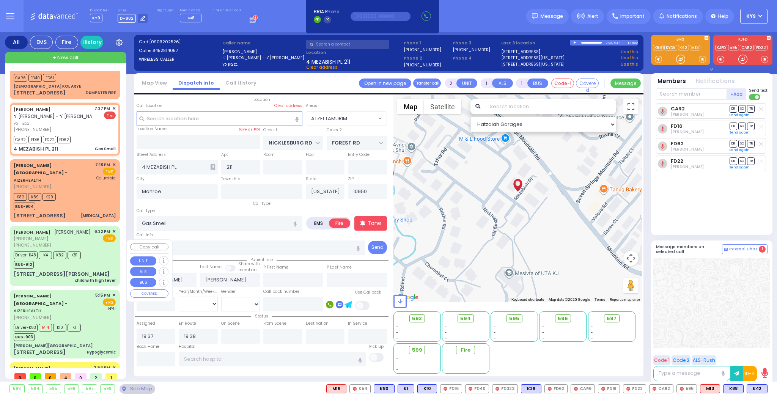
scroll to position [0, 0]
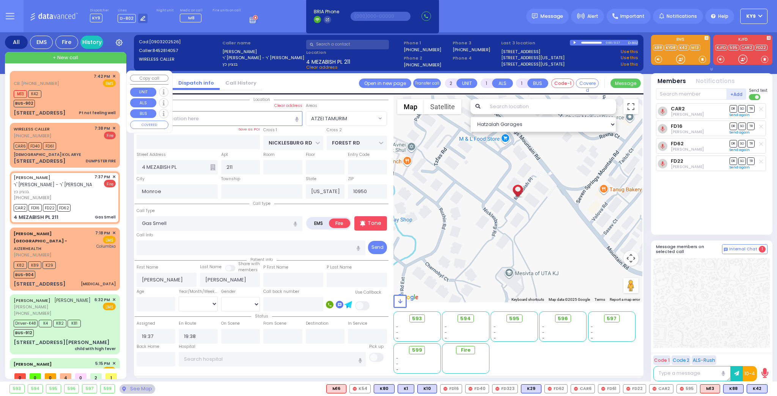
click at [102, 90] on div "M13 K42 BUS-902" at bounding box center [65, 97] width 102 height 19
type input "1"
type input "0"
select select
type input "Pt not feeling well"
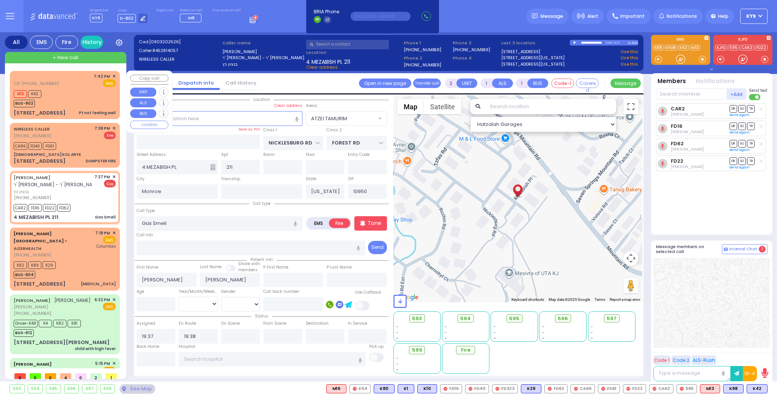
radio input "true"
type input "71"
select select "Year"
select select "[DEMOGRAPHIC_DATA]"
type input "8456623761"
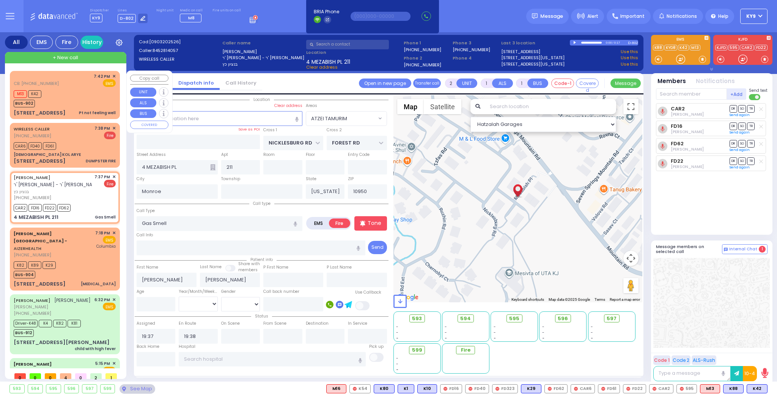
type input "19:42"
type input "19:47"
select select "Hatzalah Garages"
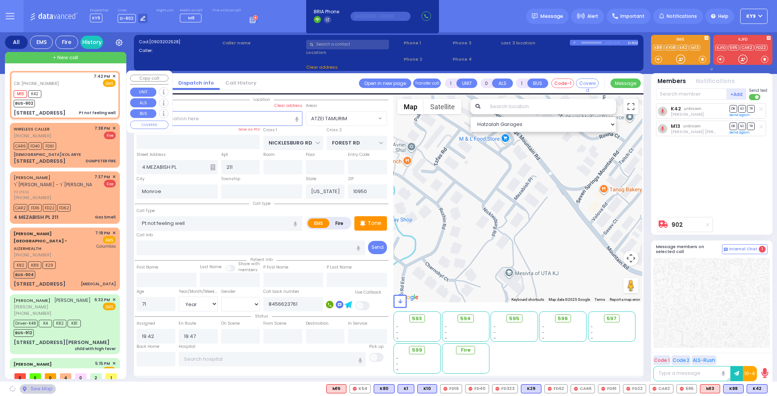
type input "[PERSON_NAME] COURT"
type input "GARFIELD RD"
type input "[STREET_ADDRESS]"
type input "[PERSON_NAME]"
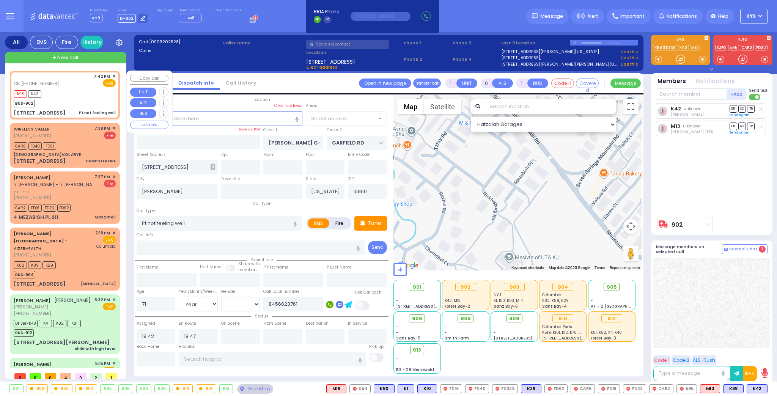
select select "SECTION 1"
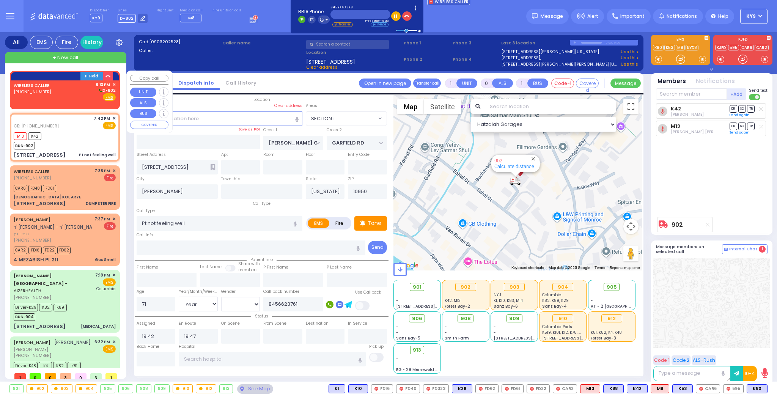
click at [76, 96] on div "WIRELESS CALLER (845) 274-7978 8:13 PM ✕ D-802" at bounding box center [65, 92] width 102 height 20
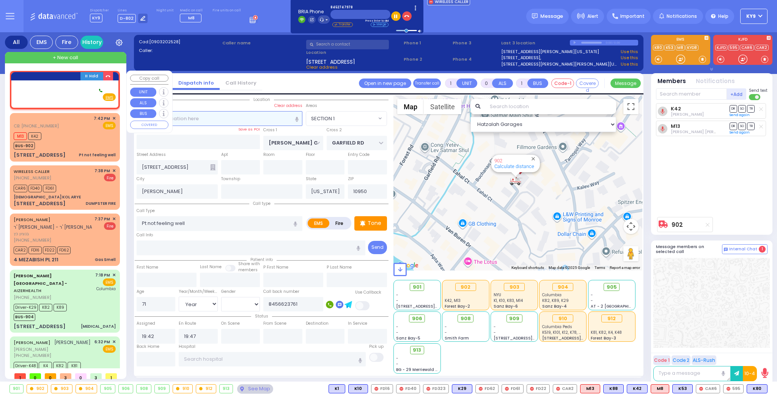
type input "2"
type input "1"
select select
radio input "true"
select select
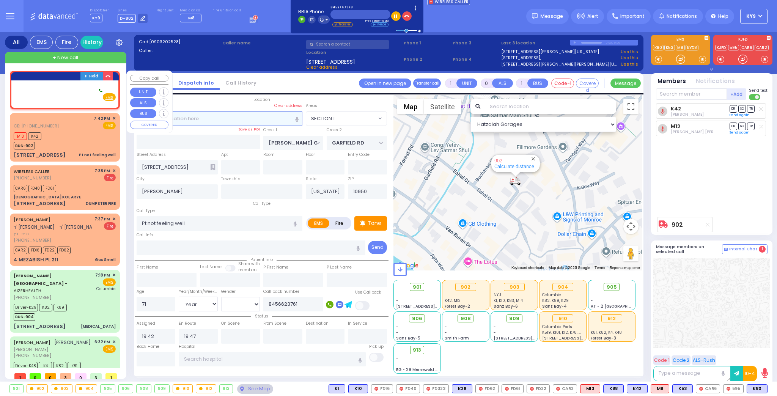
select select
type input "20:13"
select select "Hatzalah Garages"
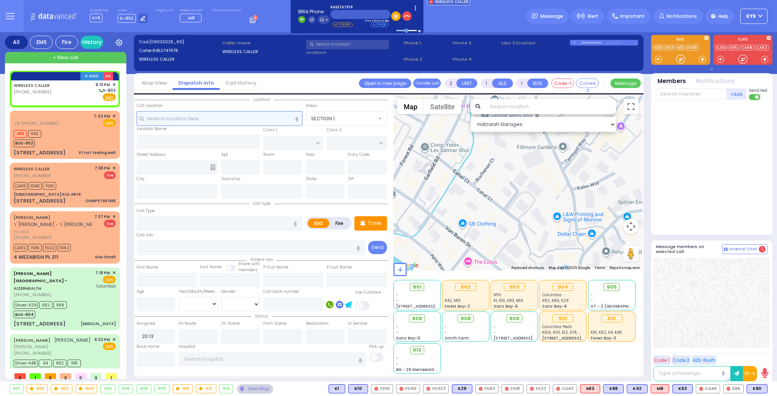
select select
radio input "true"
select select
select select "Hatzalah Garages"
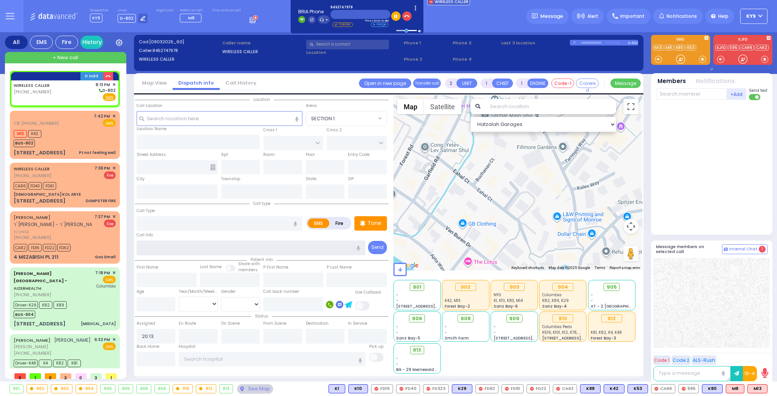
click at [166, 251] on input "text" at bounding box center [251, 248] width 229 height 14
type input "c"
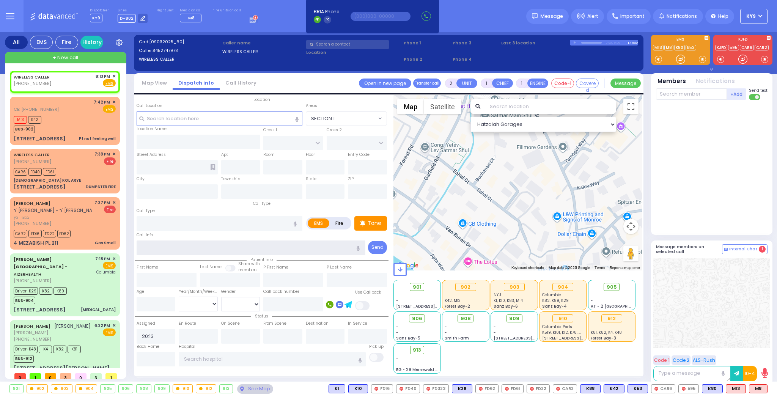
select select
radio input "true"
select select
select select "Hatzalah Garages"
click at [112, 76] on span "✕" at bounding box center [113, 76] width 3 height 6
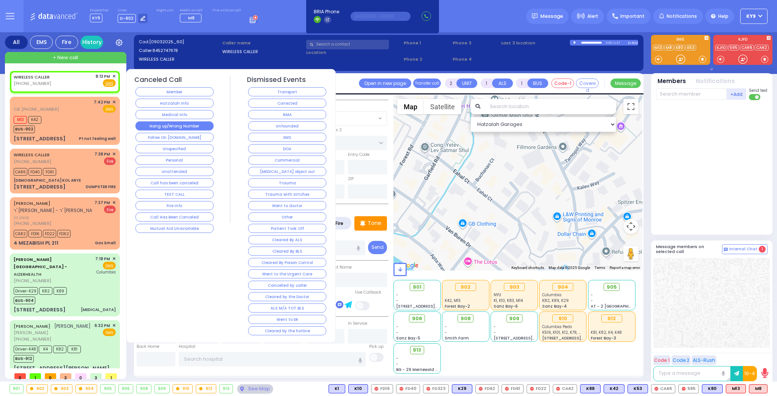
click at [170, 124] on button "Hang up/Wrong Number" at bounding box center [174, 125] width 78 height 9
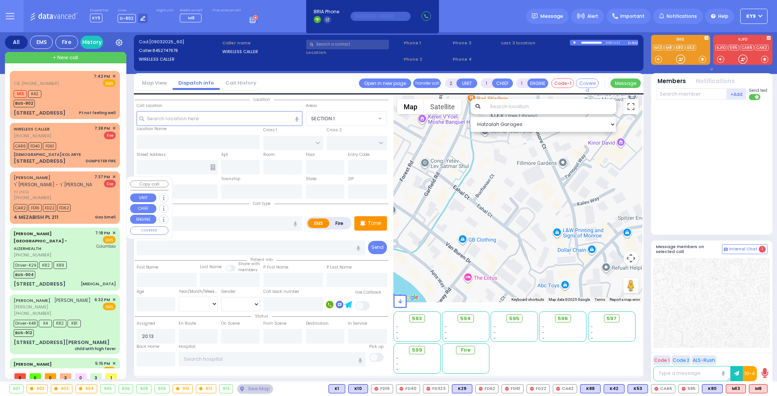
click at [54, 201] on div "(845) 281-4057" at bounding box center [53, 198] width 78 height 6
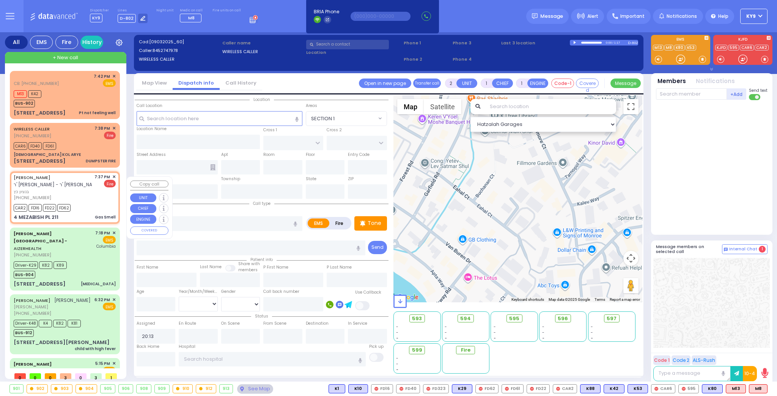
select select
type input "Gas Smell"
radio input "false"
radio input "true"
type input "BENZION"
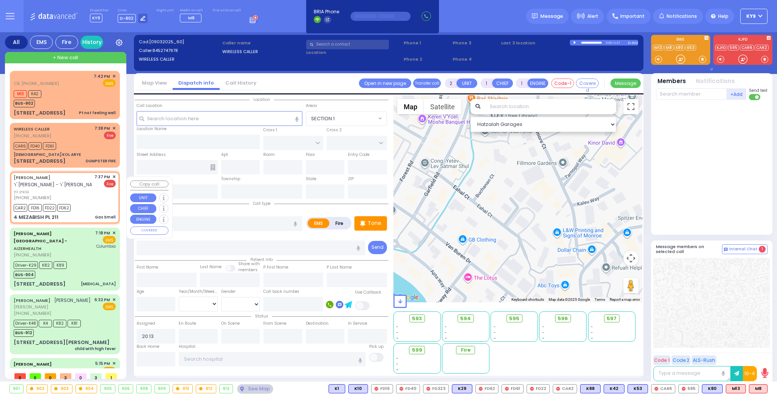
type input "KATZ"
select select
type input "19:37"
type input "19:38"
select select "Hatzalah Garages"
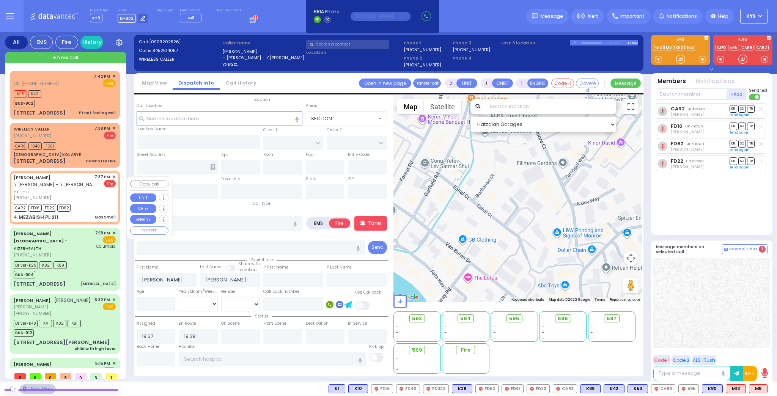
type input "NICKLESBURG RD"
type input "FOREST RD"
type input "4 MEZABISH PL"
type input "211"
type input "Monroe"
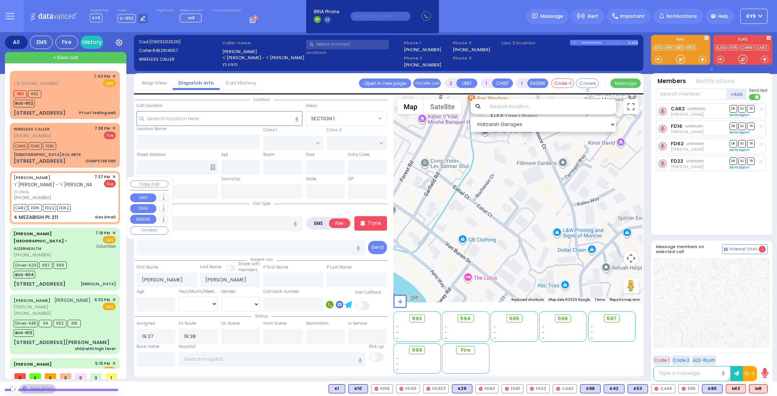
type input "[US_STATE]"
type input "10950"
select select "ATZEI TAMURIM"
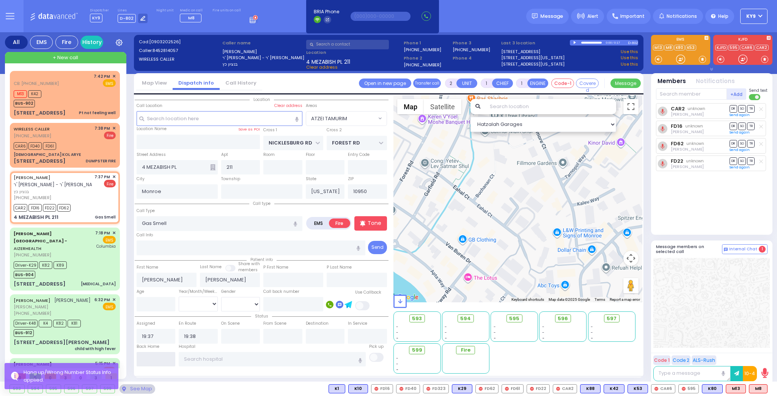
click at [166, 359] on input "text" at bounding box center [156, 359] width 39 height 14
type input "20:14"
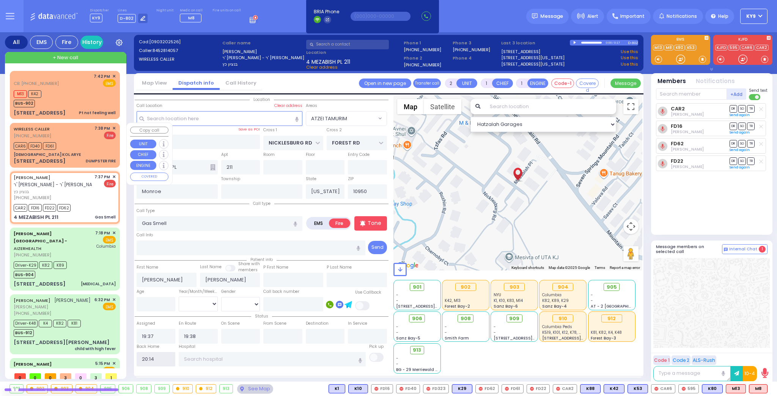
select select
radio input "true"
select select
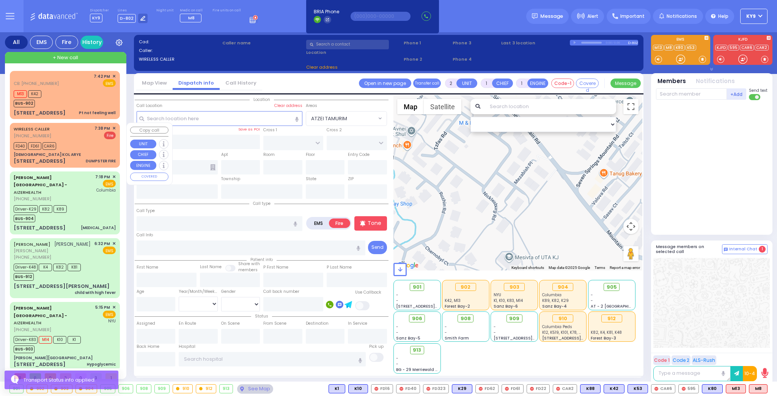
click at [81, 138] on div "WIRELESS CALLER (845) 274-7931 7:38 PM ✕ Fire" at bounding box center [65, 132] width 102 height 14
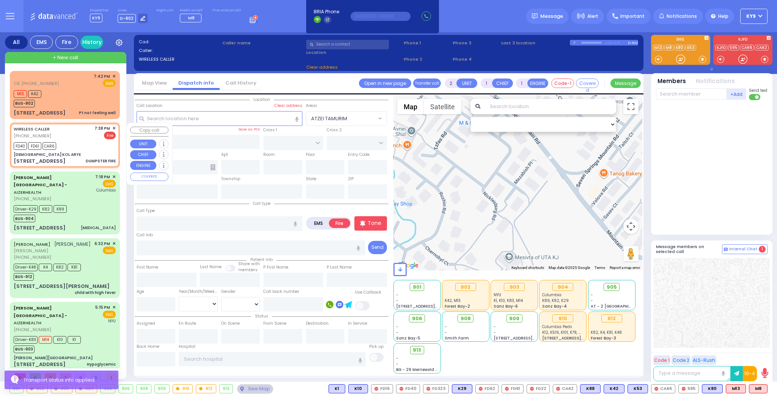
select select
type input "DUMPSTER FIRE"
radio input "true"
select select
type input "19:38"
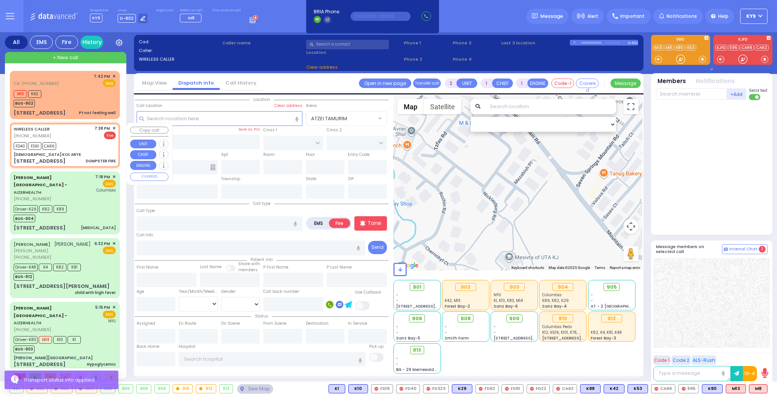
type input "19:40"
type input "YESHIVA KOL ARYE"
type input "KARLSBURG RD"
type input "CHEVRON RD"
type input "168 Seven Springs Mountain Rd"
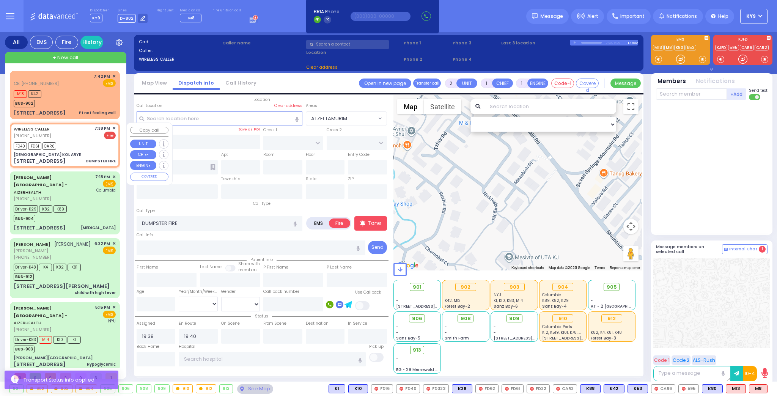
type input "Monroe"
type input "[US_STATE]"
type input "10950"
select select "SECTION 5"
select select "Hatzalah Garages"
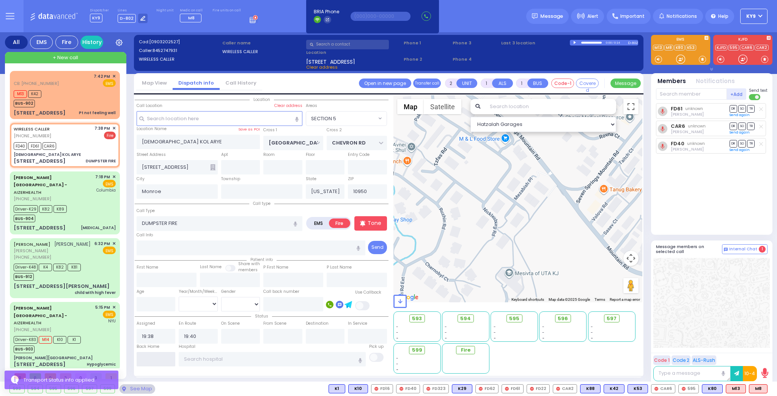
click at [157, 361] on input "text" at bounding box center [156, 359] width 39 height 14
type input "20:14"
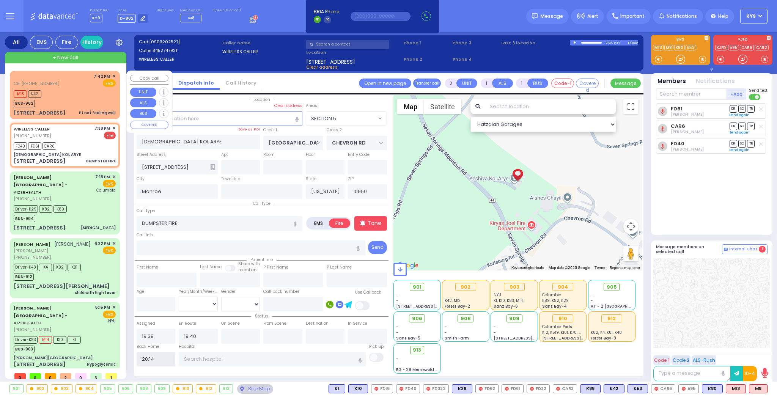
select select
radio input "true"
select select
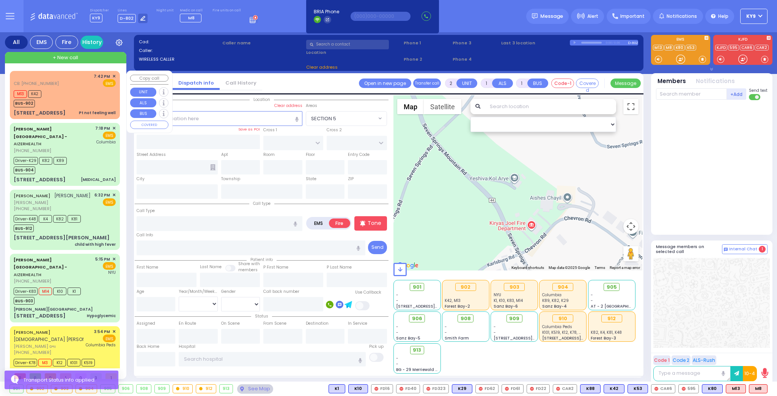
click at [77, 94] on div "M13 K42 BUS-902" at bounding box center [65, 97] width 102 height 19
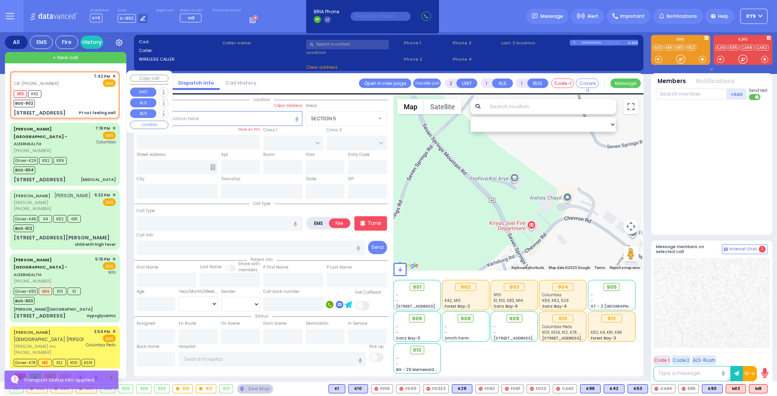
type input "1"
type input "0"
select select
type input "Pt not feeling well"
radio input "true"
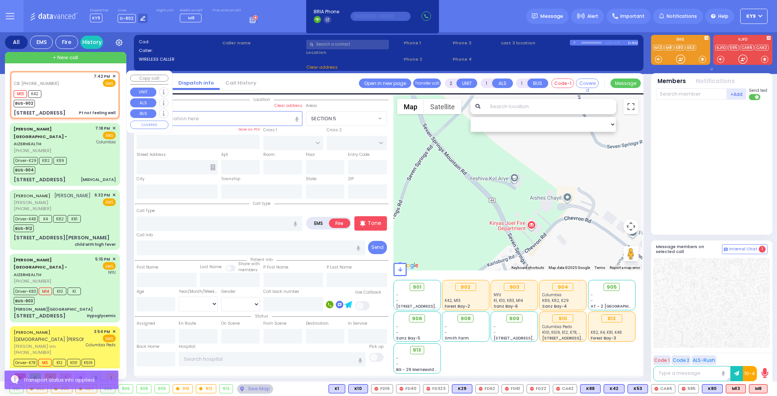
type input "71"
select select "Year"
select select "[DEMOGRAPHIC_DATA]"
type input "8456623761"
type input "19:42"
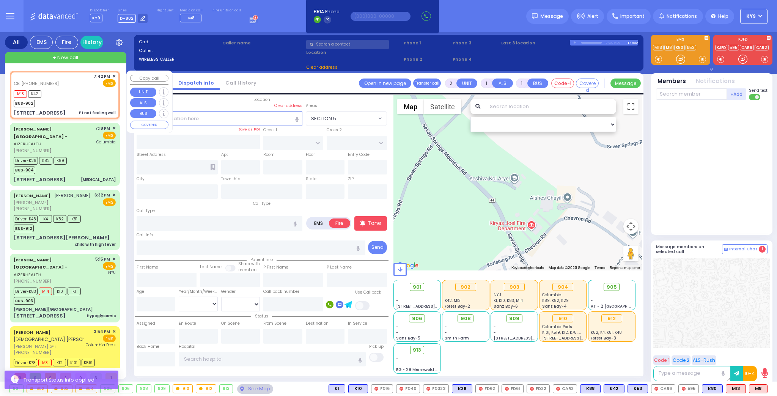
type input "19:47"
select select "Hatzalah Garages"
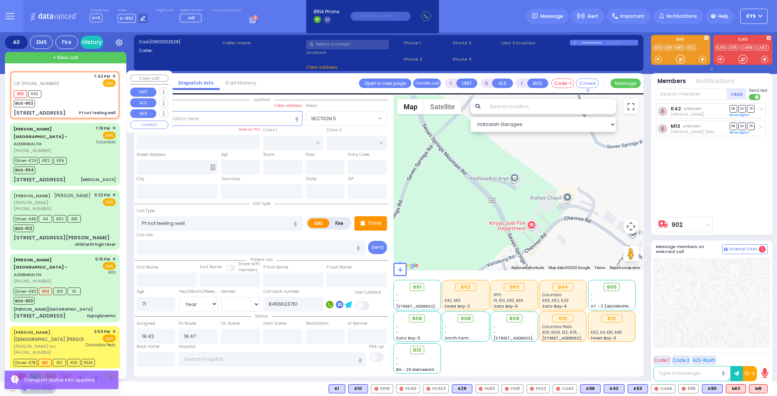
type input "[PERSON_NAME] COURT"
type input "GARFIELD RD"
type input "[STREET_ADDRESS]"
type input "[PERSON_NAME]"
type input "[US_STATE]"
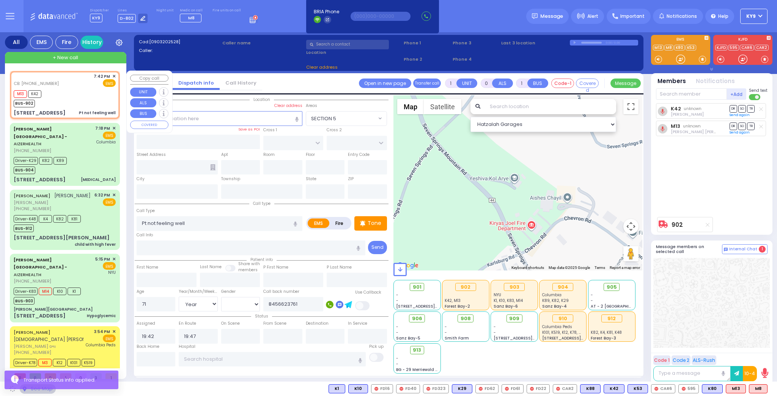
type input "10950"
select select "SECTION 1"
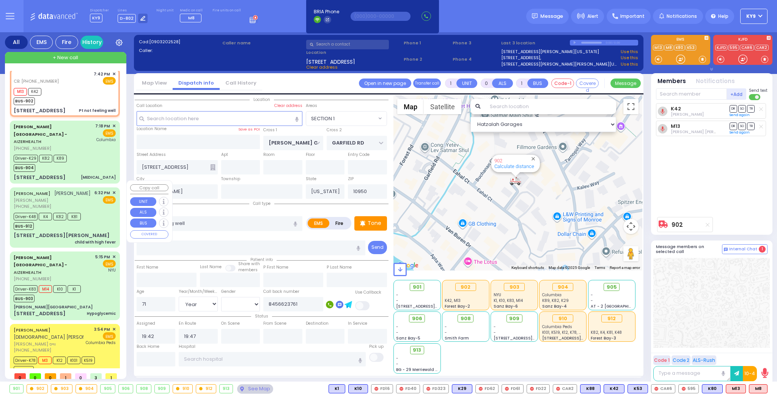
scroll to position [4, 0]
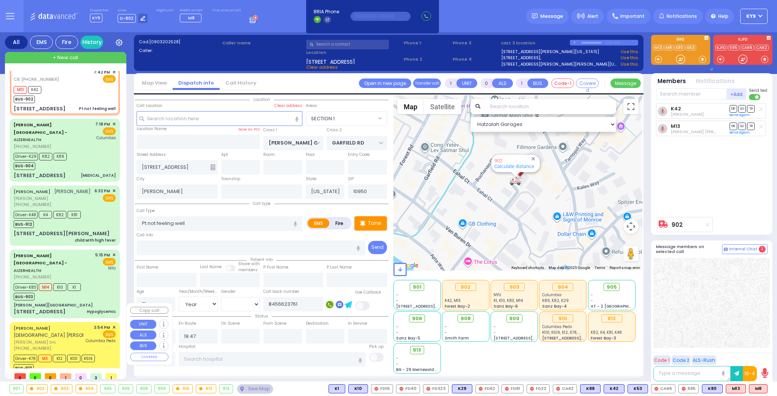
click at [77, 339] on span "[PERSON_NAME] ווייס" at bounding box center [49, 342] width 70 height 6
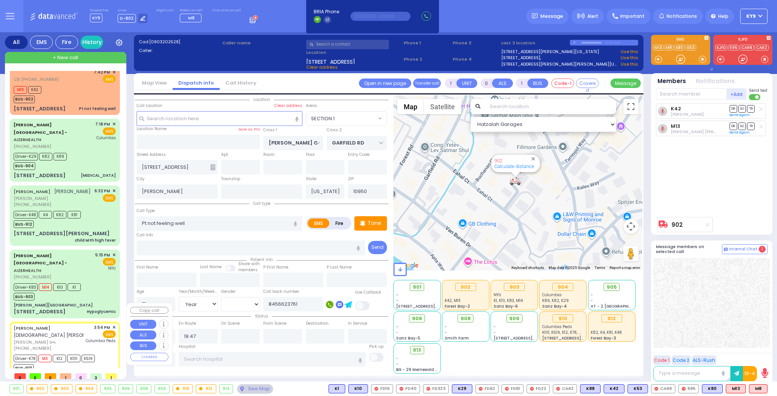
type input "6"
select select
type input "Partial Obstruction"
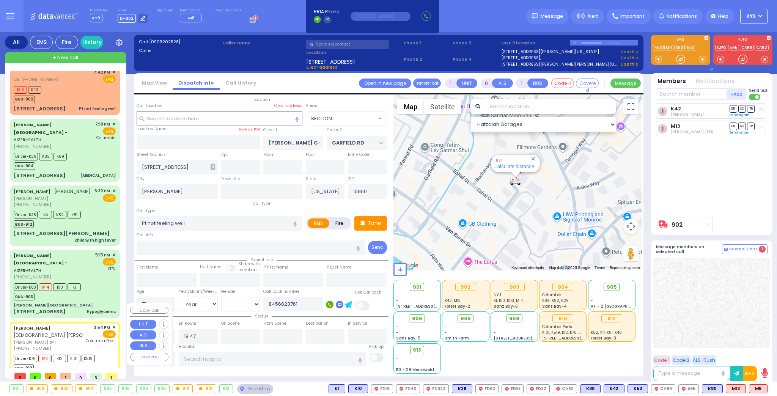
radio input "true"
type input "MORDCHE HERSH"
type input "WEISS"
type input "[PERSON_NAME]"
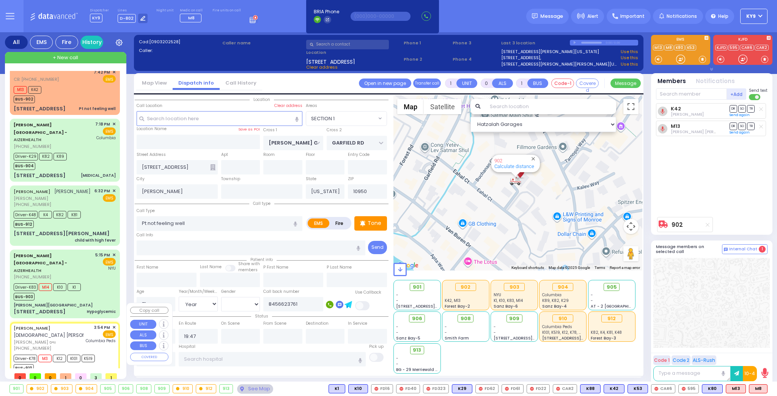
type input "3"
select select "Year"
select select "[DEMOGRAPHIC_DATA]"
type input "15:54"
type input "15:55"
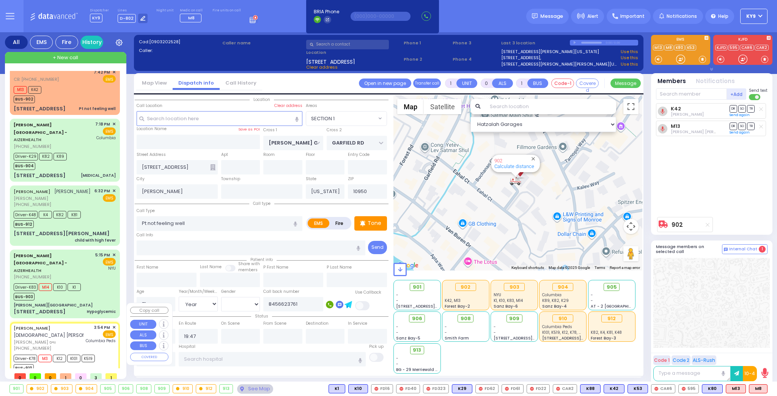
type input "15:56"
type input "16:31"
type input "[GEOGRAPHIC_DATA]"
select select "Hatzalah Garages"
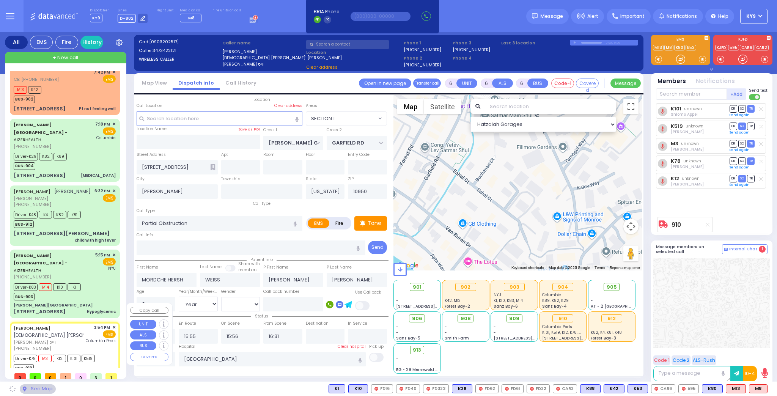
type input "[PERSON_NAME] DR"
type input "SATMAR DR"
type input "137 ACRES RD"
type input "204"
select select "SECTION 4"
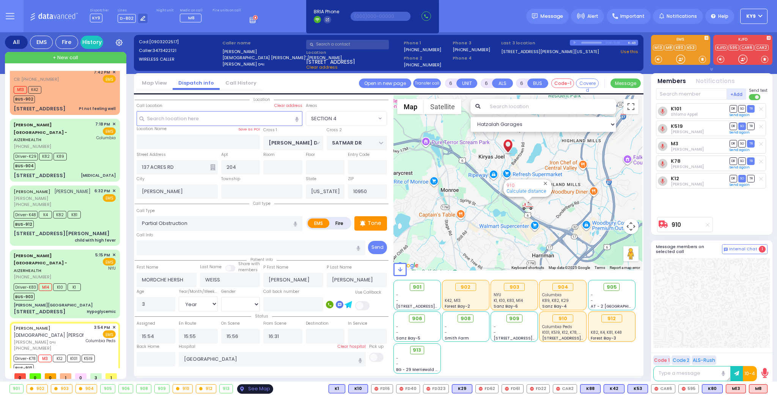
click at [250, 389] on div "See Map" at bounding box center [255, 388] width 36 height 9
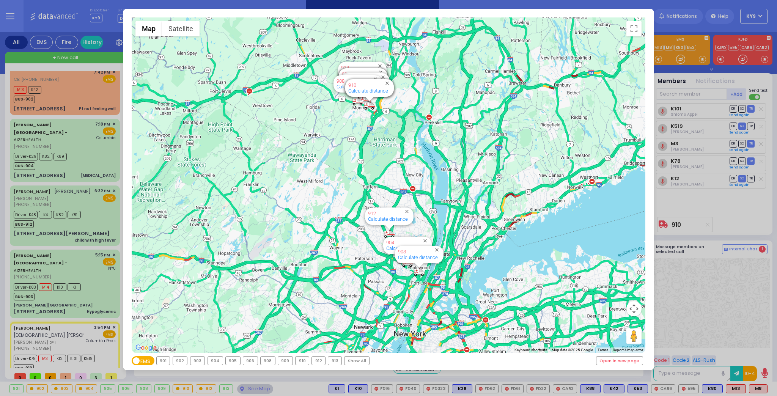
click at [252, 391] on div "← Move left → Move right ↑ Move up ↓ Move down + Zoom in - Zoom out Home Jump l…" at bounding box center [388, 198] width 777 height 396
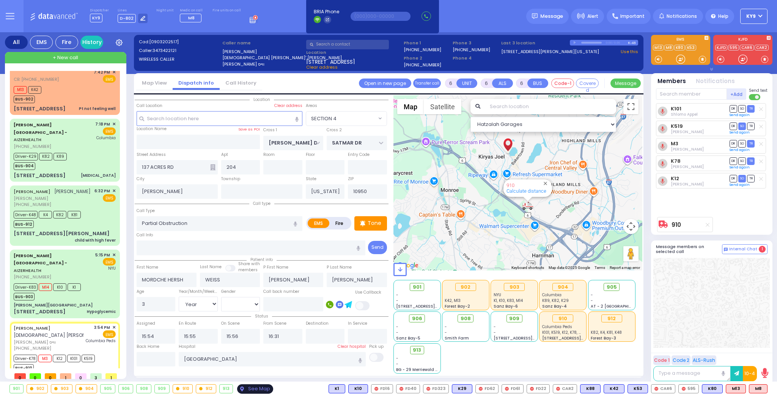
click at [252, 390] on div "See Map" at bounding box center [255, 388] width 36 height 9
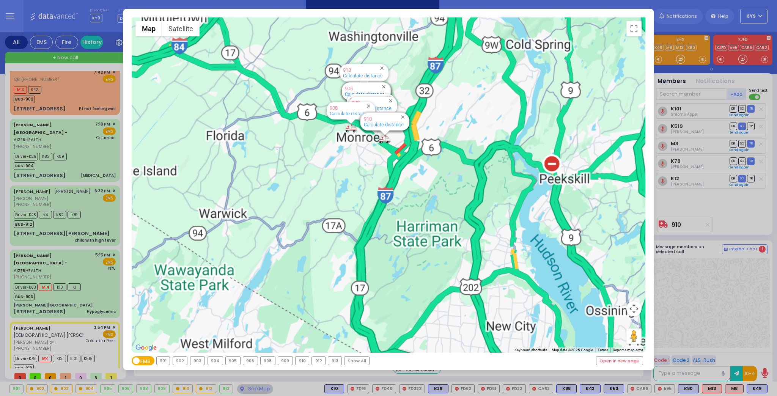
click at [251, 391] on div "← Move left → Move right ↑ Move up ↓ Move down + Zoom in - Zoom out Home Jump l…" at bounding box center [388, 198] width 777 height 396
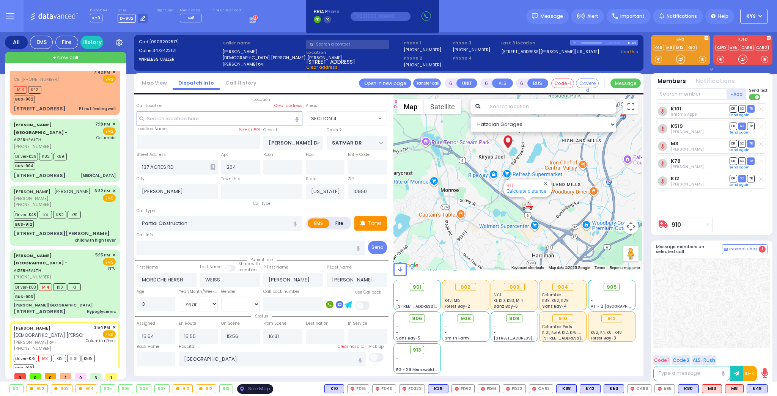
click at [251, 391] on div "See Map" at bounding box center [255, 388] width 36 height 9
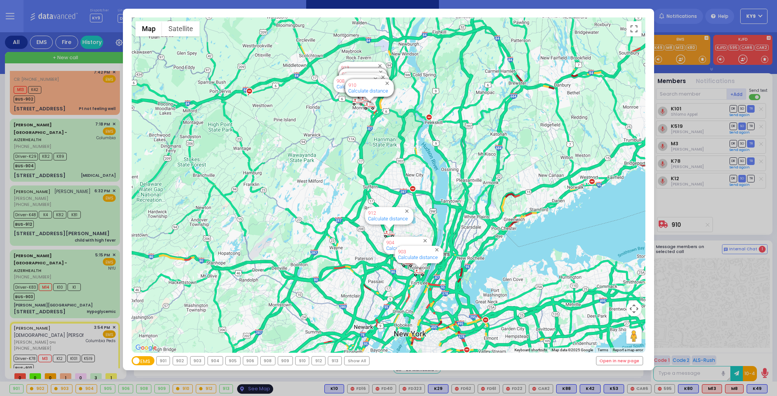
click at [251, 391] on div "← Move left → Move right ↑ Move up ↓ Move down + Zoom in - Zoom out Home Jump l…" at bounding box center [388, 198] width 777 height 396
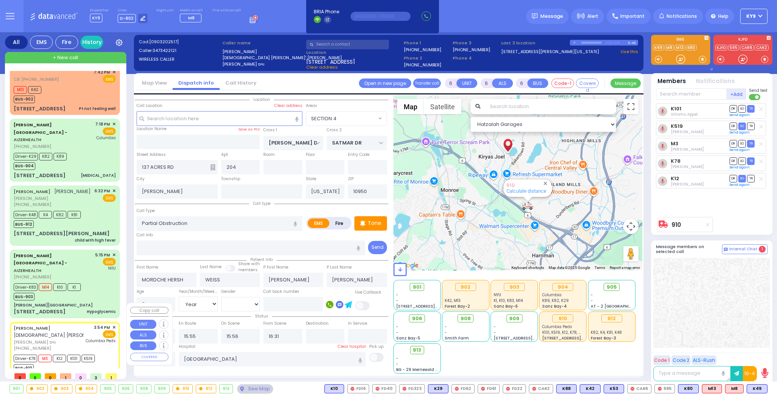
click at [83, 362] on div "BUS-910" at bounding box center [54, 366] width 81 height 9
select select
radio input "true"
select select "Year"
select select "[DEMOGRAPHIC_DATA]"
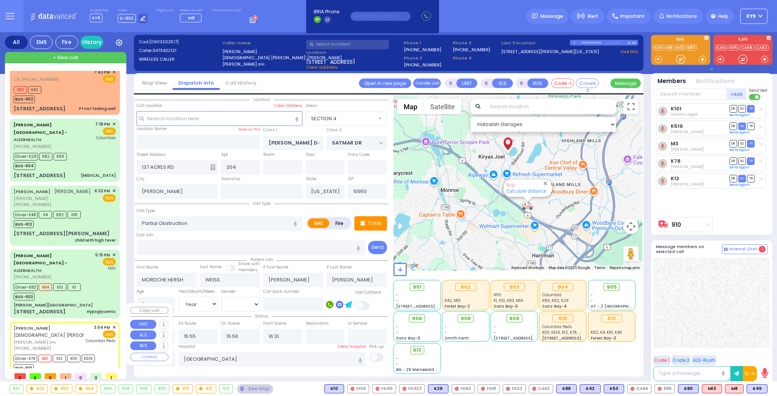
select select "SECTION 4"
select select "Hatzalah Garages"
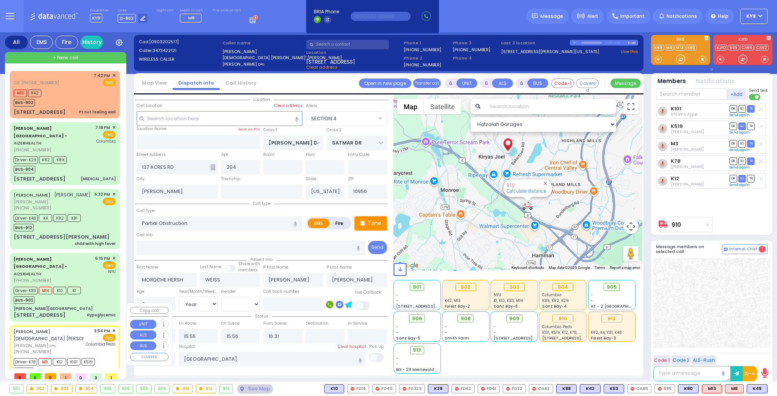
scroll to position [0, 0]
click at [81, 88] on div "M13 K42 BUS-902" at bounding box center [65, 97] width 102 height 19
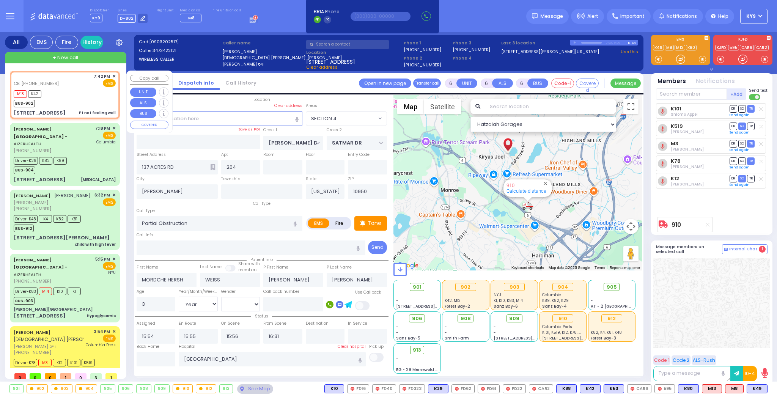
type input "1"
type input "0"
type input "1"
select select
type input "Pt not feeling well"
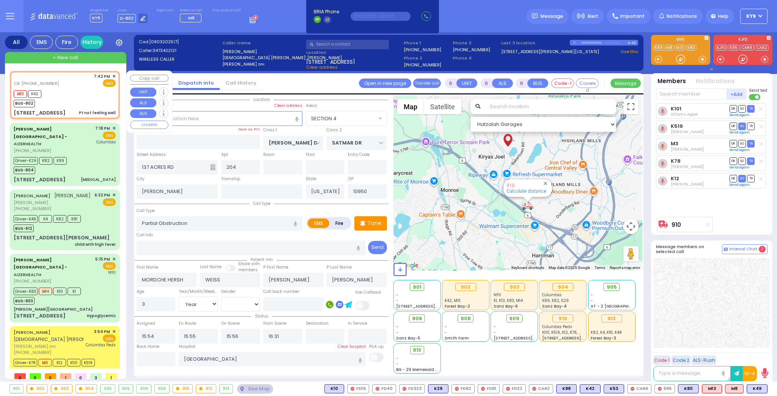
radio input "true"
type input "71"
select select "Year"
select select "[DEMOGRAPHIC_DATA]"
type input "8456623761"
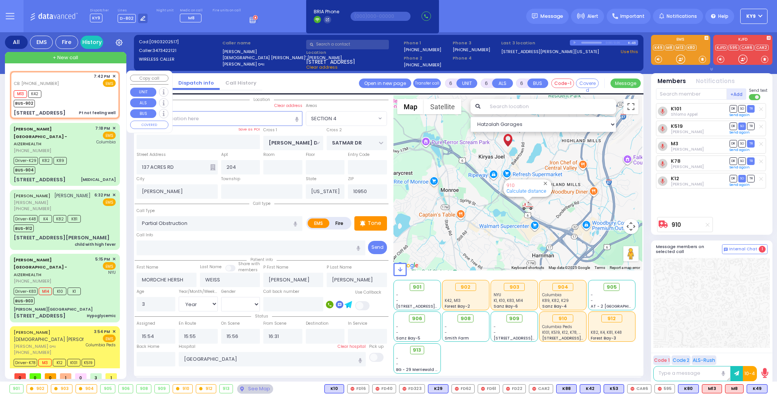
type input "19:42"
type input "19:47"
select select "Hatzalah Garages"
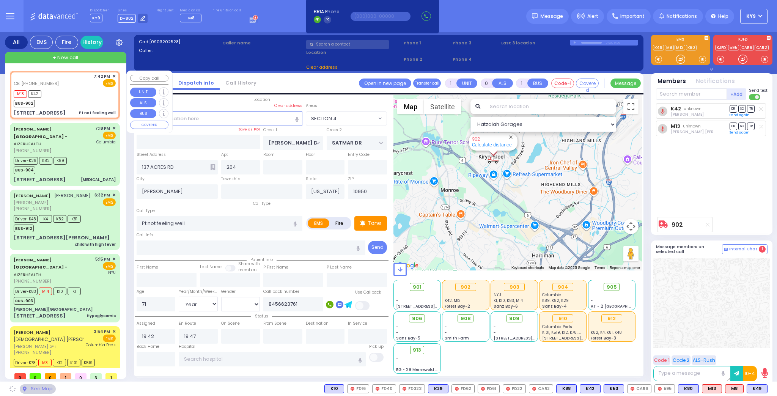
type input "[PERSON_NAME] COURT"
type input "GARFIELD RD"
type input "[STREET_ADDRESS]"
select select "SECTION 1"
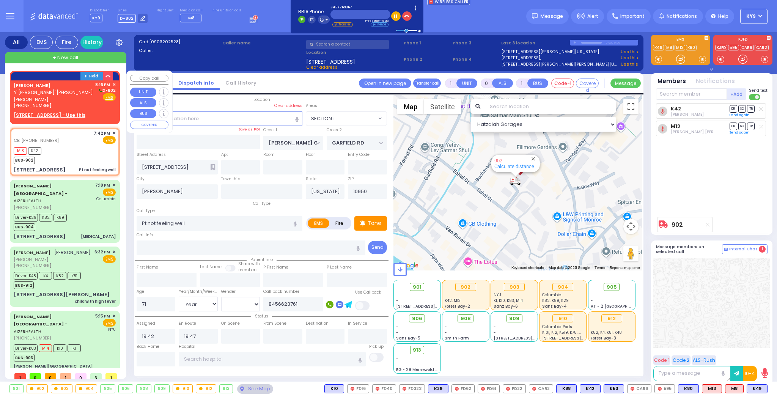
click at [66, 97] on span "[PERSON_NAME]" at bounding box center [53, 99] width 79 height 6
type input "2"
type input "1"
select select
radio input "true"
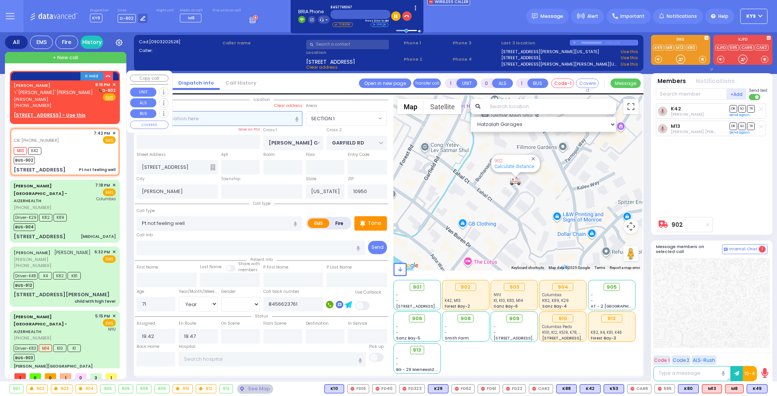
type input "[PERSON_NAME]"
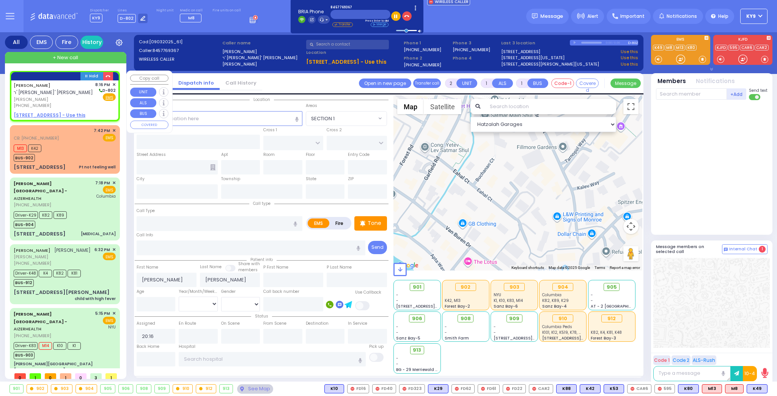
click at [72, 105] on div "[PHONE_NUMBER]" at bounding box center [53, 105] width 79 height 6
click at [74, 114] on u "2 BEER SHAVA ST 106 - Use this" at bounding box center [50, 115] width 72 height 6
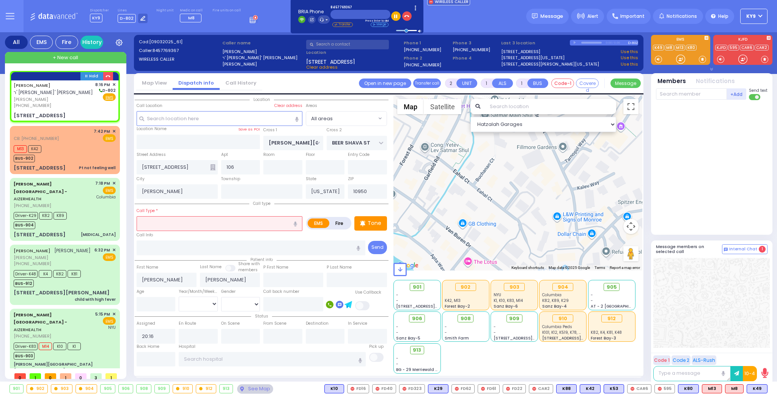
click at [168, 219] on input "text" at bounding box center [220, 223] width 166 height 14
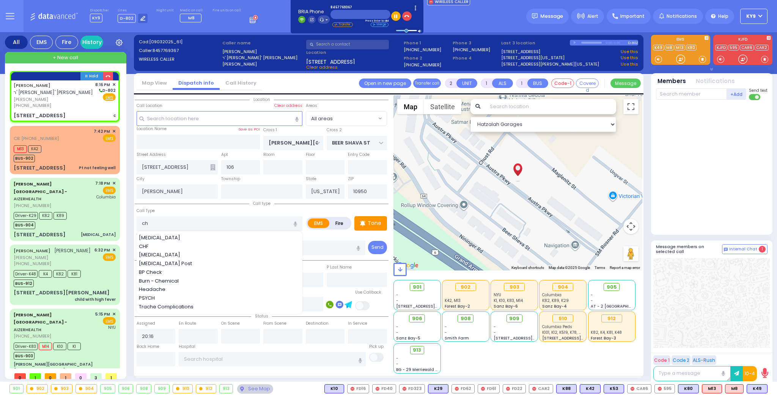
click at [179, 251] on div "[MEDICAL_DATA]" at bounding box center [220, 255] width 162 height 8
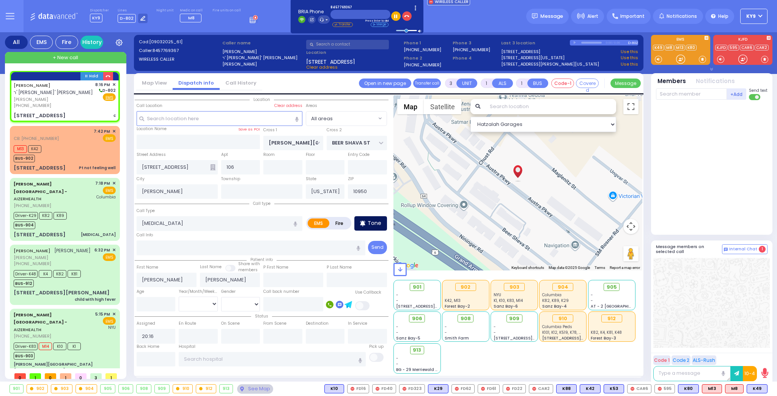
click at [375, 217] on div "Tone" at bounding box center [370, 223] width 33 height 14
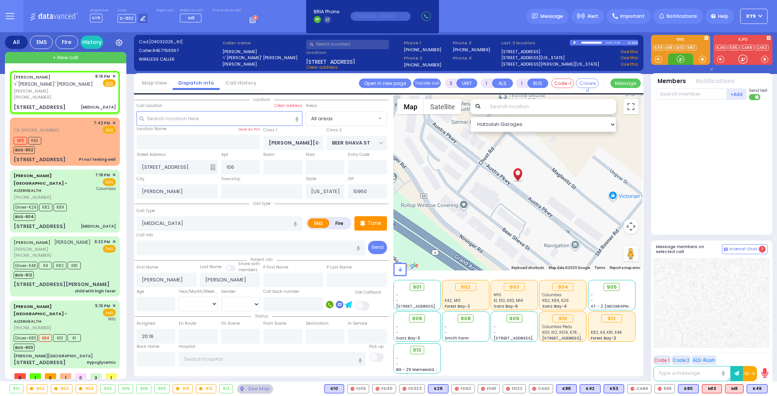
click at [680, 57] on div at bounding box center [681, 59] width 8 height 8
click at [682, 58] on div at bounding box center [681, 59] width 8 height 8
click at [759, 389] on span "K73" at bounding box center [758, 389] width 20 height 8
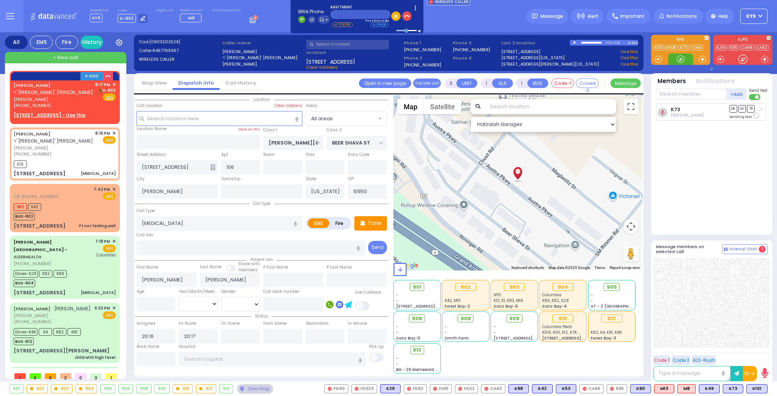
click at [678, 60] on div at bounding box center [681, 59] width 8 height 8
click at [754, 387] on span "K101" at bounding box center [757, 389] width 20 height 8
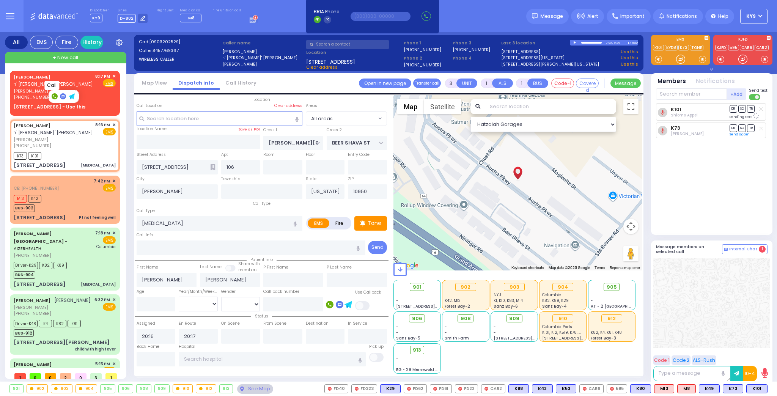
click at [53, 95] on rect at bounding box center [55, 96] width 6 height 6
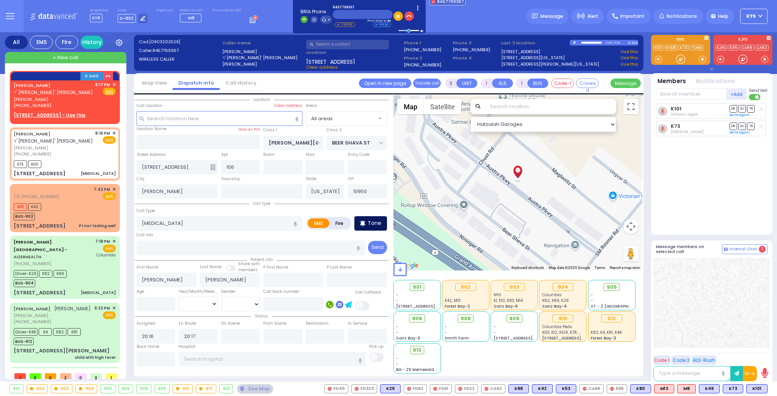
click at [366, 223] on div "Tone" at bounding box center [370, 223] width 33 height 14
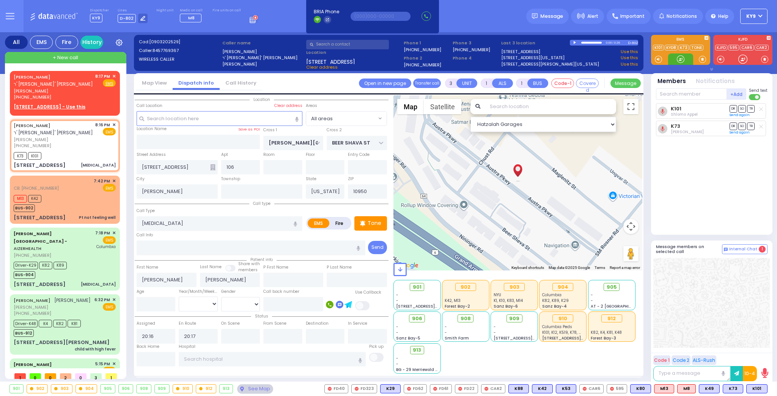
click at [678, 57] on div at bounding box center [681, 59] width 8 height 8
click at [112, 74] on span "✕" at bounding box center [113, 76] width 3 height 6
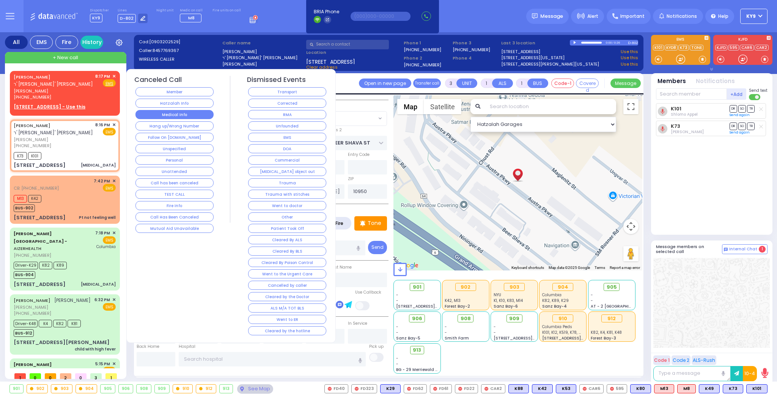
click at [167, 117] on button "Medical Info" at bounding box center [174, 114] width 78 height 9
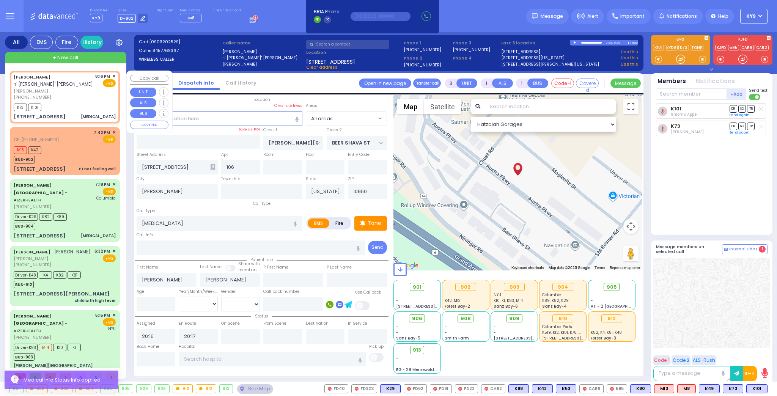
click at [84, 101] on div "JOEL GOLDMAN ר' יחזקאל - ר' יקותיאל יצחק ווייס יואל גאלדמאן (845) 776-9367 8:16…" at bounding box center [64, 97] width 107 height 50
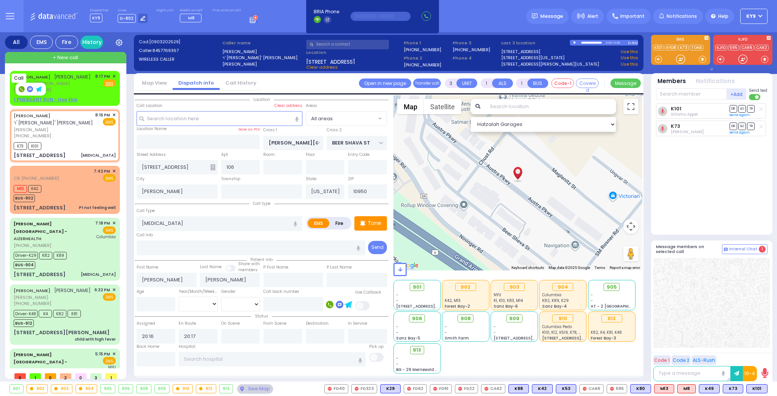
click at [22, 89] on rect at bounding box center [22, 89] width 6 height 6
click at [680, 57] on div at bounding box center [681, 59] width 8 height 8
click at [112, 76] on span "✕" at bounding box center [113, 76] width 3 height 6
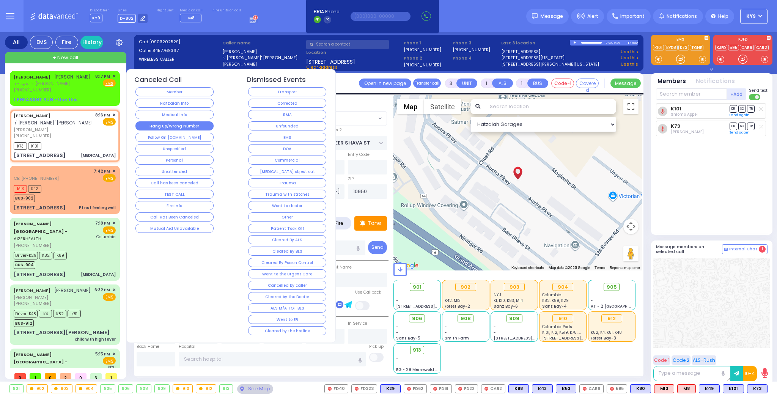
click at [153, 125] on button "Hang up/Wrong Number" at bounding box center [174, 125] width 78 height 9
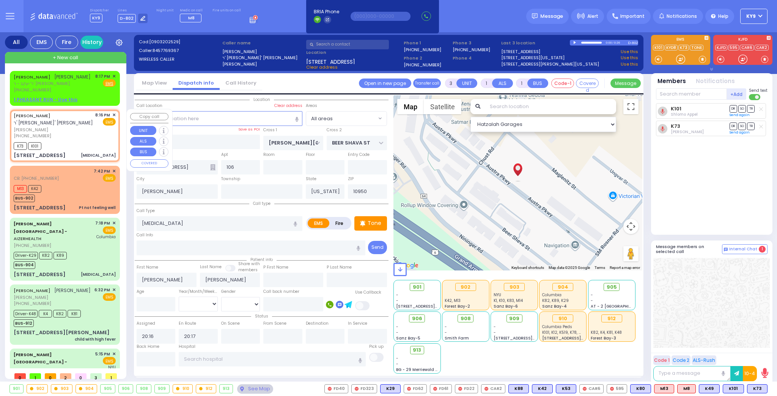
click at [91, 135] on div "[PHONE_NUMBER]" at bounding box center [53, 136] width 79 height 6
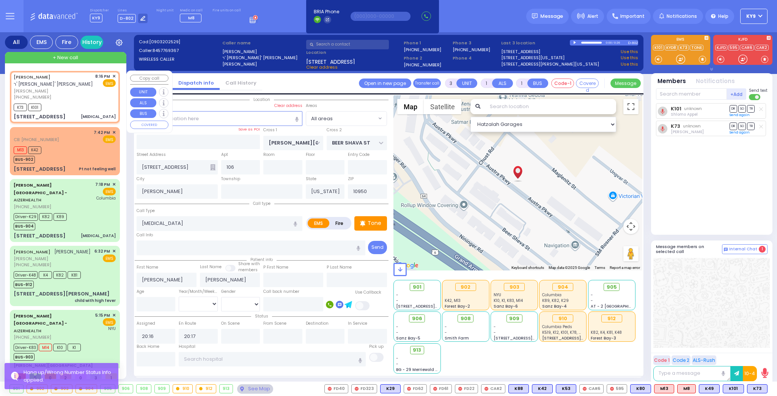
click at [89, 109] on div "K73 K101" at bounding box center [65, 106] width 102 height 9
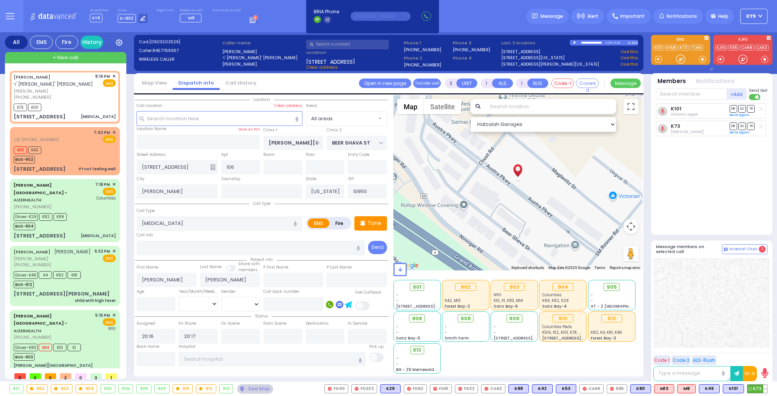
click at [766, 390] on button at bounding box center [766, 389] width 4 height 8
click at [761, 354] on icon at bounding box center [760, 355] width 8 height 8
click at [693, 187] on div "K101 Shlomo Appel DR SO TR" at bounding box center [712, 165] width 113 height 125
click at [249, 389] on div "See Map" at bounding box center [255, 388] width 36 height 9
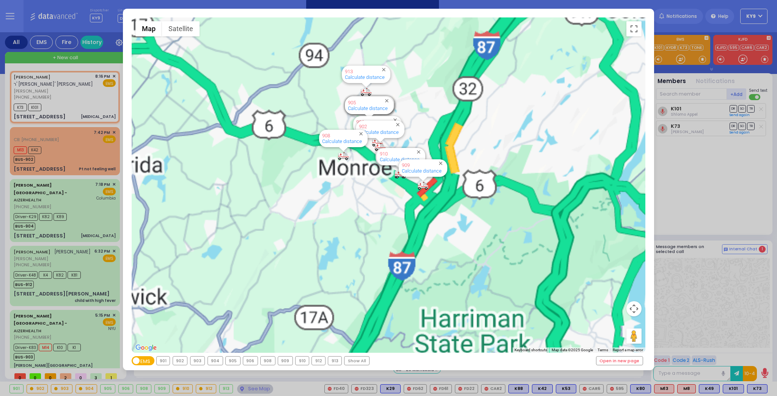
click at [249, 389] on div "← Move left → Move right ↑ Move up ↓ Move down + Zoom in - Zoom out Home Jump l…" at bounding box center [388, 198] width 777 height 396
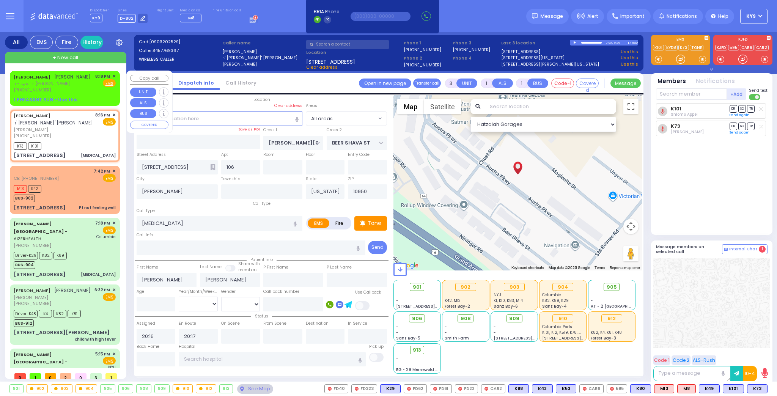
click at [114, 75] on div "PINCHUS KELLNER פנחס קעלנער ר' יעקב - ר' יוסף וואלדמאן (845) 782-8660 8:18 PM ✕…" at bounding box center [64, 88] width 107 height 32
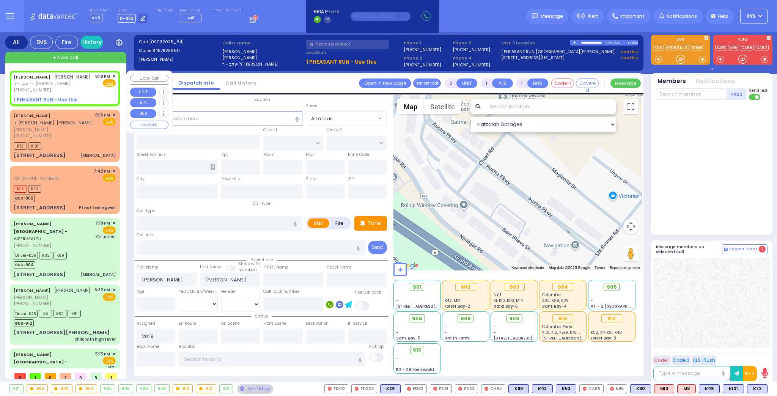
click at [112, 74] on span "✕" at bounding box center [113, 76] width 3 height 6
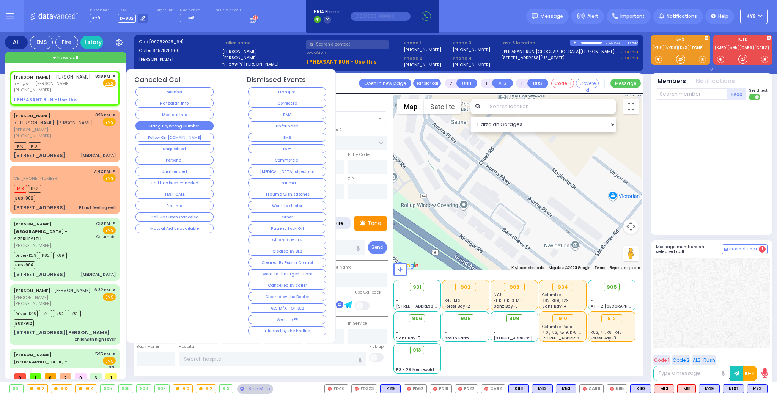
click at [180, 125] on button "Hang up/Wrong Number" at bounding box center [174, 125] width 78 height 9
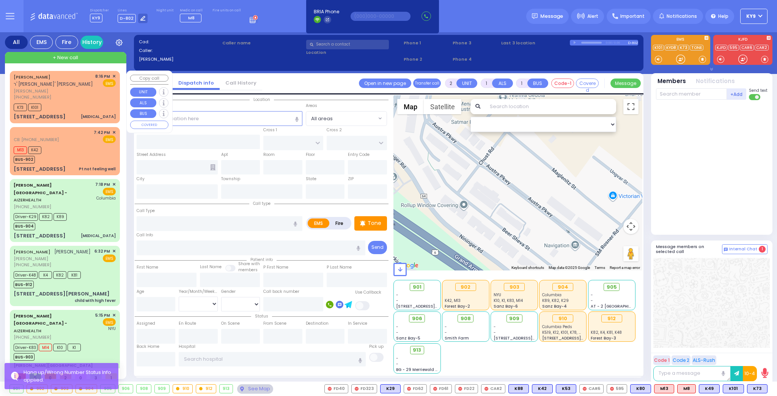
click at [80, 106] on div "K73 K101" at bounding box center [65, 106] width 102 height 9
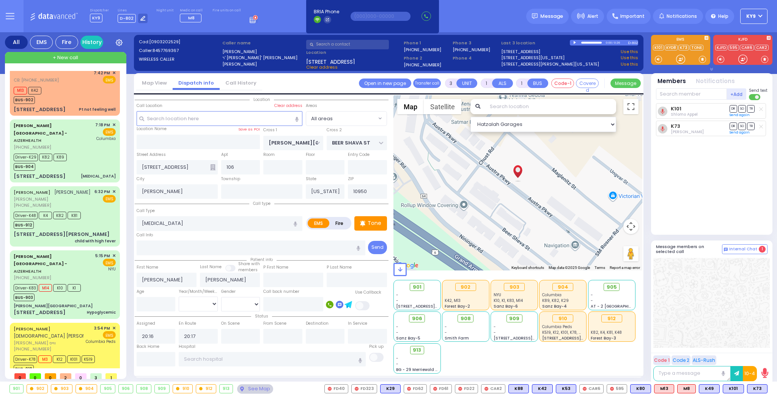
scroll to position [60, 0]
click at [76, 362] on div "BUS-910" at bounding box center [54, 366] width 81 height 9
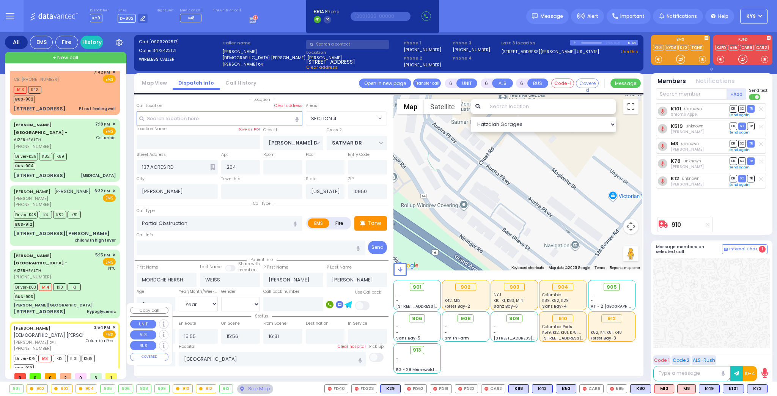
click at [76, 362] on div "BUS-910" at bounding box center [54, 366] width 81 height 9
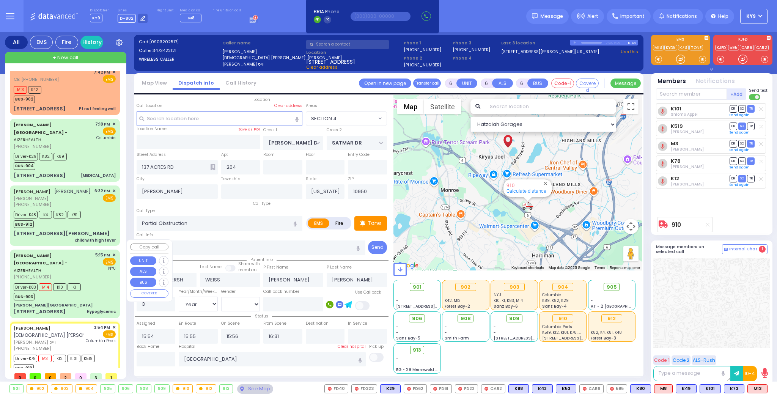
click at [96, 282] on div "Driver-K83 M14 K10 K1 BUS-903" at bounding box center [65, 291] width 102 height 19
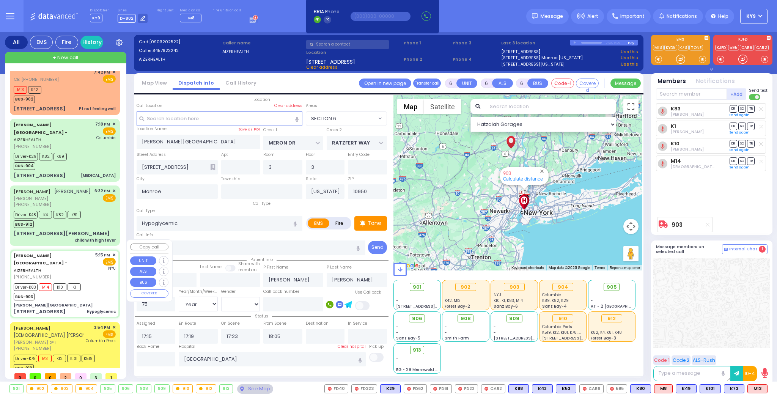
click at [96, 282] on div "Driver-K83 M14 K10 K1 BUS-903" at bounding box center [65, 291] width 102 height 19
click at [90, 209] on div "Driver-K48 K4 K82 K81 BUS-912" at bounding box center [65, 218] width 102 height 19
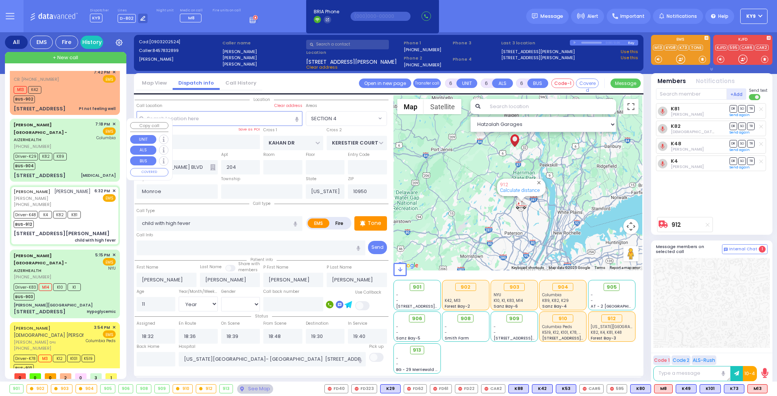
click at [91, 158] on div "Driver-K29 K82 K89 BUS-904" at bounding box center [65, 160] width 102 height 19
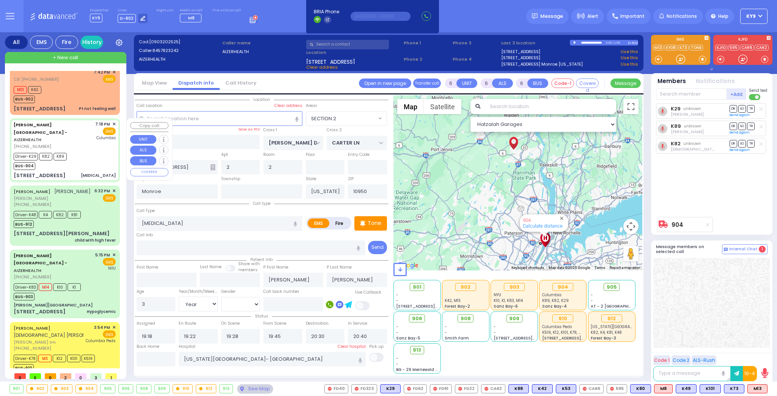
click at [91, 158] on div "Driver-K29 K82 K89 BUS-904" at bounding box center [65, 160] width 102 height 19
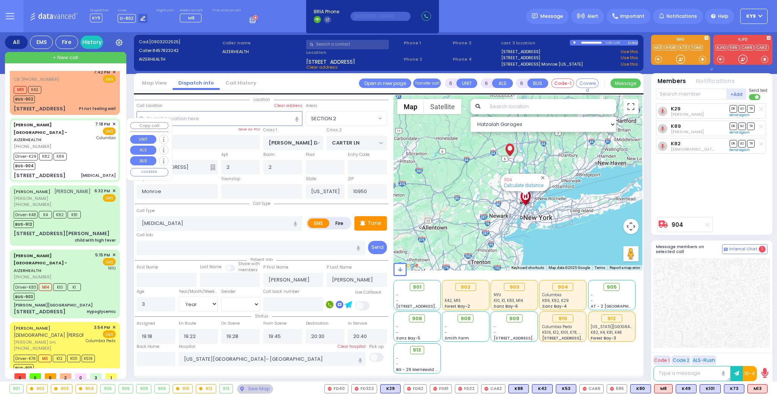
click at [91, 158] on div "Driver-K29 K82 K89 BUS-904" at bounding box center [65, 160] width 102 height 19
click at [91, 160] on div "Driver-K29 K82 K89 BUS-904" at bounding box center [65, 160] width 102 height 19
click at [89, 160] on div "Driver-K29 K82 K89 BUS-904" at bounding box center [65, 160] width 102 height 19
click at [88, 160] on div "Driver-K29 K82 K89 BUS-904" at bounding box center [65, 160] width 102 height 19
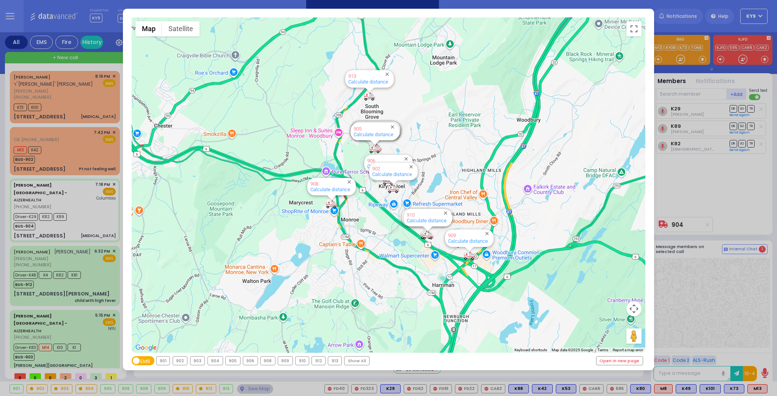
select select "SECTION 2"
select select "Year"
select select "[DEMOGRAPHIC_DATA]"
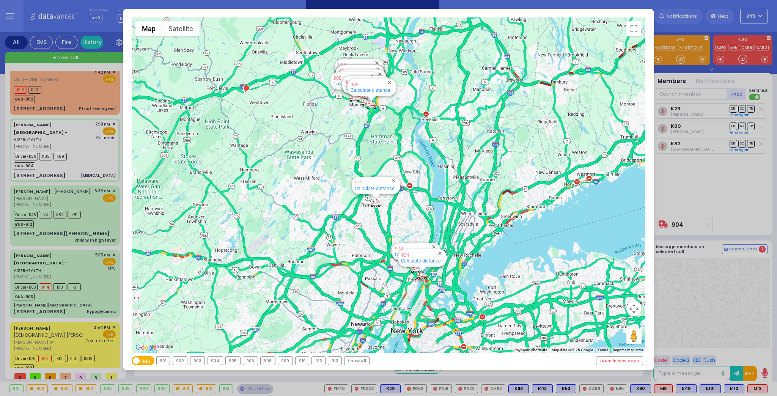
click at [313, 361] on div "912" at bounding box center [318, 361] width 13 height 8
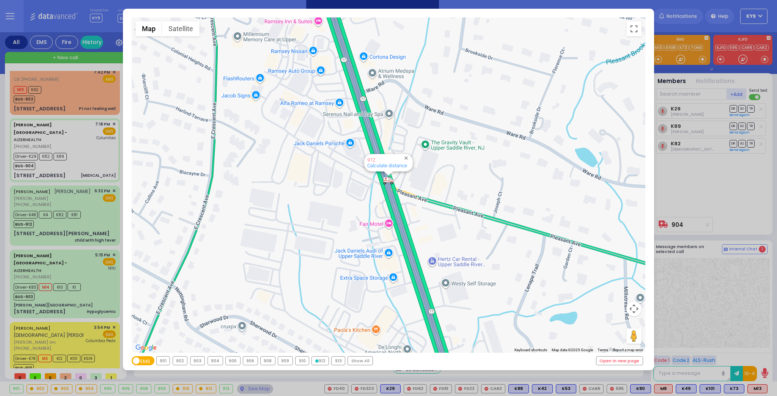
click at [246, 389] on div "← Move left → Move right ↑ Move up ↓ Move down + Zoom in - Zoom out Home Jump l…" at bounding box center [388, 198] width 777 height 396
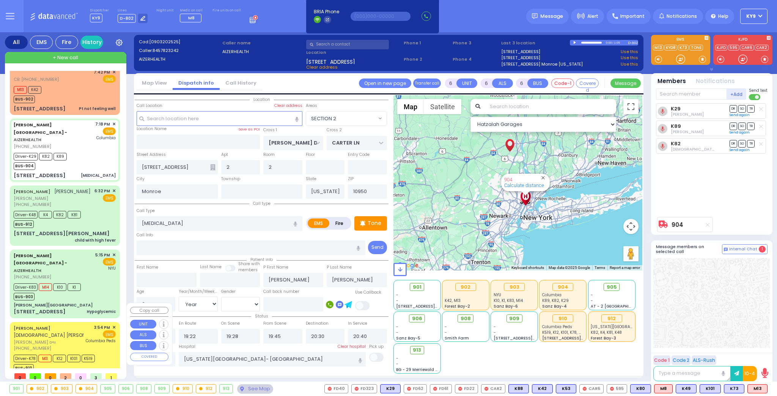
click at [69, 362] on div "BUS-910" at bounding box center [54, 366] width 81 height 9
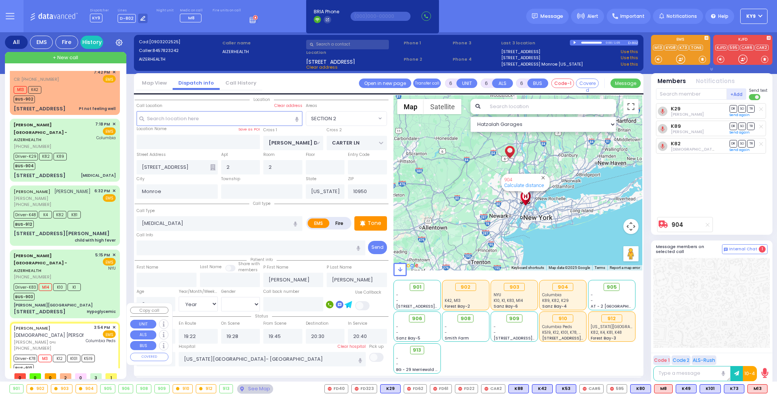
select select
type input "Partial Obstruction"
radio input "true"
type input "MORDCHE HERSH"
type input "WEISS"
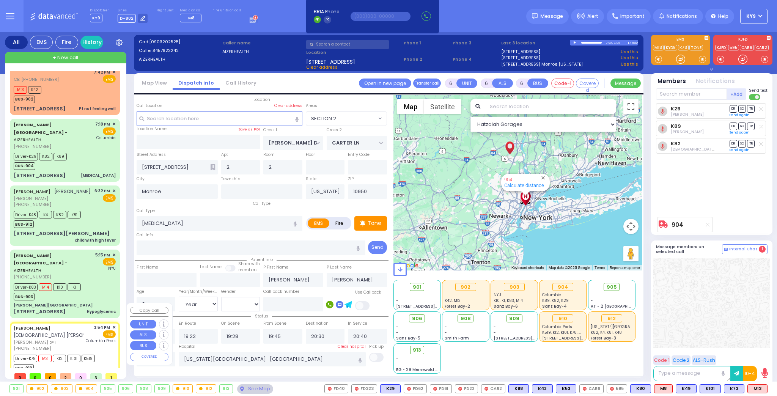
type input "[PERSON_NAME]"
select select "Year"
select select "[DEMOGRAPHIC_DATA]"
type input "15:54"
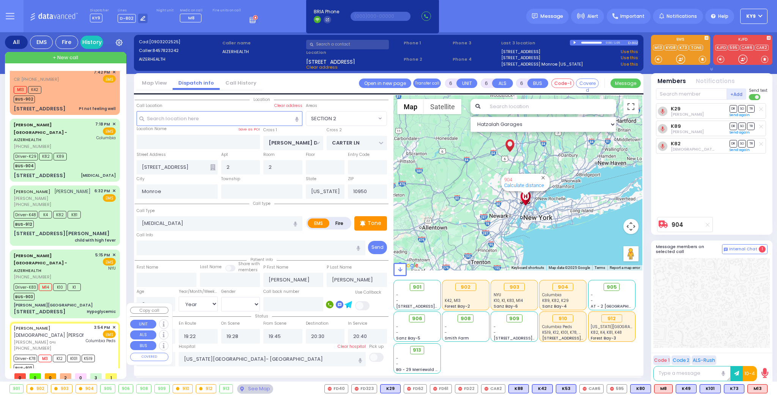
type input "15:55"
type input "15:56"
type input "16:31"
type input "[GEOGRAPHIC_DATA]"
select select "Hatzalah Garages"
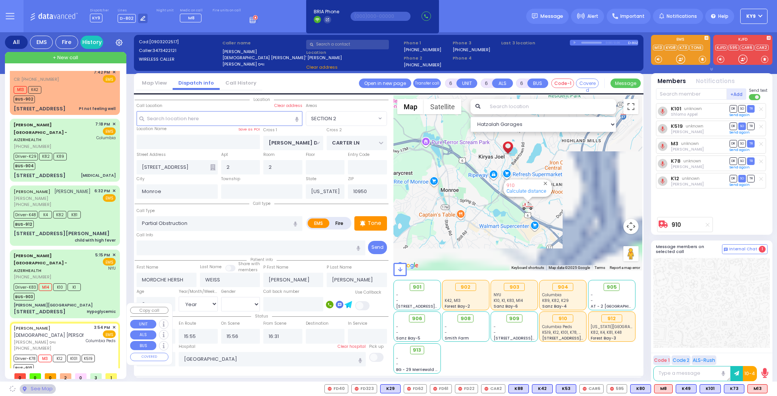
type input "[PERSON_NAME] DR"
type input "SATMAR DR"
type input "137 ACRES RD"
type input "204"
type input "[PERSON_NAME]"
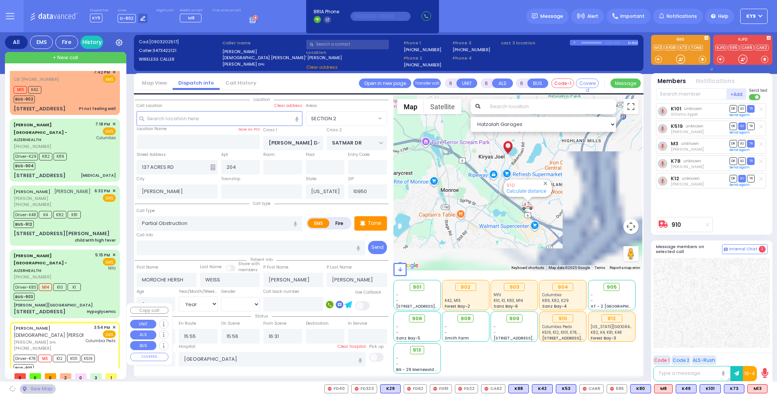
select select "SECTION 4"
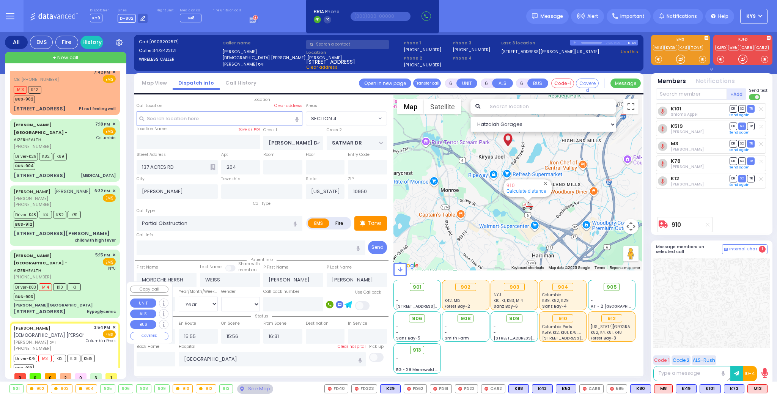
scroll to position [0, 0]
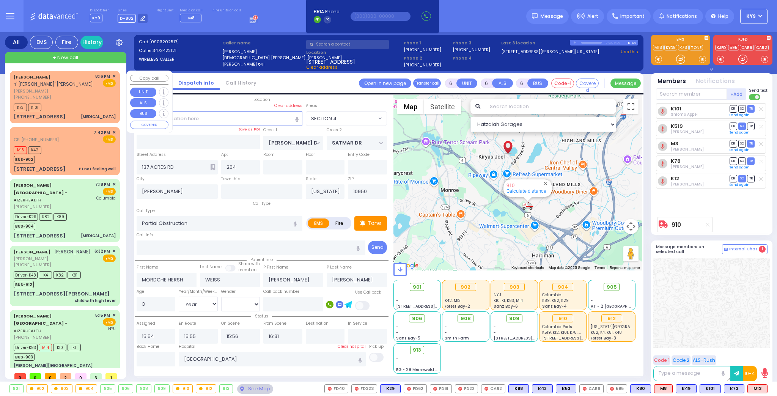
click at [73, 98] on div "[PHONE_NUMBER]" at bounding box center [53, 97] width 79 height 6
type input "3"
type input "1"
select select
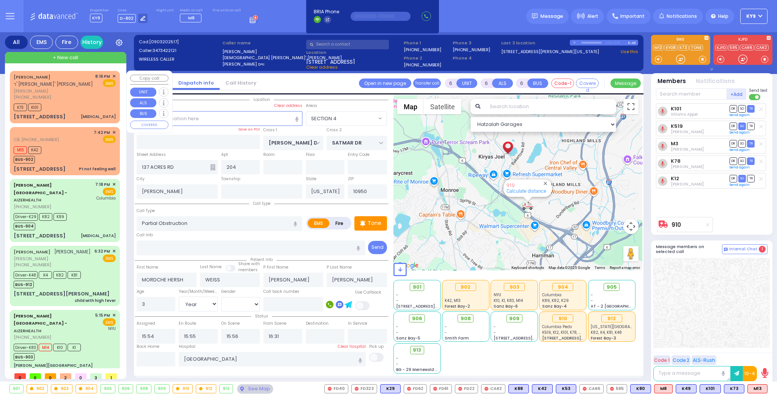
type input "[MEDICAL_DATA]"
radio input "true"
type input "[PERSON_NAME]"
select select
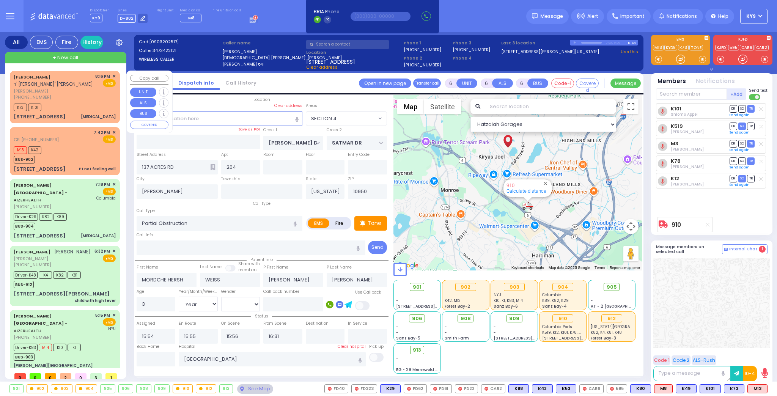
select select
type input "20:16"
type input "20:17"
select select "Hatzalah Garages"
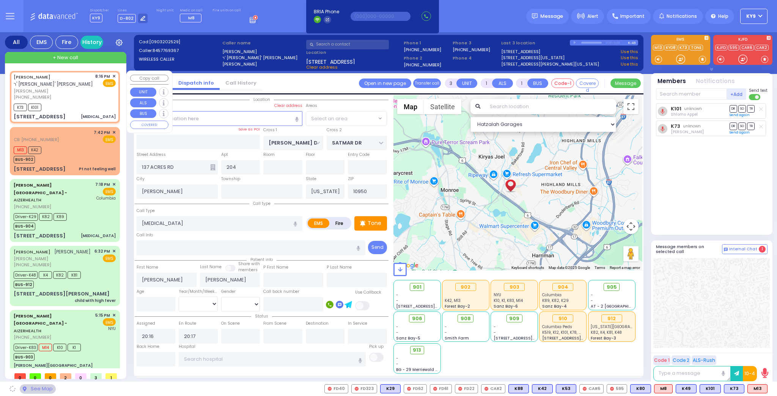
type input "[PERSON_NAME][GEOGRAPHIC_DATA]"
type input "BEER SHAVA ST"
type input "[STREET_ADDRESS]"
type input "106"
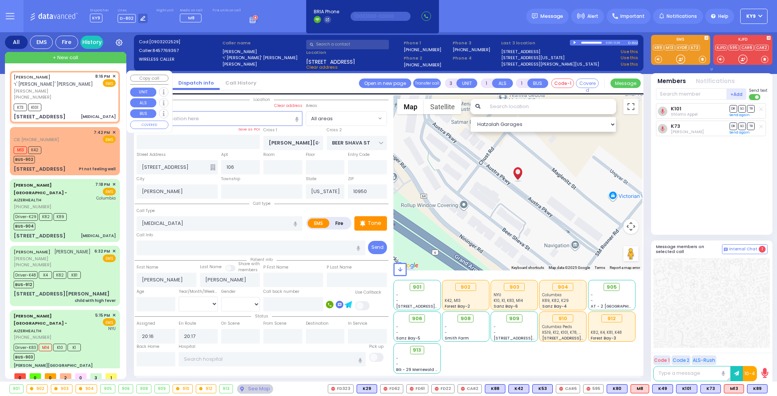
type input "6"
select select
radio input "true"
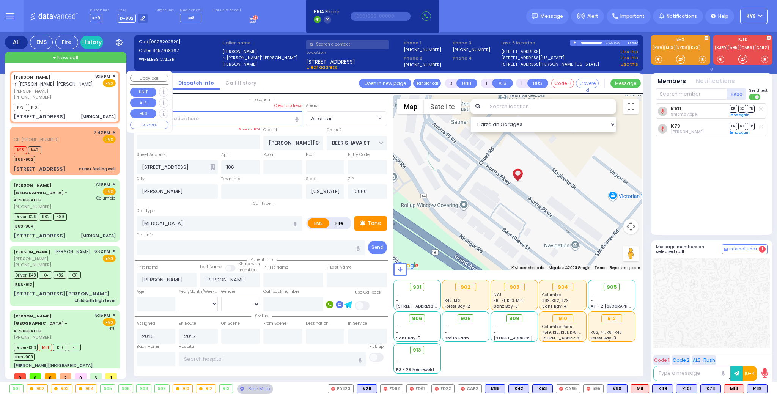
type input "Unknown"
select select "Year"
select select "Hatzalah Garages"
select select
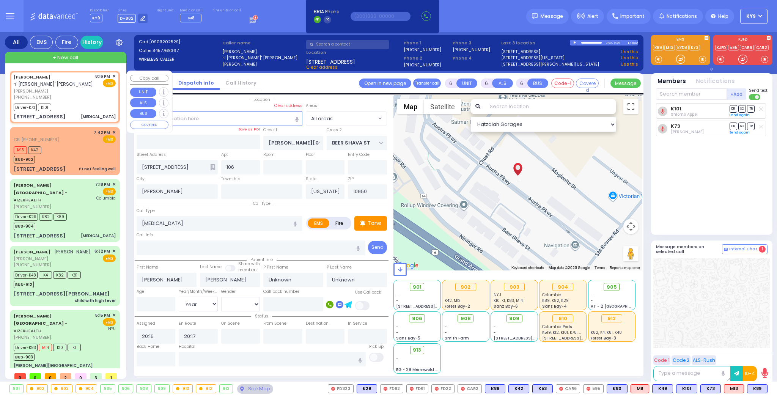
radio input "true"
select select "Year"
type input "20:18"
select select "Hatzalah Garages"
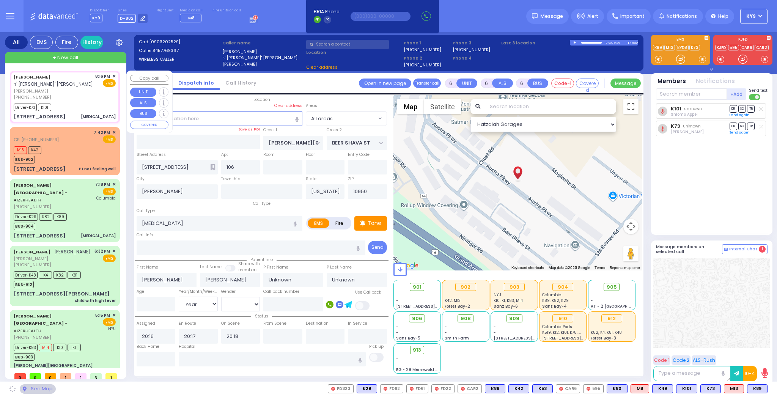
select select
radio input "true"
select select "Year"
select select "Hatzalah Garages"
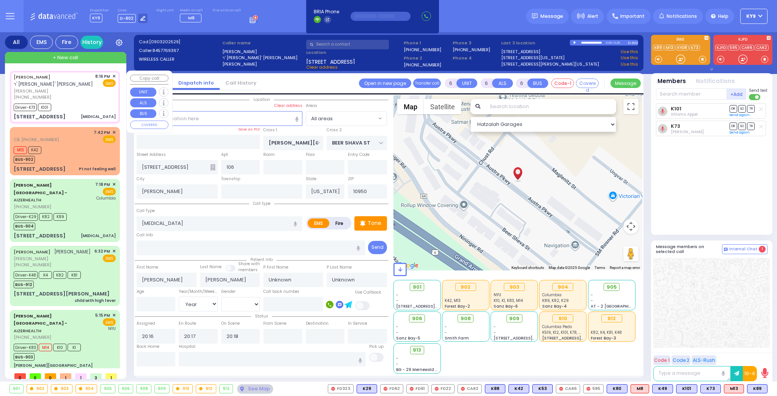
select select
radio input "true"
select select "Year"
select select "Hatzalah Garages"
select select
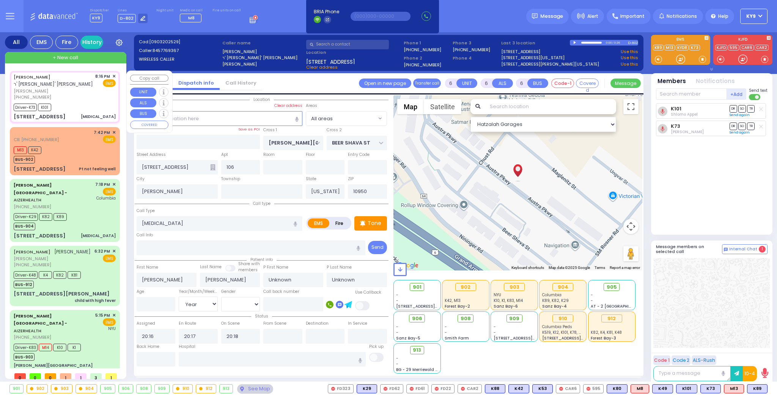
radio input "true"
select select "Year"
select select "Hatzalah Garages"
select select
radio input "true"
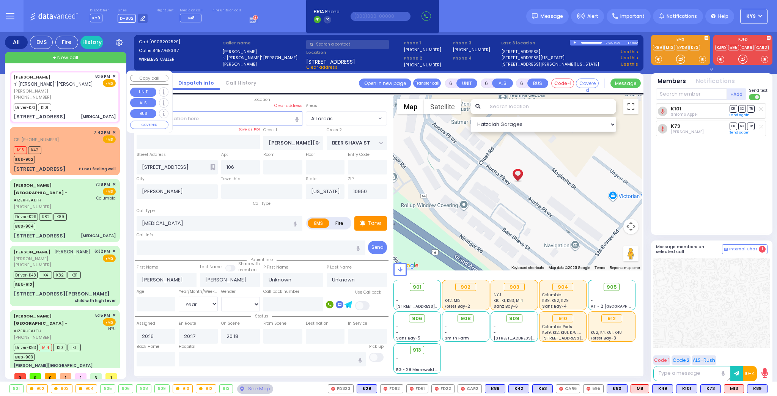
select select "Year"
select select "Hatzalah Garages"
select select
radio input "true"
type input "[PERSON_NAME]"
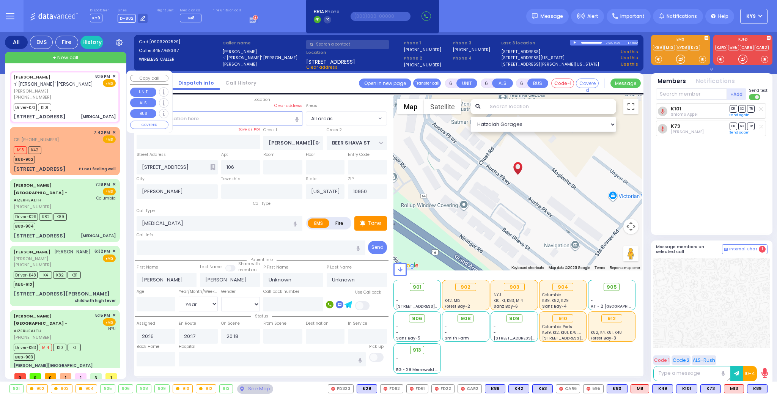
type input "[PERSON_NAME]"
type input "9"
select select "Month"
select select "[DEMOGRAPHIC_DATA]"
select select "Hatzalah Garages"
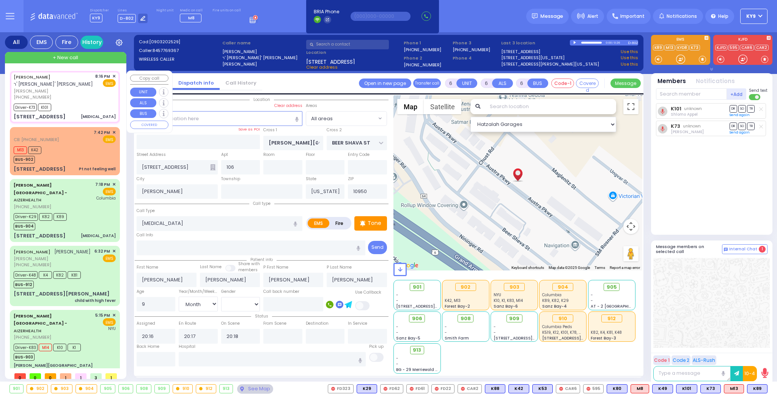
select select
radio input "true"
select select "Month"
select select "[DEMOGRAPHIC_DATA]"
select select "Hatzalah Garages"
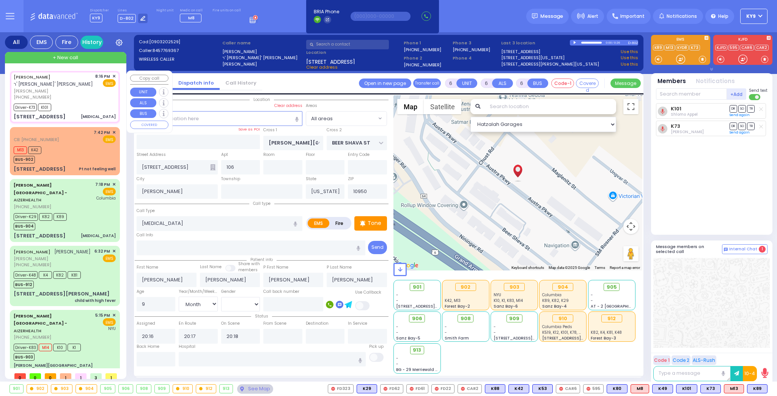
select select
radio input "true"
select select "Month"
select select "[DEMOGRAPHIC_DATA]"
select select "Hatzalah Garages"
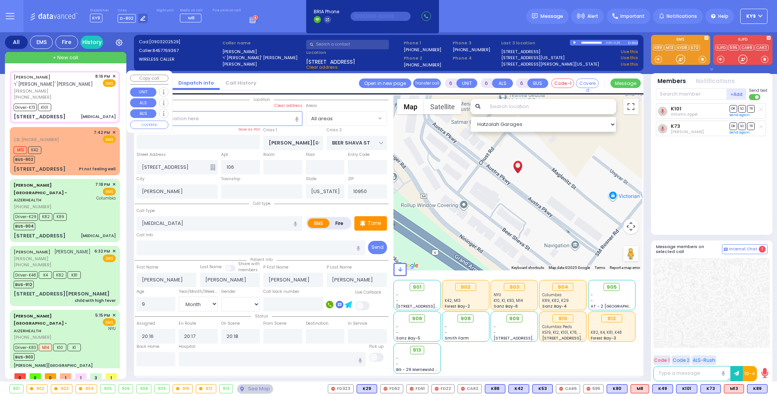
select select
radio input "true"
select select "Month"
select select "[DEMOGRAPHIC_DATA]"
select select "Hatzalah Garages"
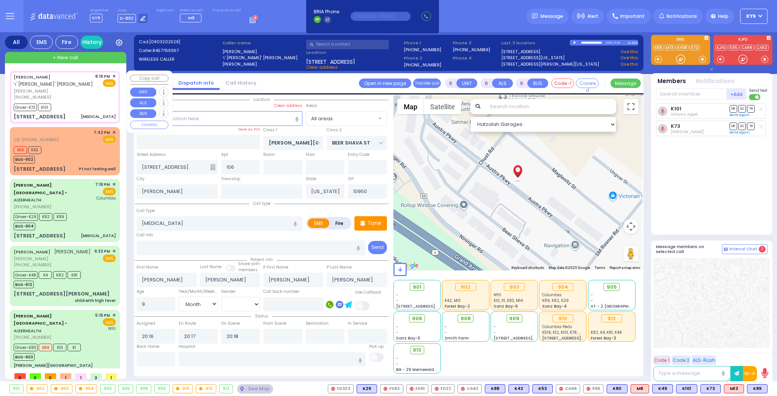
select select
radio input "true"
select select "Month"
select select "[DEMOGRAPHIC_DATA]"
select select "Hatzalah Garages"
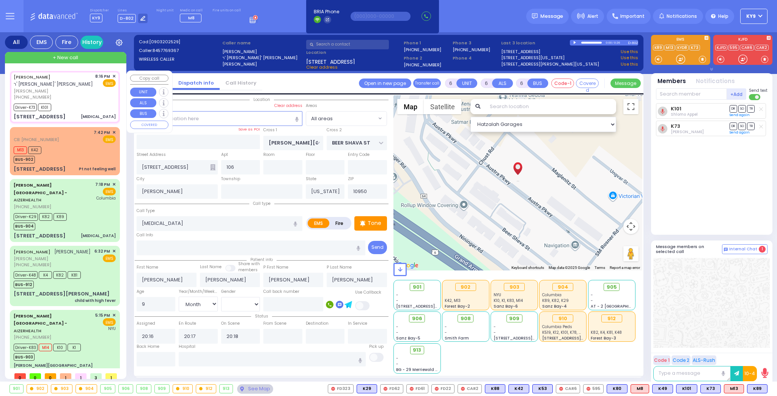
select select
radio input "true"
select select "Month"
select select "[DEMOGRAPHIC_DATA]"
type input "20:29"
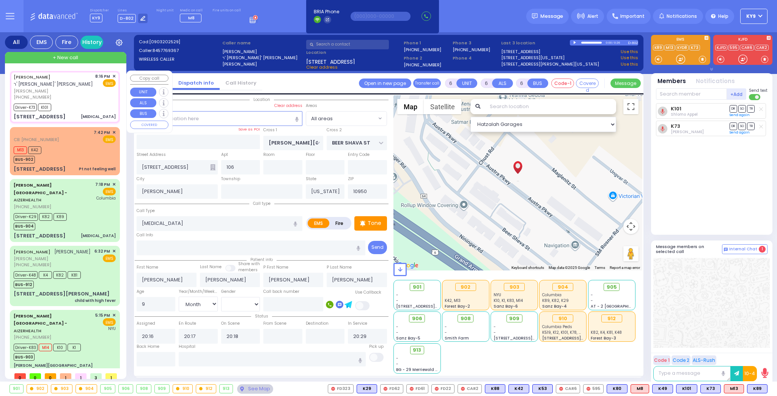
select select "Hatzalah Garages"
select select
radio input "true"
select select "Month"
select select "[DEMOGRAPHIC_DATA]"
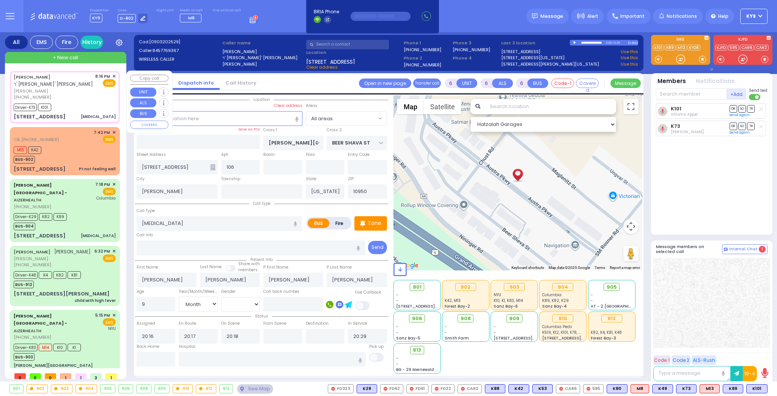
select select "Hatzalah Garages"
click at [678, 57] on div at bounding box center [681, 59] width 8 height 8
click at [83, 98] on div "[PHONE_NUMBER]" at bounding box center [53, 97] width 79 height 6
select select
radio input "true"
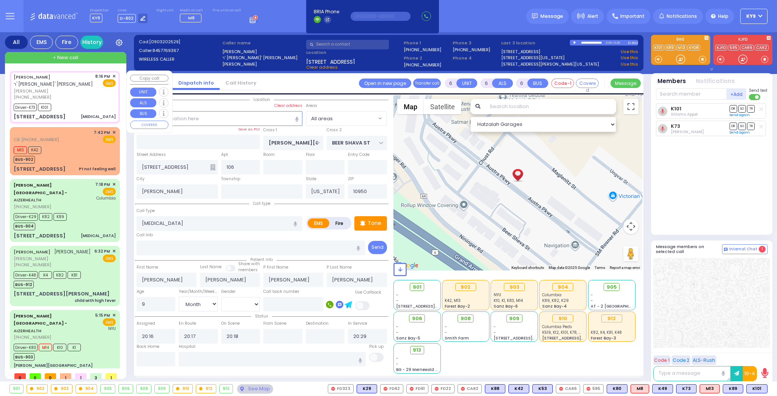
select select "Month"
select select "[DEMOGRAPHIC_DATA]"
select select "Hatzalah Garages"
select select
radio input "true"
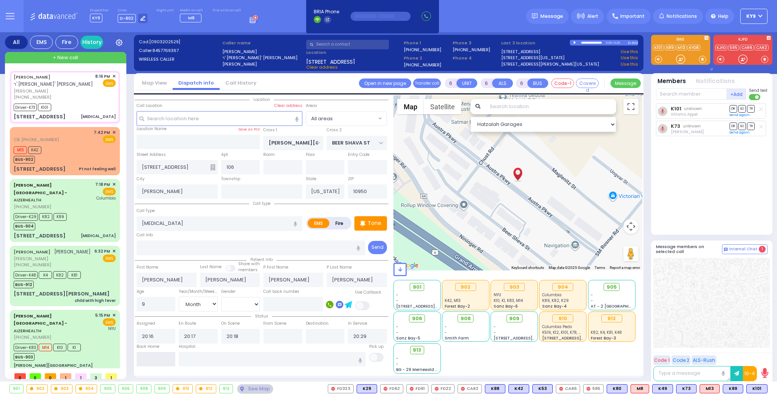
select select "Month"
select select "[DEMOGRAPHIC_DATA]"
click at [156, 357] on input "text" at bounding box center [156, 359] width 39 height 14
select select "Hatzalah Garages"
click at [156, 357] on input "text" at bounding box center [156, 359] width 39 height 14
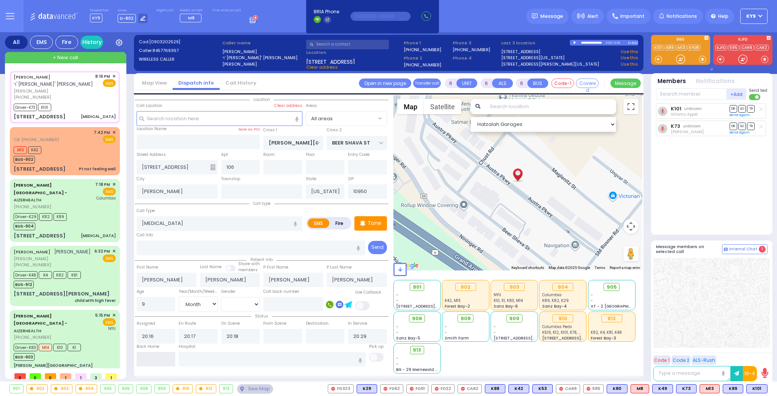
type input "20:30"
select select
radio input "true"
select select
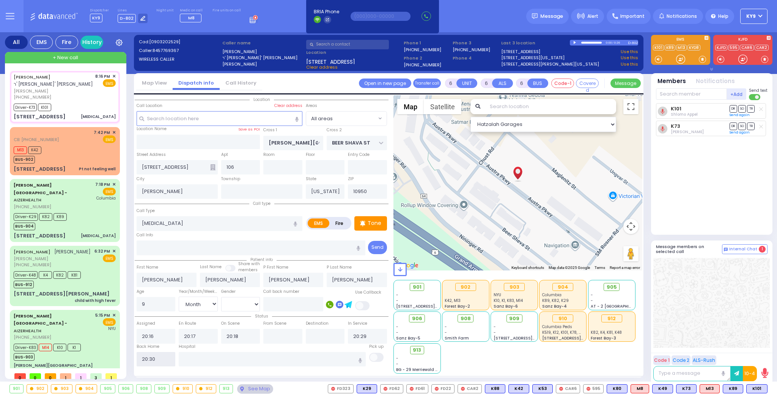
select select
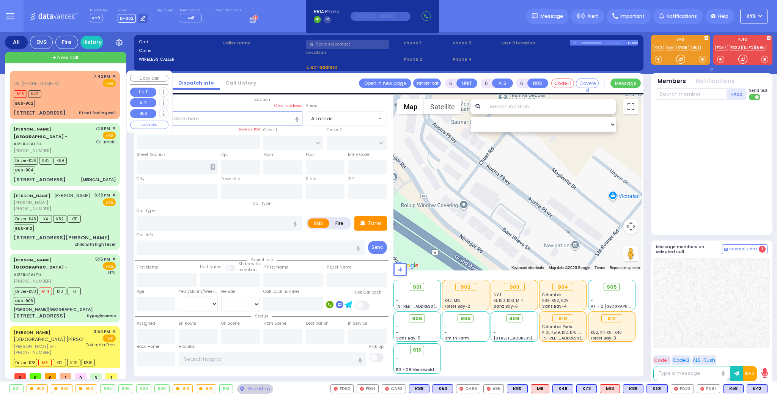
click at [66, 102] on div "M13 K42 BUS-902" at bounding box center [65, 97] width 102 height 19
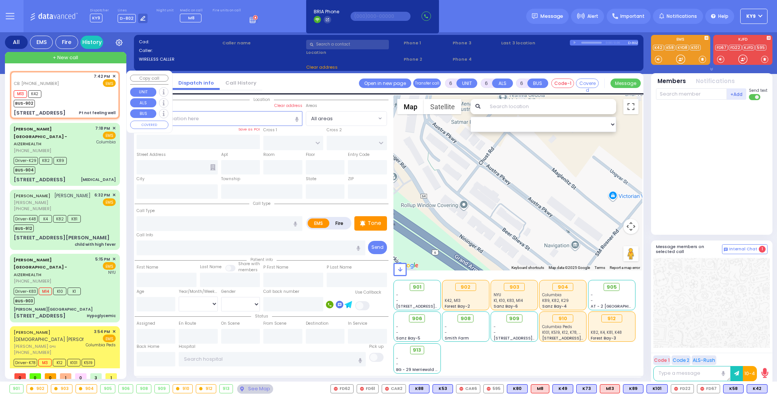
type input "1"
type input "0"
type input "1"
select select
type input "Pt not feeling well"
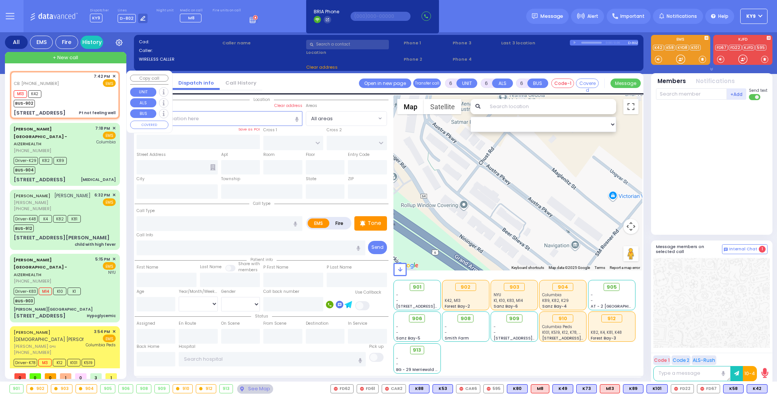
radio input "true"
type input "71"
select select "Year"
select select "[DEMOGRAPHIC_DATA]"
type input "8456623761"
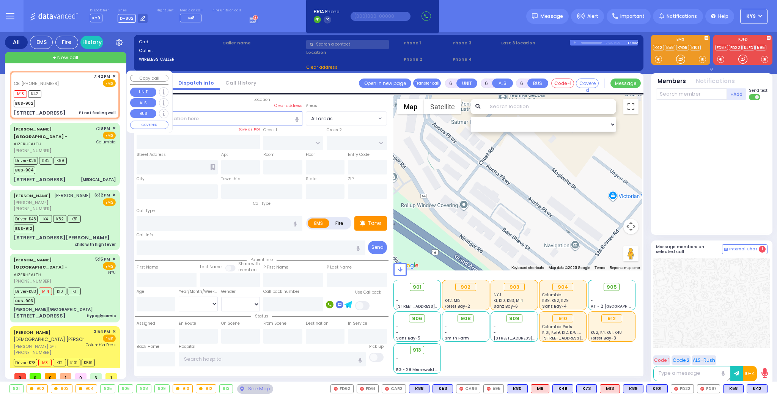
type input "19:42"
type input "19:47"
select select "Hatzalah Garages"
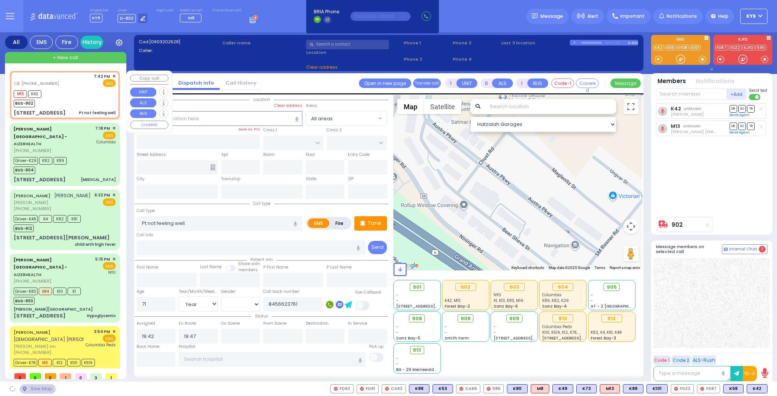
type input "[PERSON_NAME] COURT"
type input "GARFIELD RD"
type input "[STREET_ADDRESS]"
type input "[PERSON_NAME]"
type input "[US_STATE]"
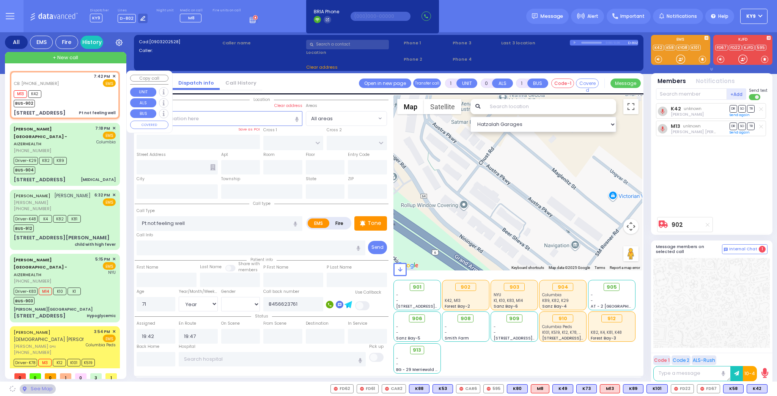
type input "10950"
select select "SECTION 1"
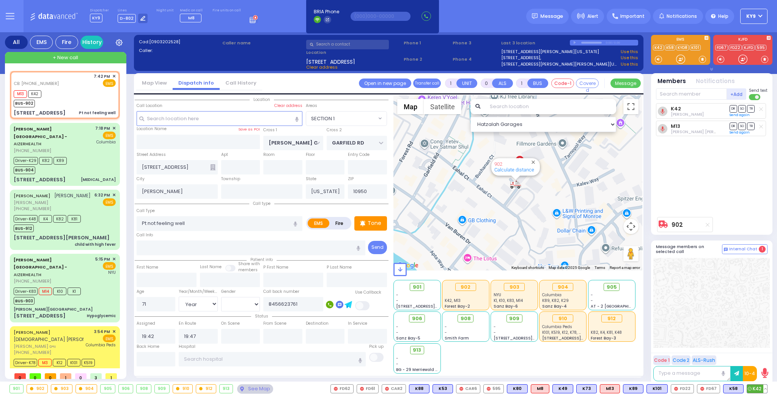
click at [767, 390] on span "K42" at bounding box center [757, 389] width 20 height 8
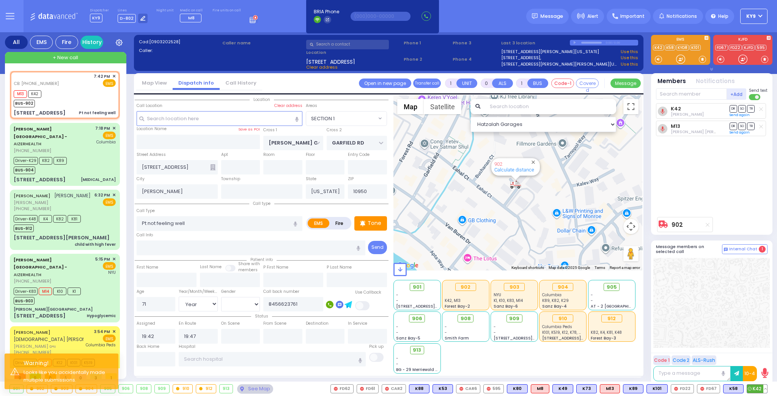
click at [765, 390] on button at bounding box center [766, 389] width 4 height 8
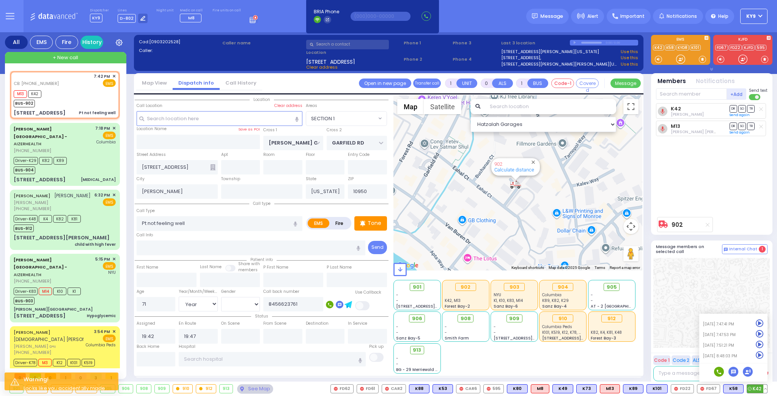
click at [758, 352] on icon at bounding box center [760, 355] width 8 height 8
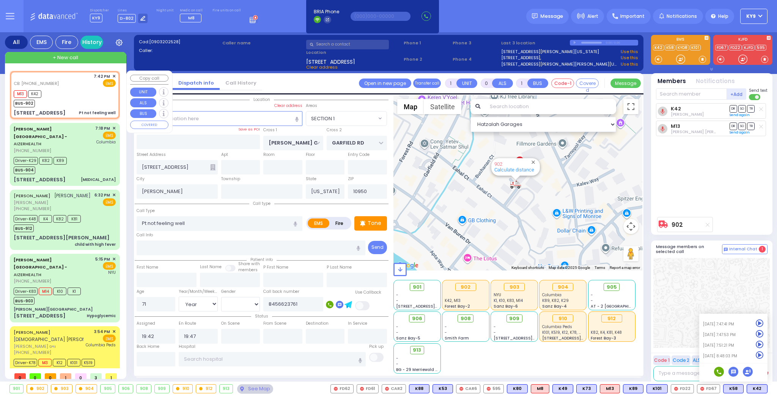
click at [80, 87] on div "CB: [PHONE_NUMBER] 7:42 PM ✕ EMS M13 K42 BUS-902" at bounding box center [64, 95] width 107 height 46
select select
radio input "true"
select select "Year"
select select "[DEMOGRAPHIC_DATA]"
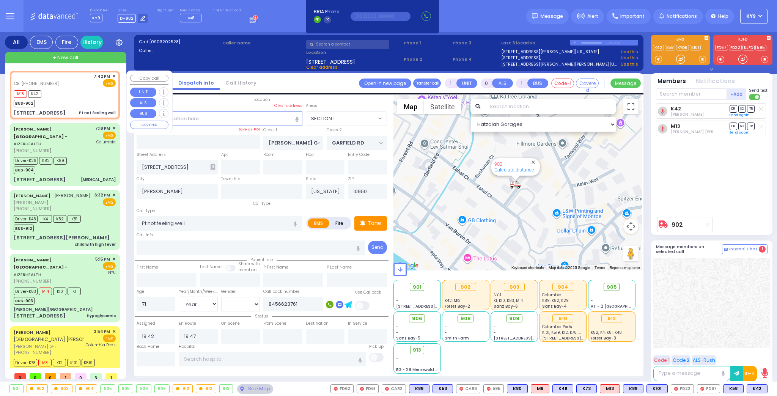
select select "Hatzalah Garages"
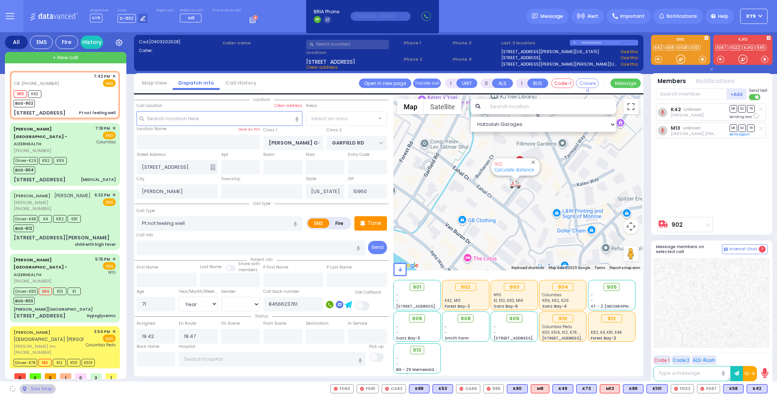
select select "SECTION 1"
click at [203, 362] on input "text" at bounding box center [272, 359] width 187 height 14
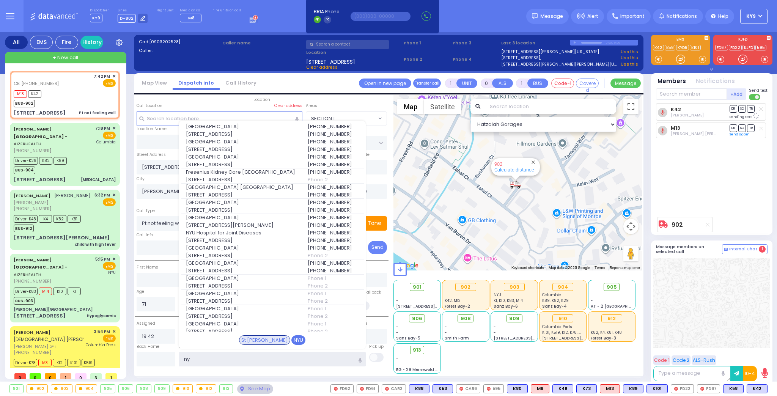
type input "ny"
click at [291, 339] on div "NYU" at bounding box center [298, 340] width 14 height 10
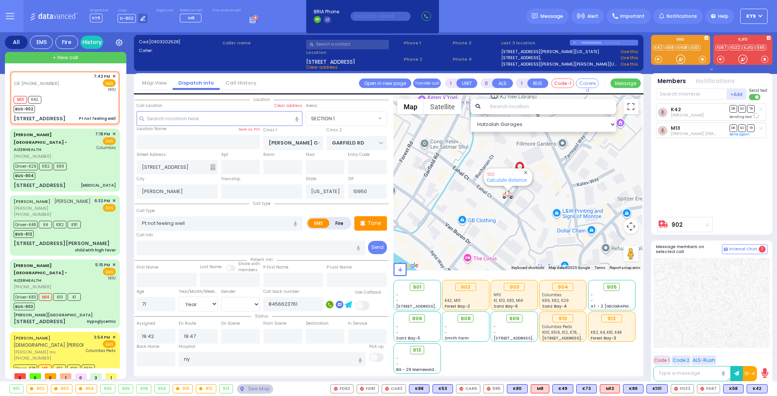
select select
radio input "true"
select select "Year"
select select "[DEMOGRAPHIC_DATA]"
type input "[GEOGRAPHIC_DATA]"
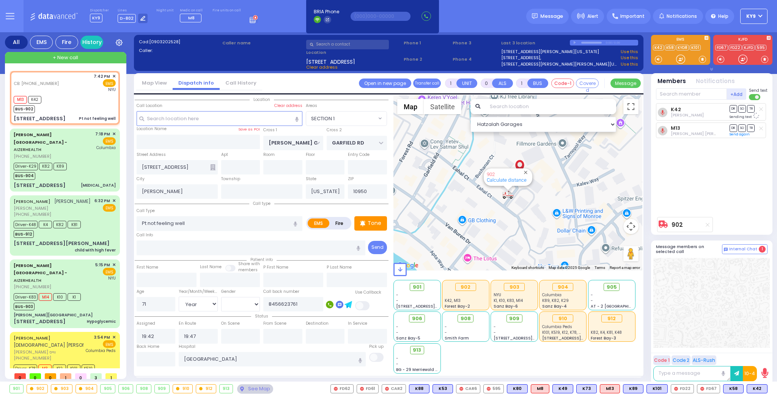
select select "Hatzalah Garages"
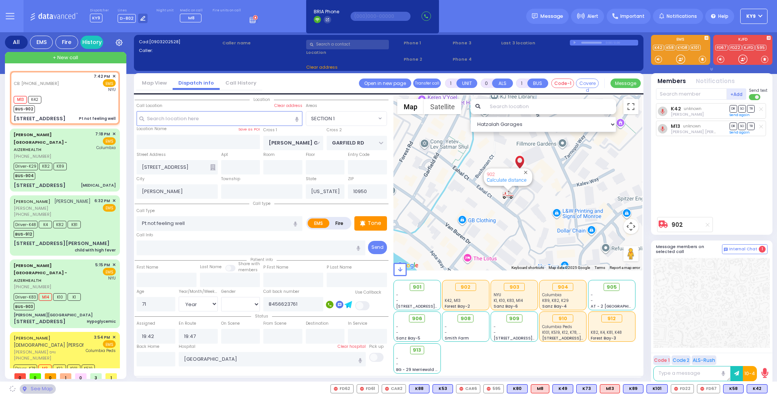
select select "SECTION 1"
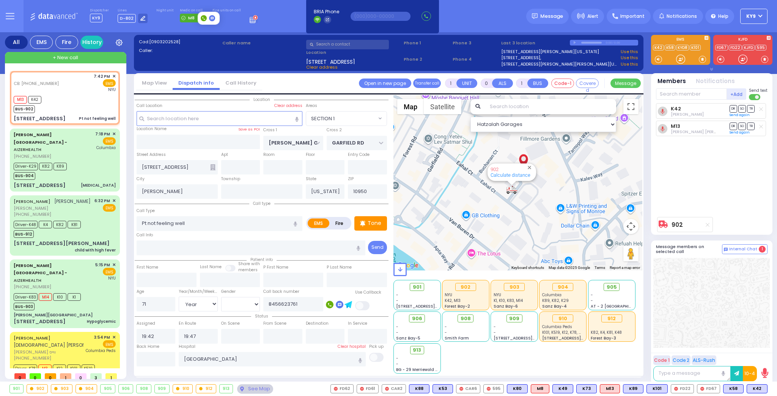
click at [190, 19] on span "M8" at bounding box center [190, 18] width 21 height 9
select select
radio input "true"
select select "Year"
select select "[DEMOGRAPHIC_DATA]"
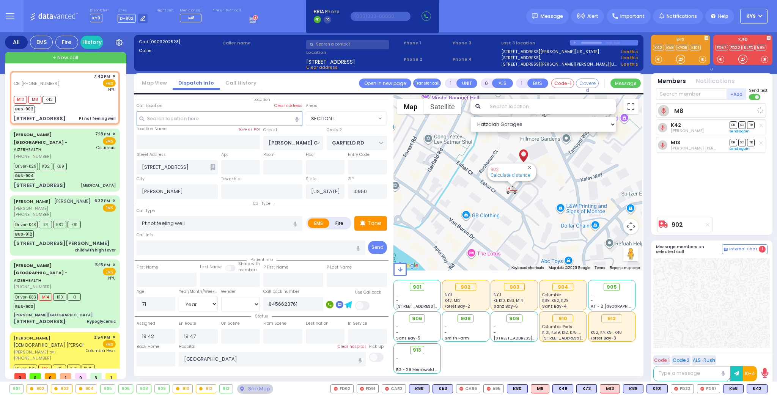
select select "Hatzalah Garages"
select select "SECTION 1"
click at [88, 91] on div "CB: [PHONE_NUMBER] 7:42 PM ✕ EMS [GEOGRAPHIC_DATA]" at bounding box center [65, 83] width 102 height 20
select select
radio input "true"
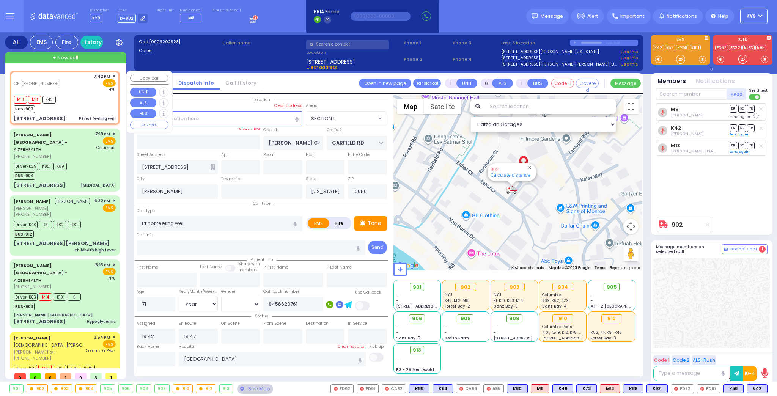
select select "Year"
select select "[DEMOGRAPHIC_DATA]"
select select "Hatzalah Garages"
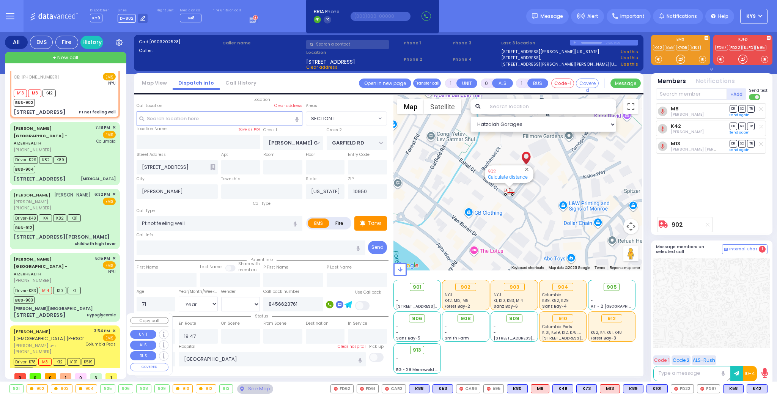
scroll to position [10, 0]
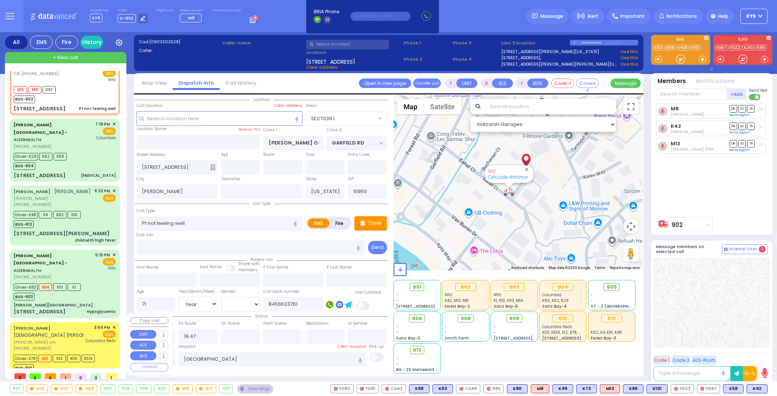
click at [77, 362] on div "BUS-910" at bounding box center [54, 366] width 81 height 9
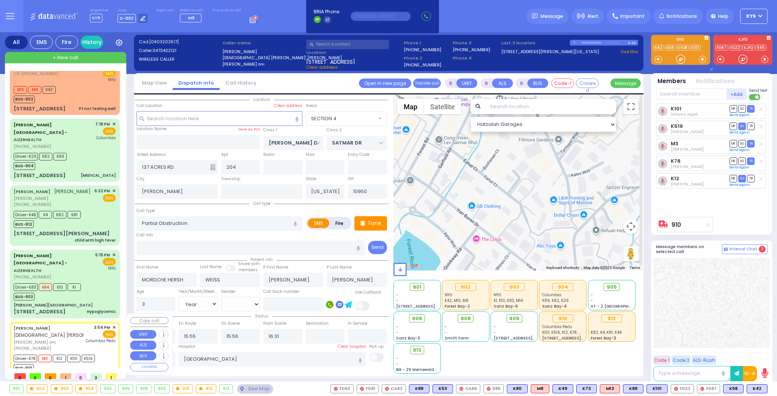
click at [77, 362] on div "BUS-910" at bounding box center [54, 366] width 81 height 9
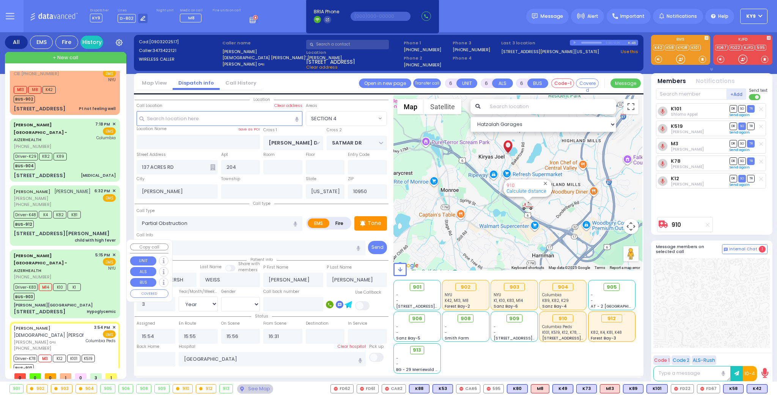
click at [89, 282] on div "Driver-K83 M14 K10 K1 BUS-903" at bounding box center [65, 291] width 102 height 19
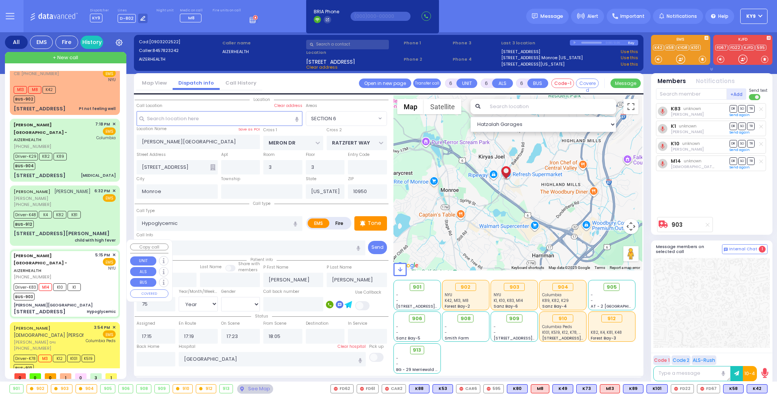
click at [89, 282] on div "Driver-K83 M14 K10 K1 BUS-903" at bounding box center [65, 291] width 102 height 19
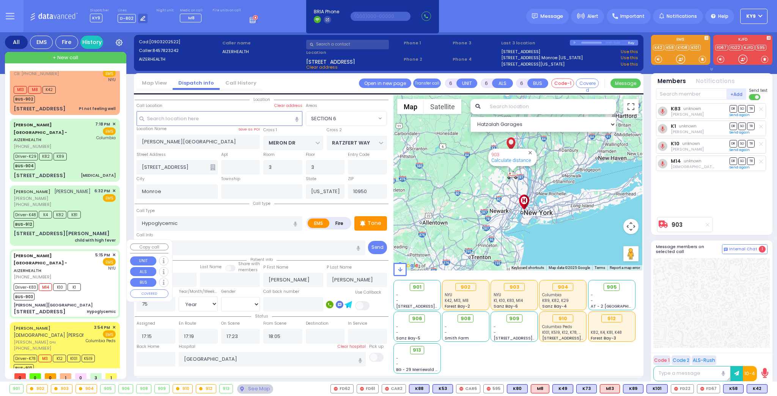
click at [89, 282] on div "Driver-K83 M14 K10 K1 BUS-903" at bounding box center [65, 291] width 102 height 19
click at [252, 390] on div "See Map" at bounding box center [255, 388] width 36 height 9
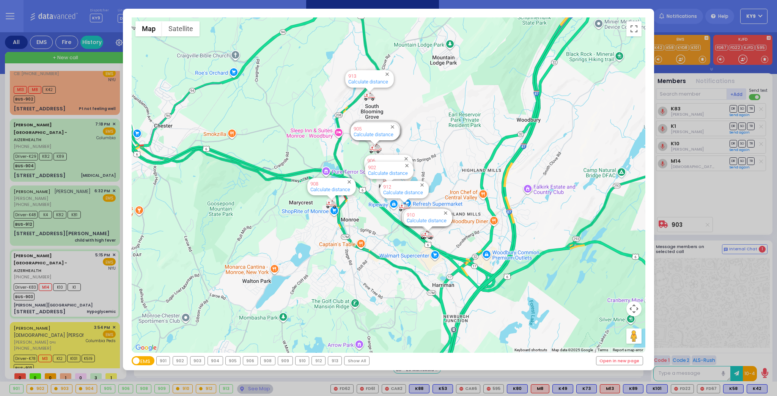
click at [200, 362] on div "903" at bounding box center [197, 361] width 14 height 8
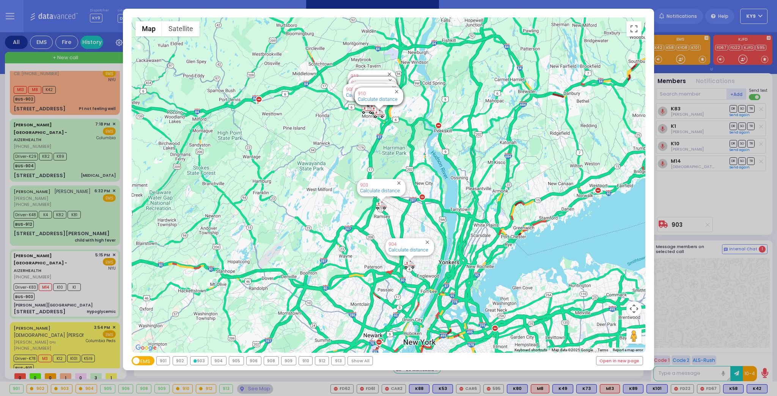
click at [199, 363] on div "903" at bounding box center [199, 361] width 18 height 8
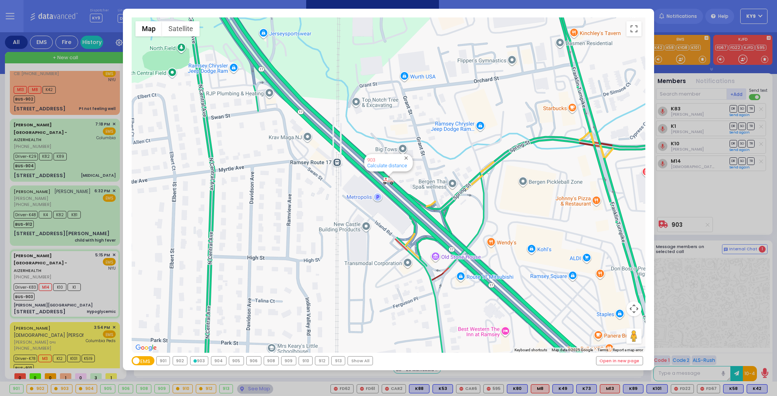
click at [244, 388] on div "← Move left → Move right ↑ Move up ↓ Move down + Zoom in - Zoom out Home Jump l…" at bounding box center [388, 198] width 777 height 396
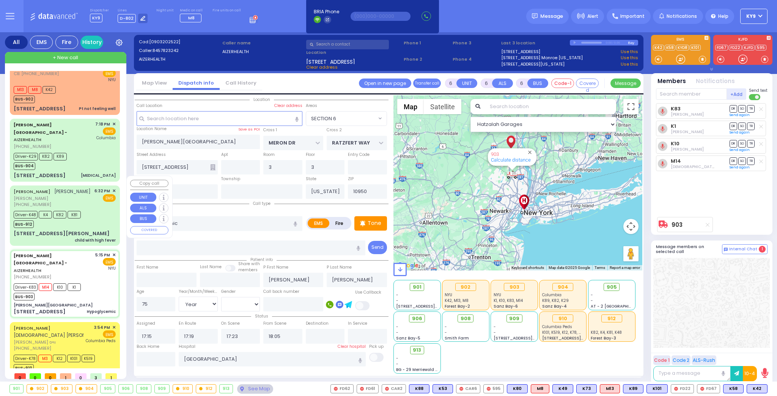
click at [91, 214] on div "Driver-K48 K4 K82 K81 BUS-912" at bounding box center [65, 218] width 102 height 19
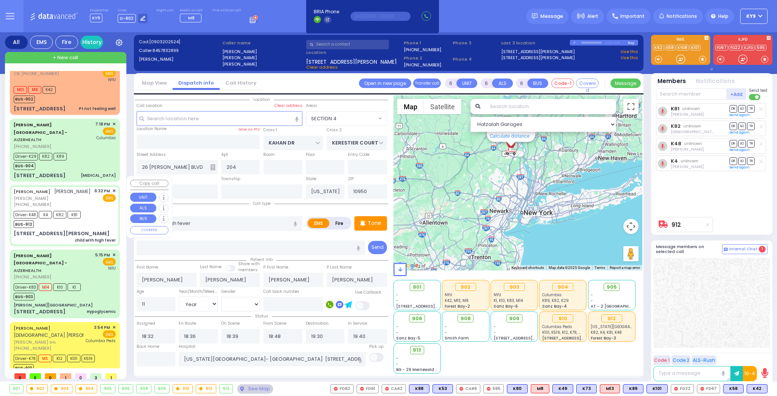
click at [91, 214] on div "Driver-K48 K4 K82 K81 BUS-912" at bounding box center [65, 218] width 102 height 19
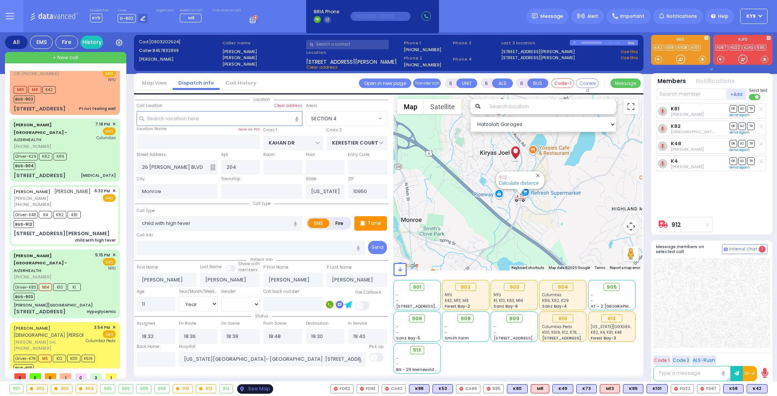
click at [258, 387] on div "See Map" at bounding box center [255, 388] width 36 height 9
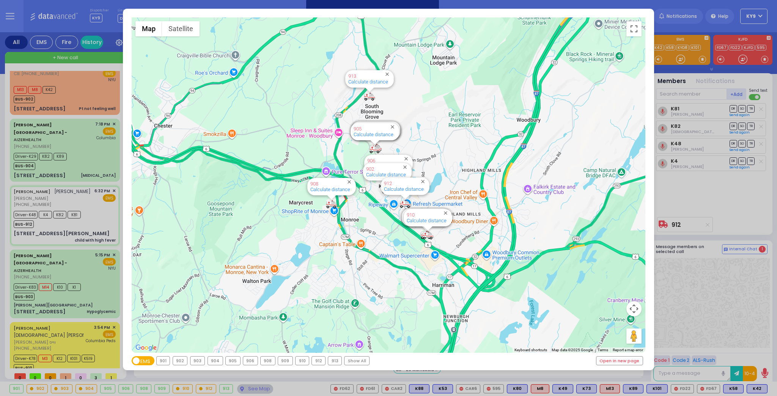
click at [312, 361] on div "912" at bounding box center [318, 361] width 13 height 8
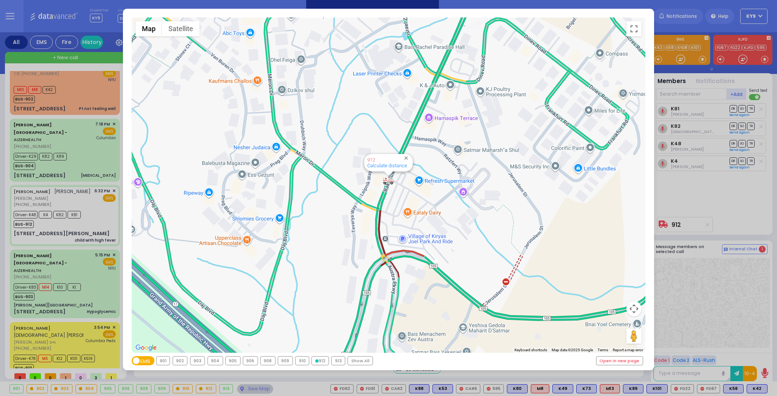
click at [315, 361] on icon at bounding box center [316, 360] width 3 height 3
click at [250, 387] on div "← Move left → Move right ↑ Move up ↓ Move down + Zoom in - Zoom out Home Jump l…" at bounding box center [388, 198] width 777 height 396
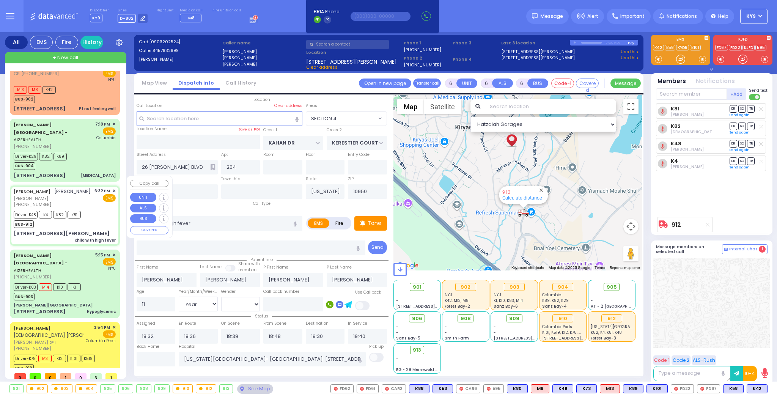
drag, startPoint x: 49, startPoint y: 186, endPoint x: 46, endPoint y: 173, distance: 13.7
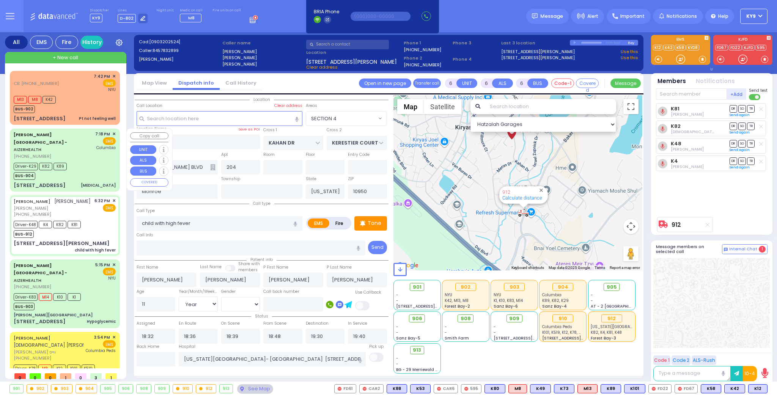
click at [96, 164] on div "Driver-K29 K82 K89 BUS-904" at bounding box center [65, 170] width 102 height 19
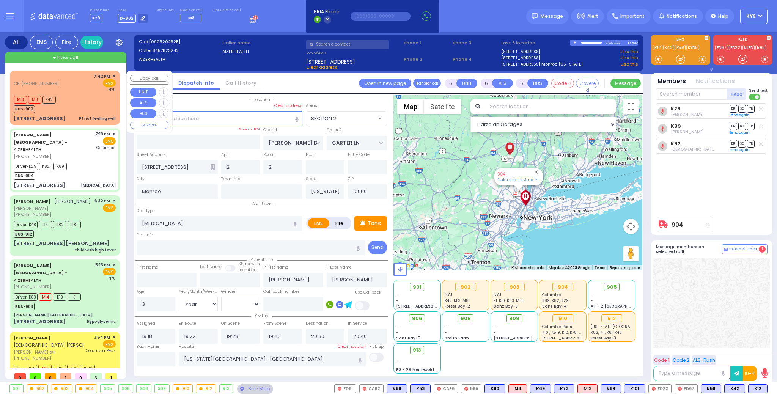
click at [71, 94] on div "M13 M8 K42 BUS-902" at bounding box center [65, 103] width 102 height 19
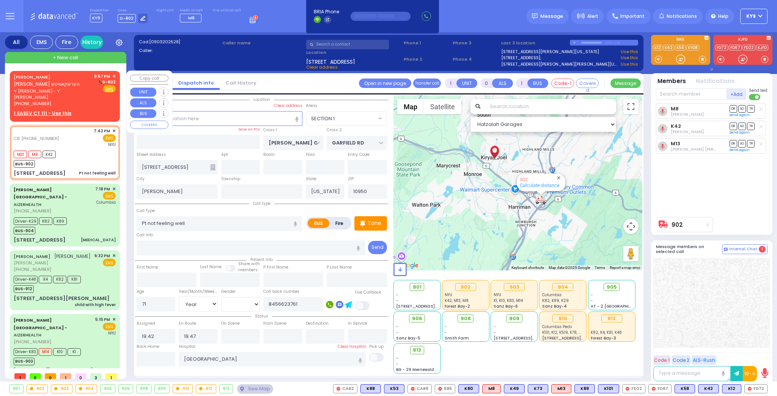
click at [92, 98] on div "[PERSON_NAME] [PERSON_NAME] הערשקאוויטש ר' [PERSON_NAME] - ר' [PERSON_NAME] [PH…" at bounding box center [65, 90] width 102 height 34
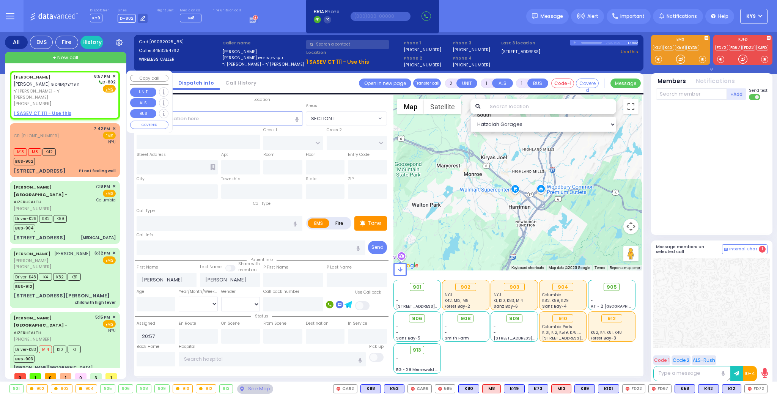
click at [61, 110] on u "1 SASEV CT 111 - Use this" at bounding box center [43, 113] width 58 height 6
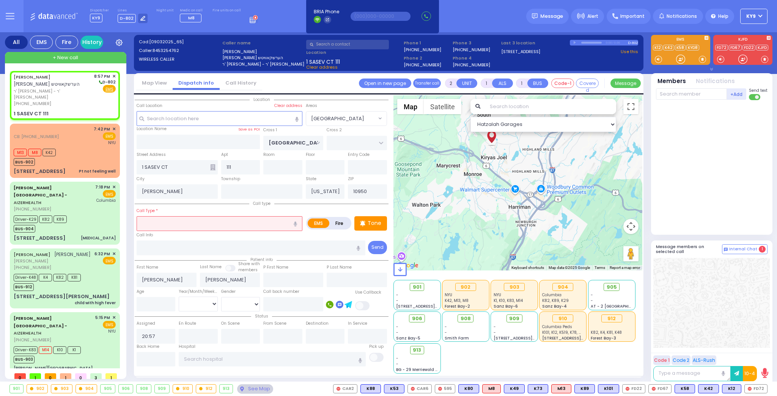
click at [181, 216] on input "text" at bounding box center [220, 223] width 166 height 14
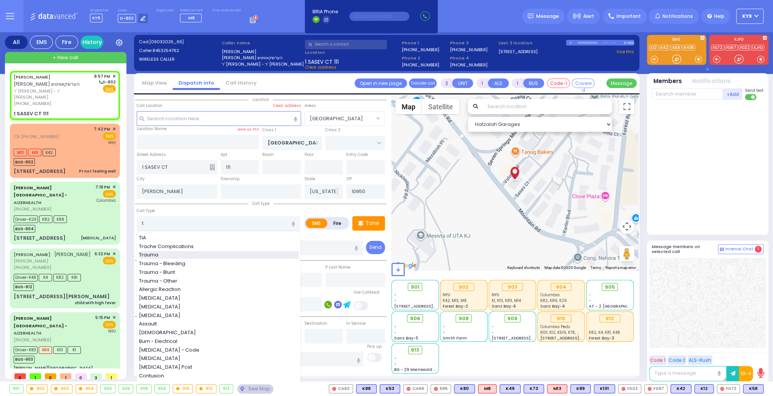
click at [174, 253] on div "Trauma" at bounding box center [219, 255] width 160 height 8
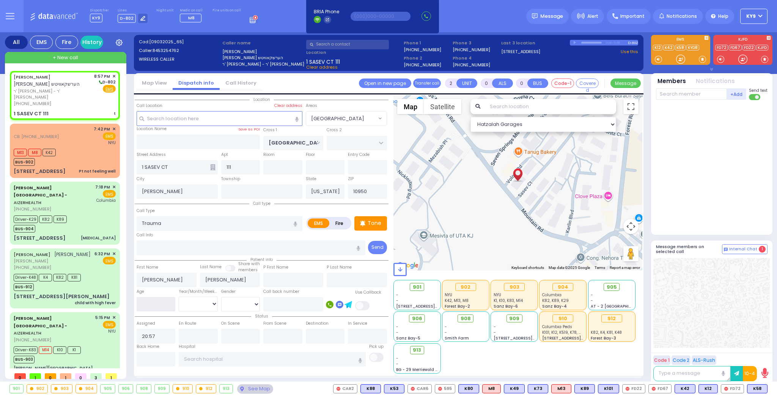
click at [160, 307] on input "number" at bounding box center [156, 304] width 39 height 14
drag, startPoint x: 181, startPoint y: 301, endPoint x: 186, endPoint y: 309, distance: 9.9
click at [182, 301] on select "Year Month Week Day" at bounding box center [198, 304] width 39 height 14
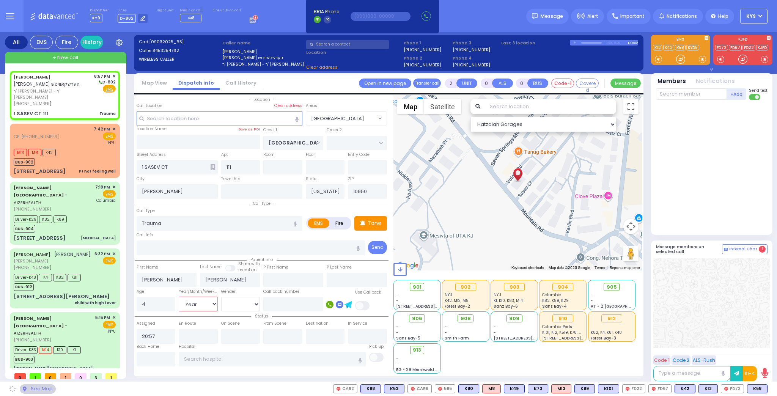
click at [179, 297] on select "Year Month Week Day" at bounding box center [198, 304] width 39 height 14
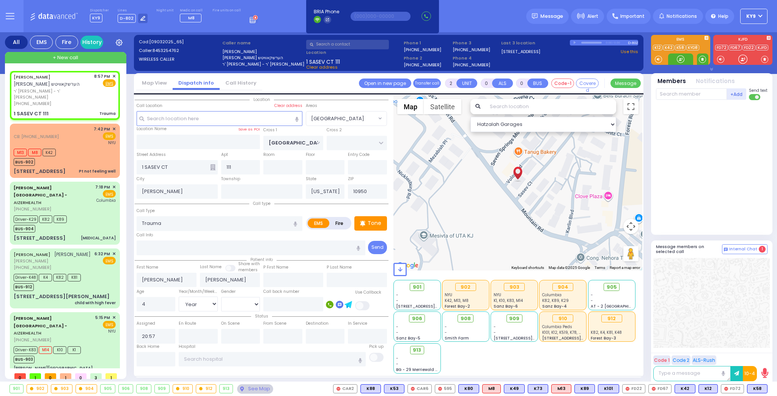
click at [702, 56] on span at bounding box center [702, 59] width 7 height 8
click at [683, 58] on div at bounding box center [681, 59] width 8 height 8
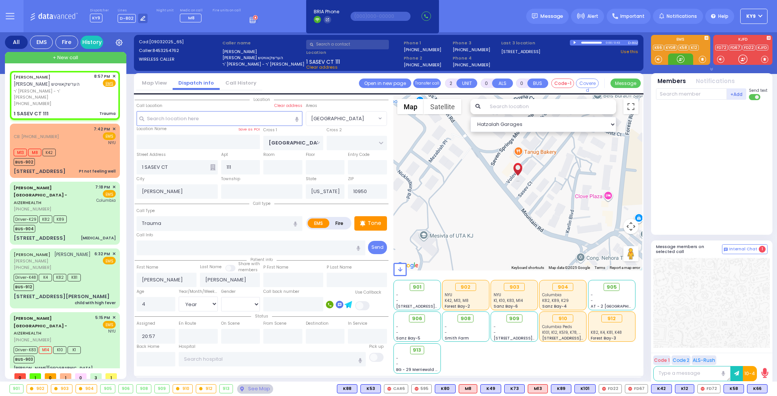
click at [682, 58] on div at bounding box center [681, 59] width 8 height 8
click at [756, 388] on span "K66" at bounding box center [758, 389] width 20 height 8
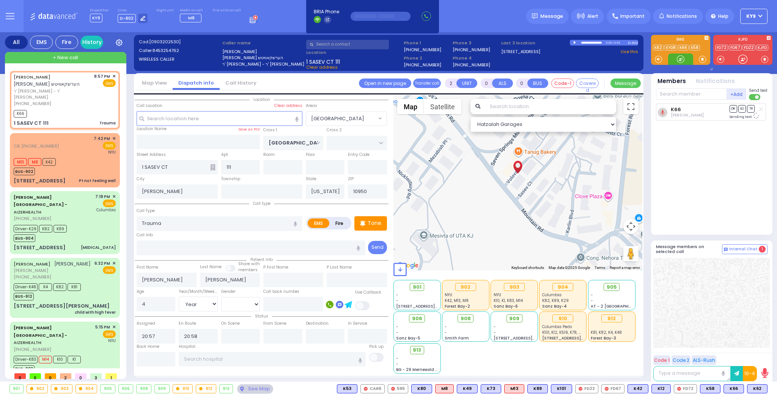
click at [682, 65] on div "EMS" at bounding box center [712, 53] width 128 height 36
click at [756, 386] on span "K62" at bounding box center [758, 389] width 20 height 8
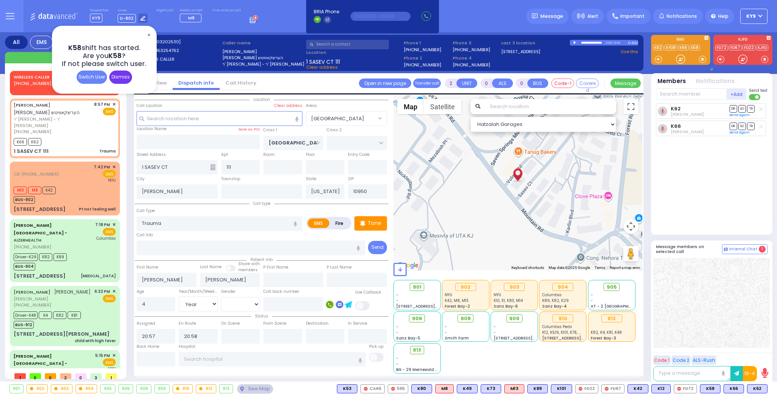
click at [123, 81] on div "Dismiss" at bounding box center [120, 77] width 23 height 13
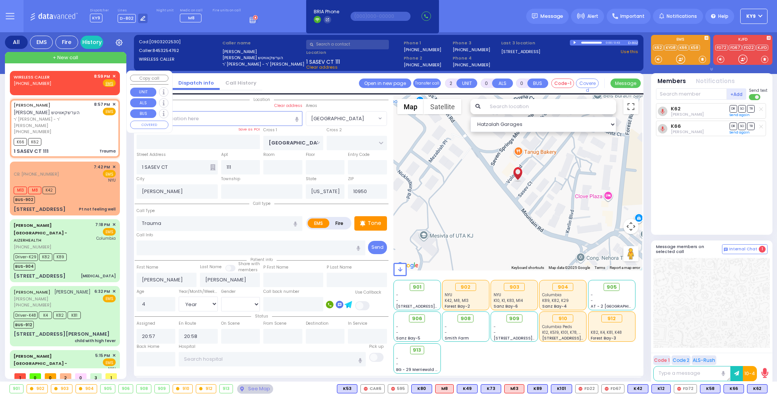
click at [114, 75] on div "WIRELESS CALLER [PHONE_NUMBER] 8:59 PM ✕ Fire EMS" at bounding box center [64, 81] width 107 height 19
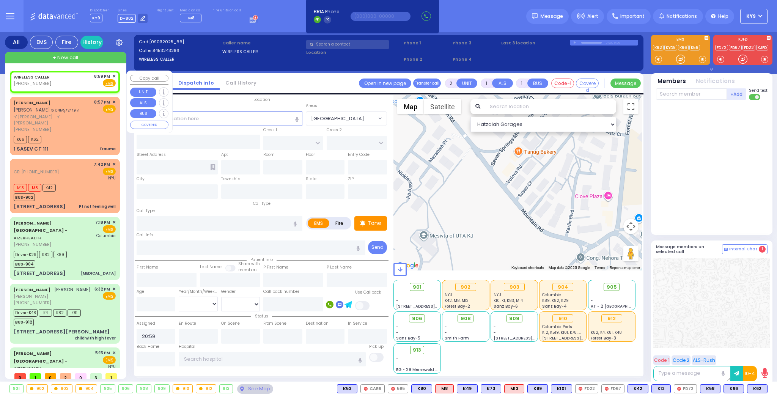
click at [112, 75] on span "✕" at bounding box center [113, 76] width 3 height 6
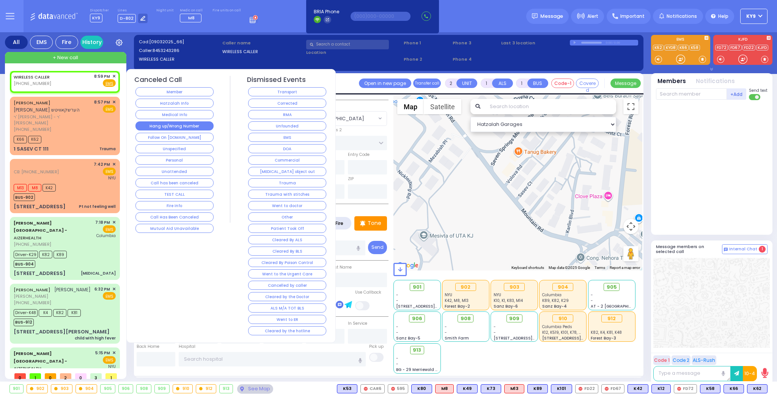
click at [147, 123] on button "Hang up/Wrong Number" at bounding box center [174, 125] width 78 height 9
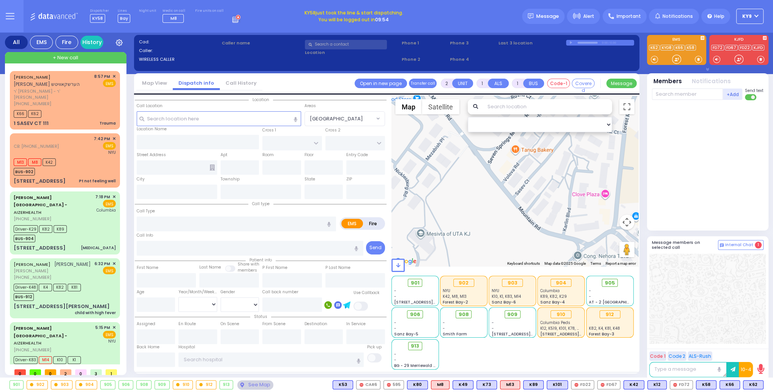
click at [757, 14] on button "KY9" at bounding box center [749, 16] width 27 height 15
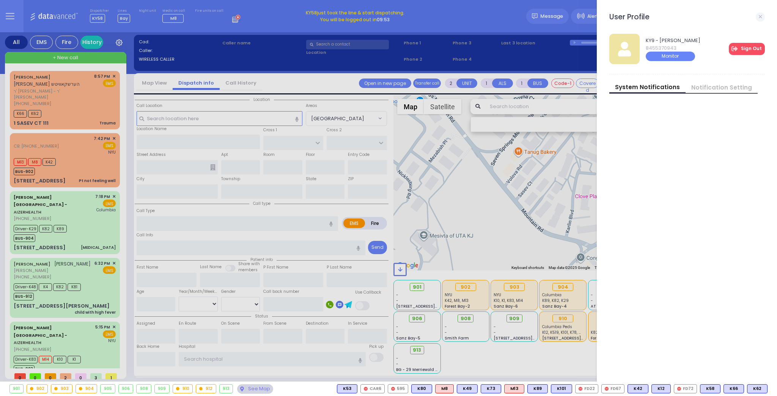
click at [746, 49] on link "Sign Out" at bounding box center [747, 49] width 36 height 12
